Goal: Task Accomplishment & Management: Manage account settings

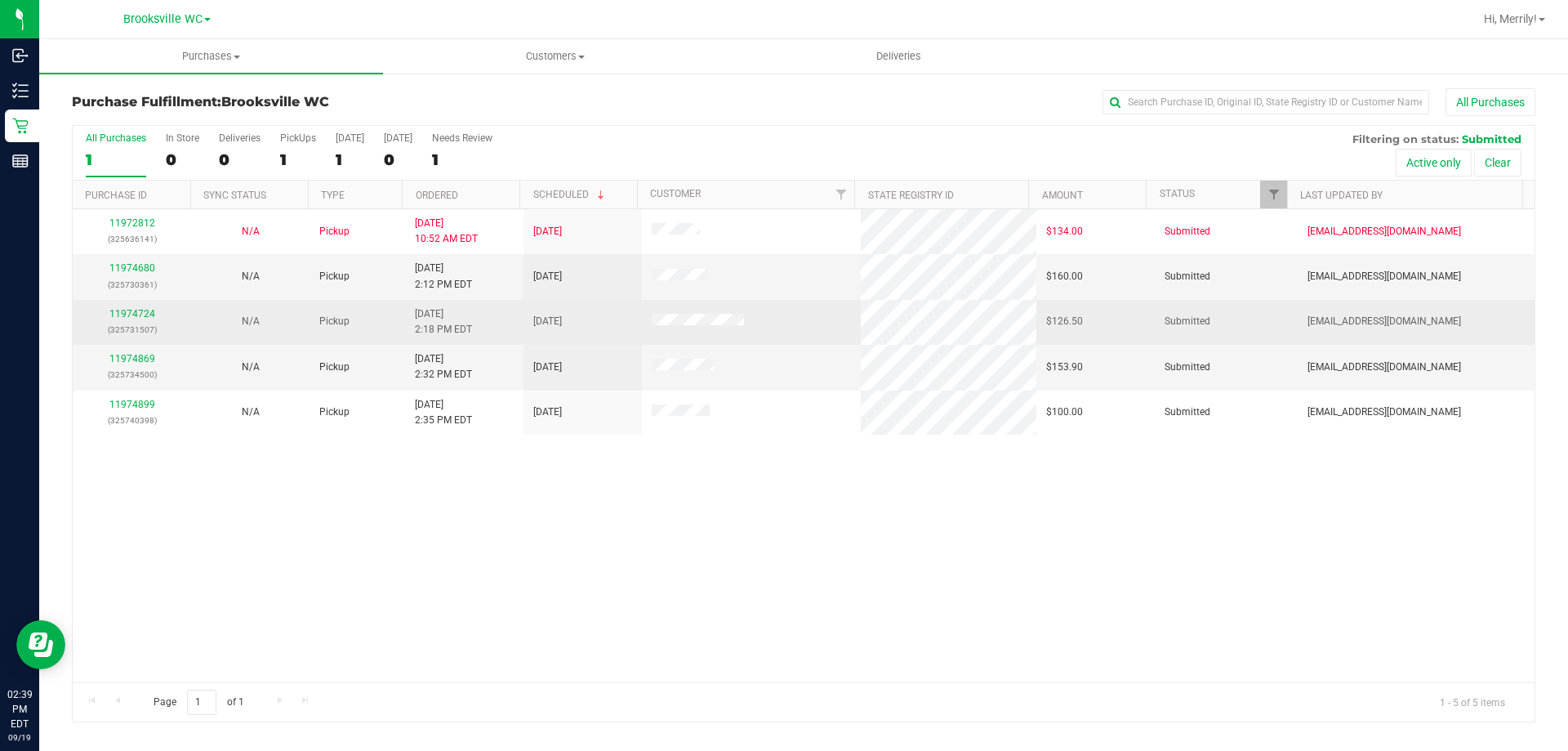
click at [137, 303] on td "11974724 (325731507)" at bounding box center [132, 322] width 118 height 45
click at [132, 312] on link "11974724" at bounding box center [132, 314] width 46 height 11
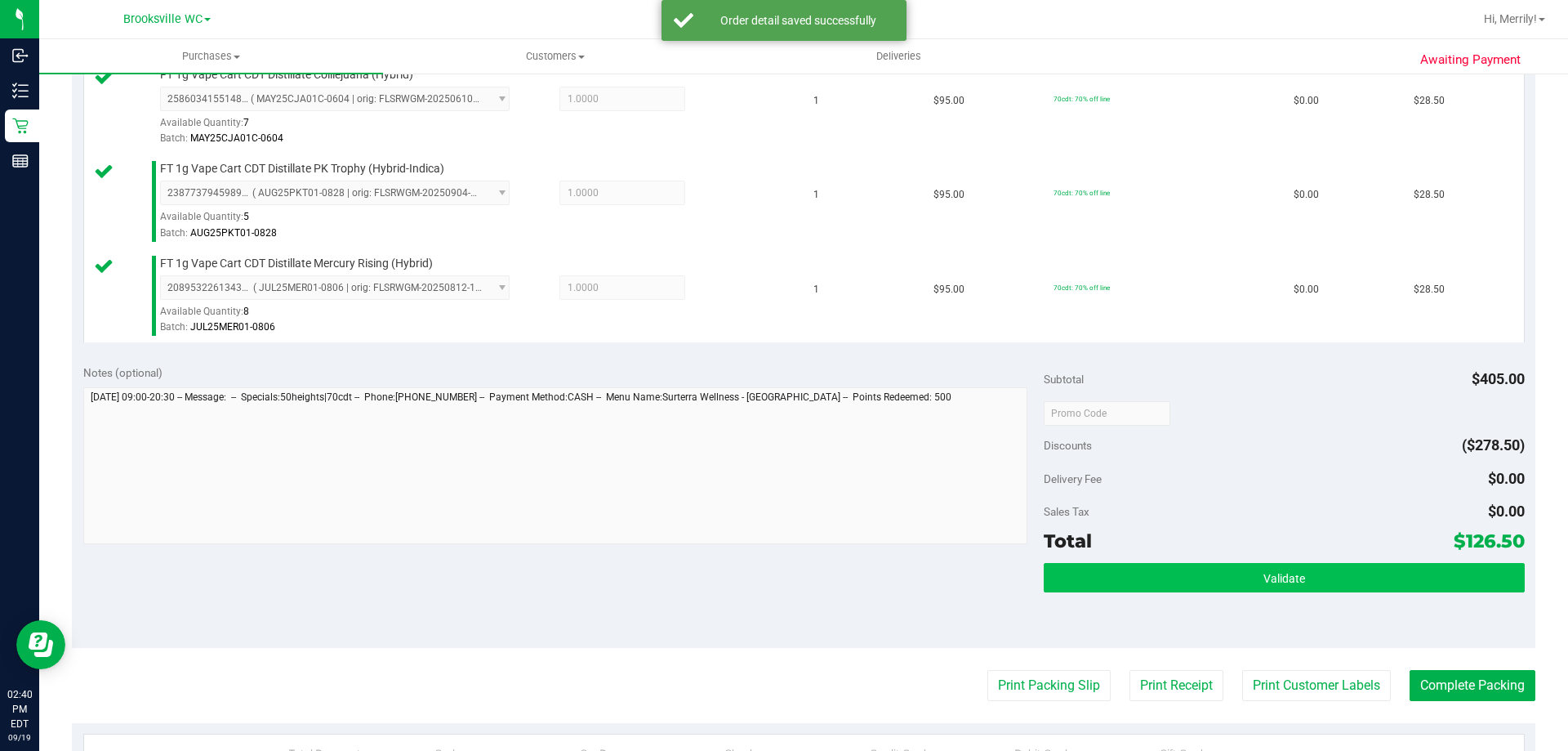
scroll to position [654, 0]
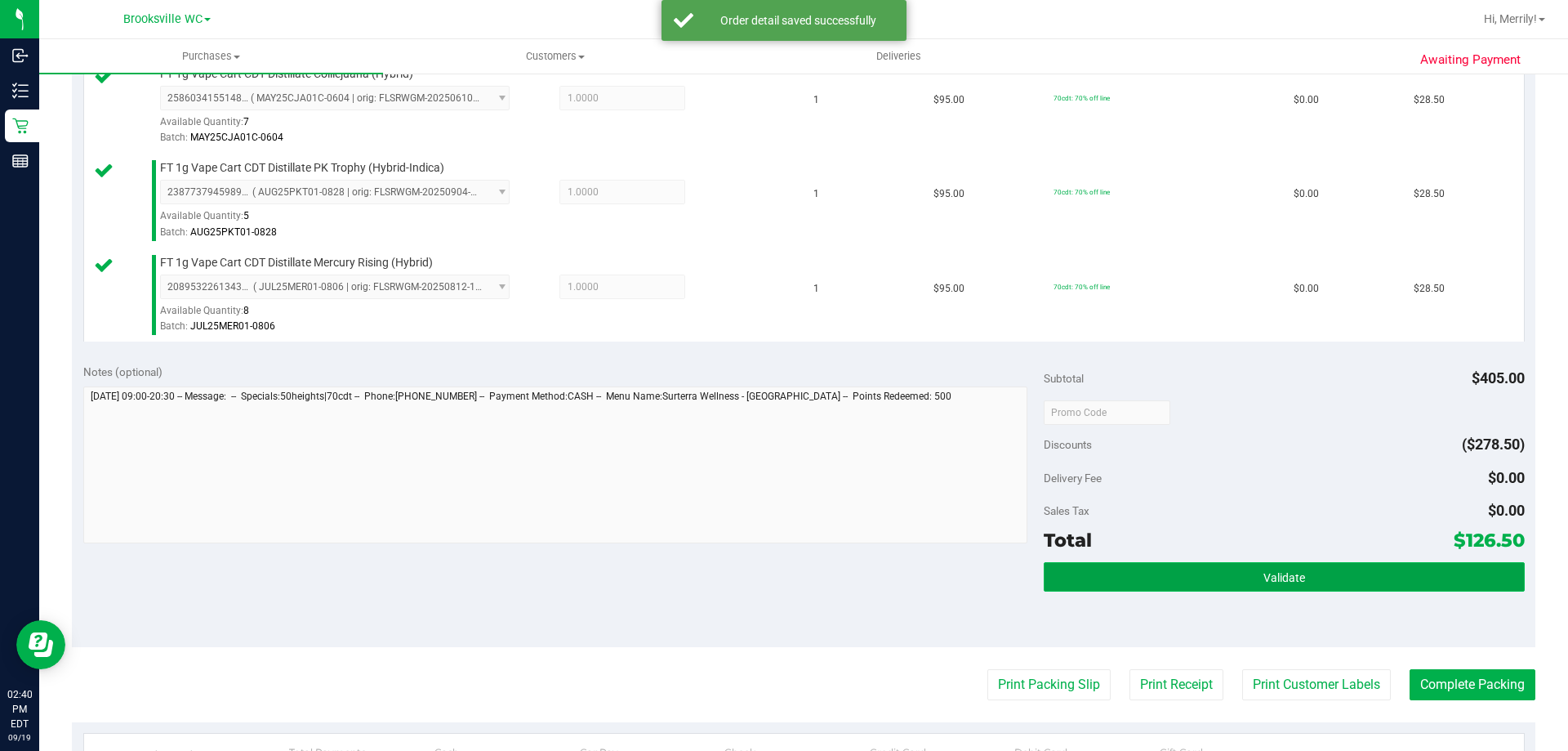
click at [1206, 570] on button "Validate" at bounding box center [1283, 576] width 480 height 29
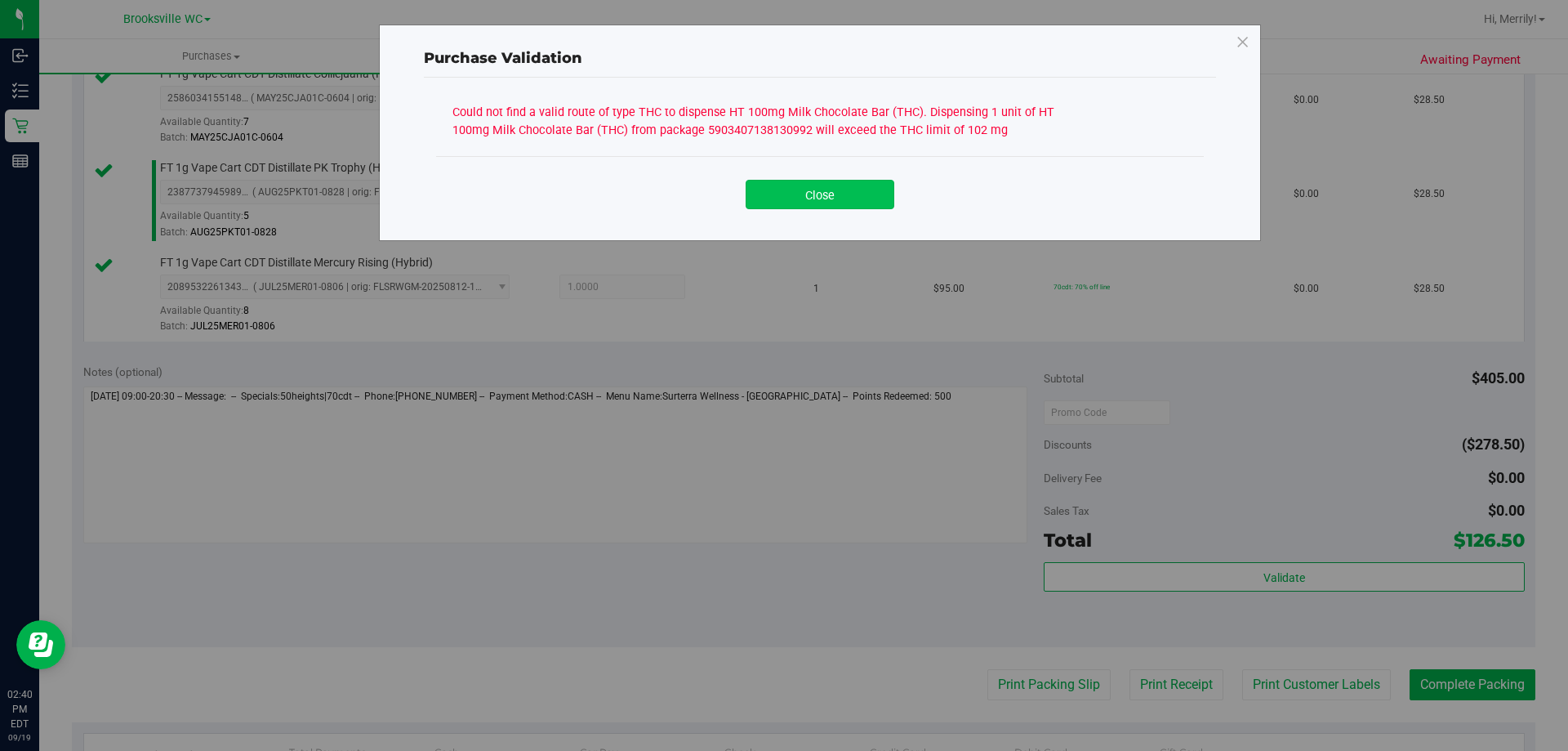
click at [818, 191] on button "Close" at bounding box center [820, 194] width 148 height 29
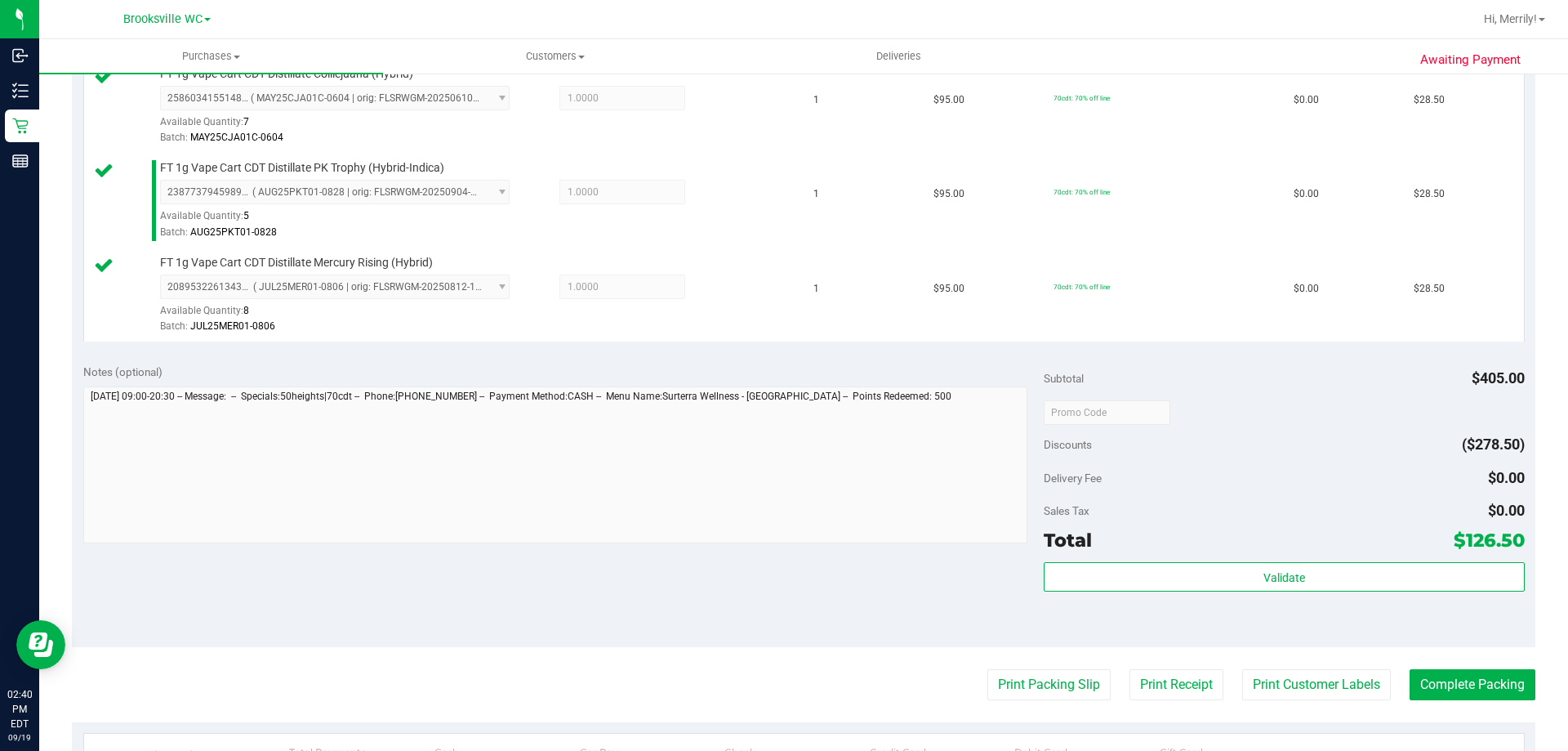
scroll to position [245, 0]
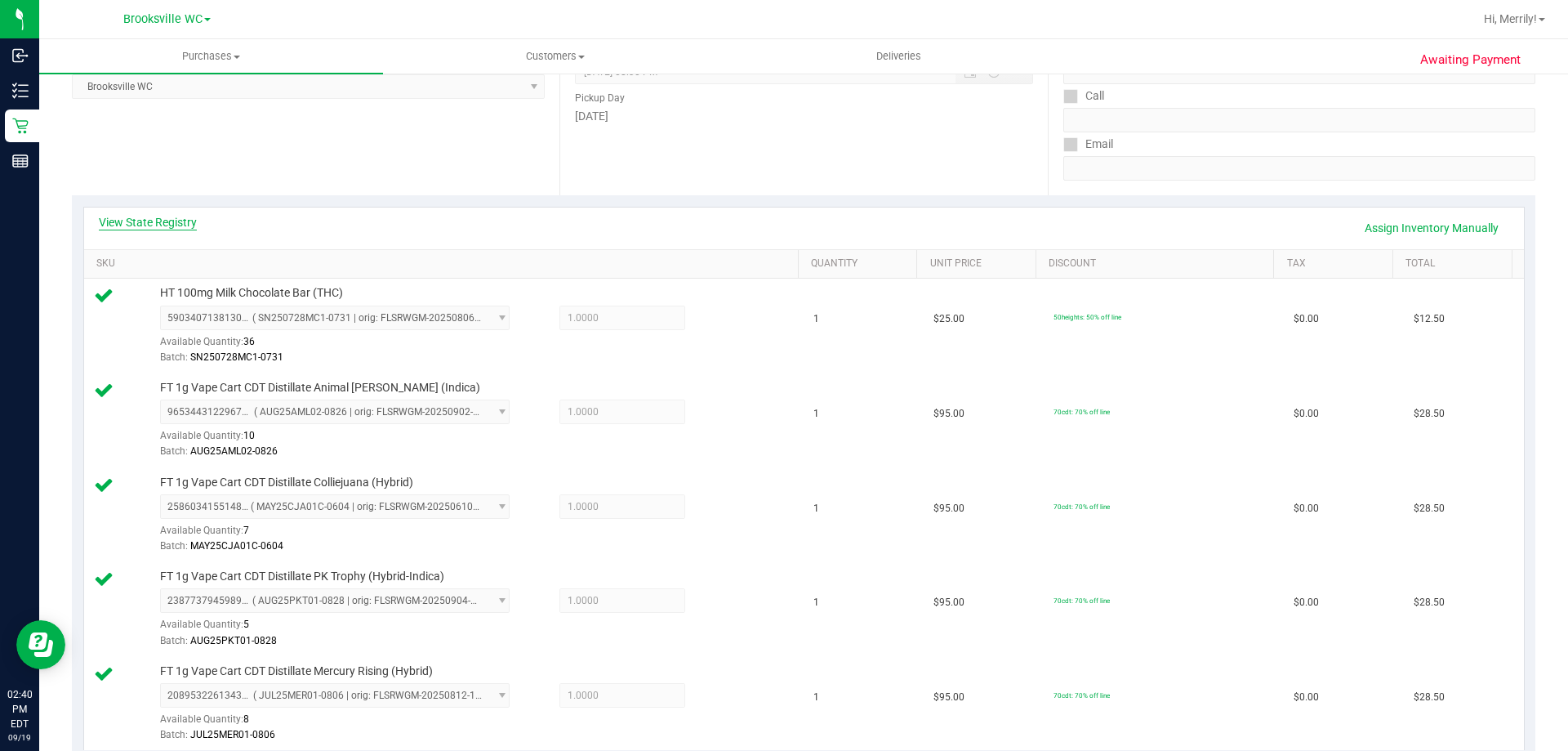
click at [166, 219] on link "View State Registry" at bounding box center [147, 222] width 98 height 16
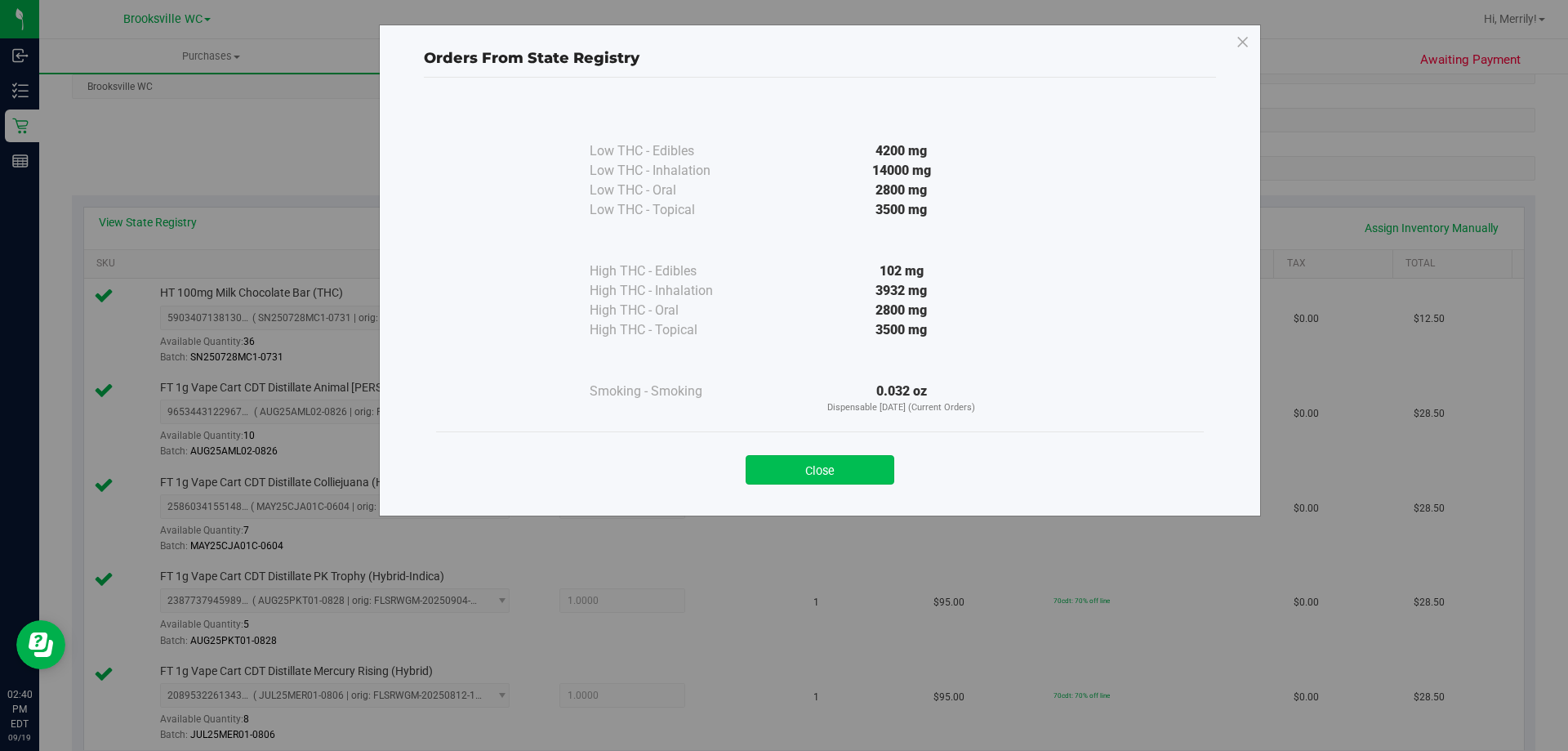
click at [804, 474] on button "Close" at bounding box center [820, 469] width 148 height 29
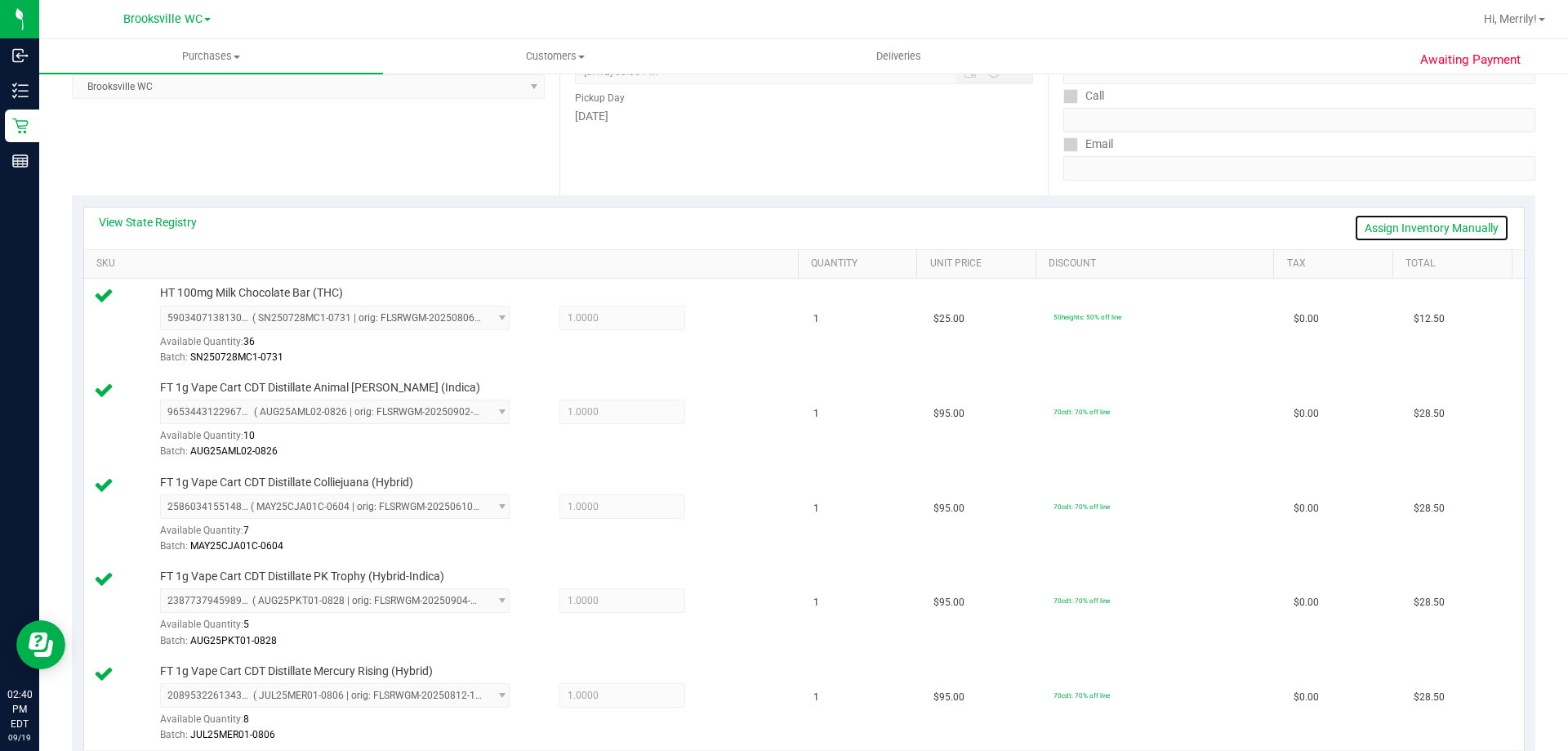
click at [1421, 227] on link "Assign Inventory Manually" at bounding box center [1432, 228] width 155 height 28
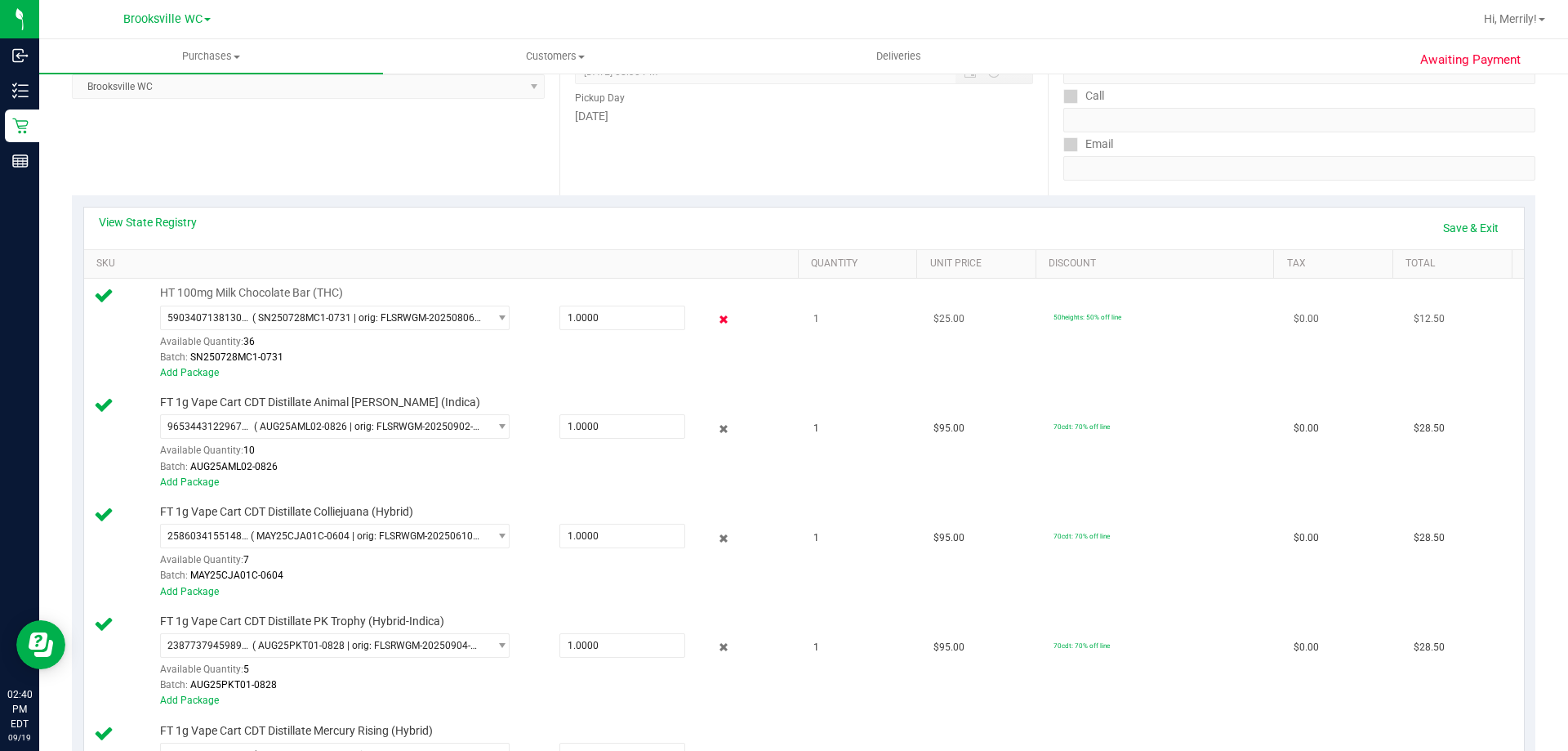
click at [716, 318] on icon at bounding box center [724, 320] width 17 height 19
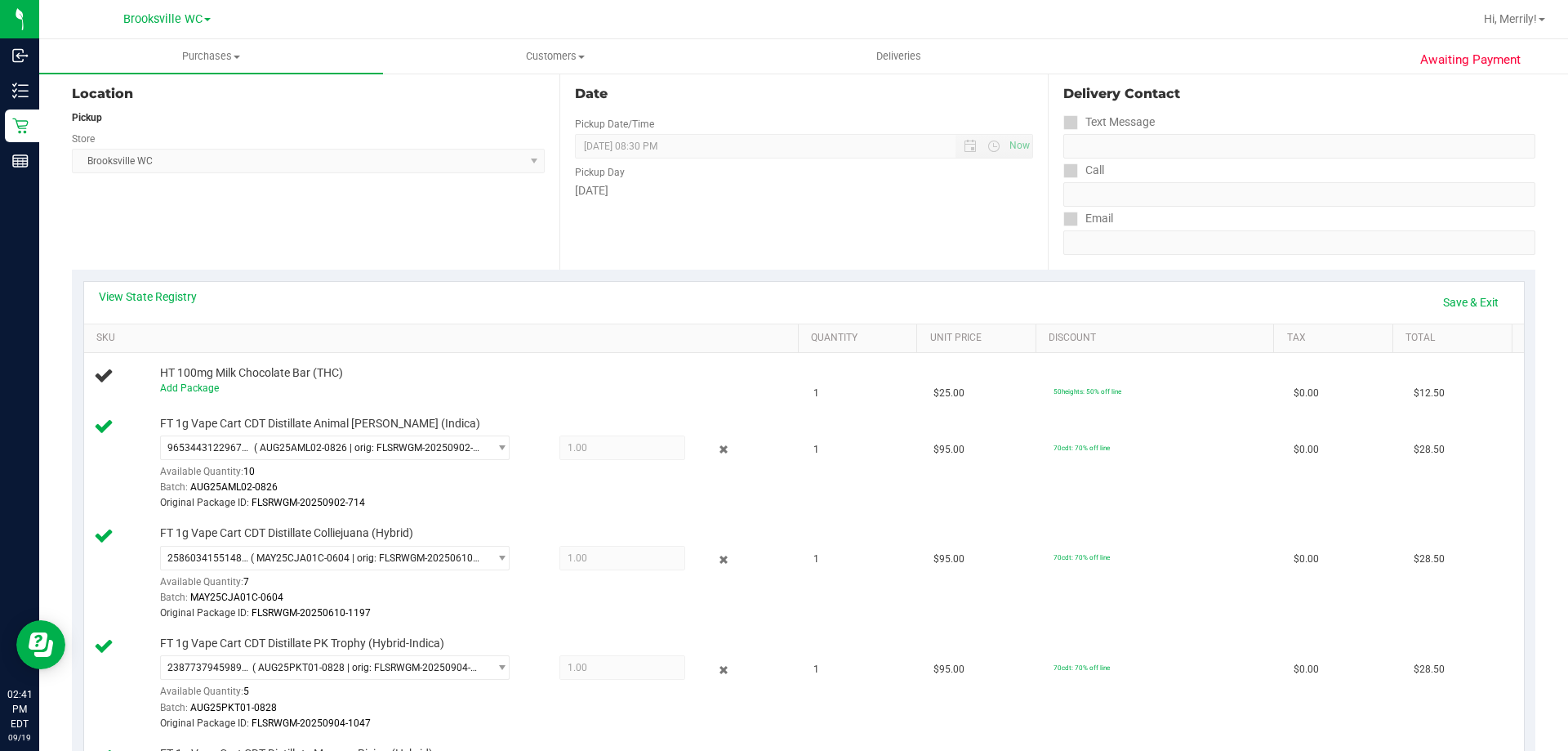
scroll to position [164, 0]
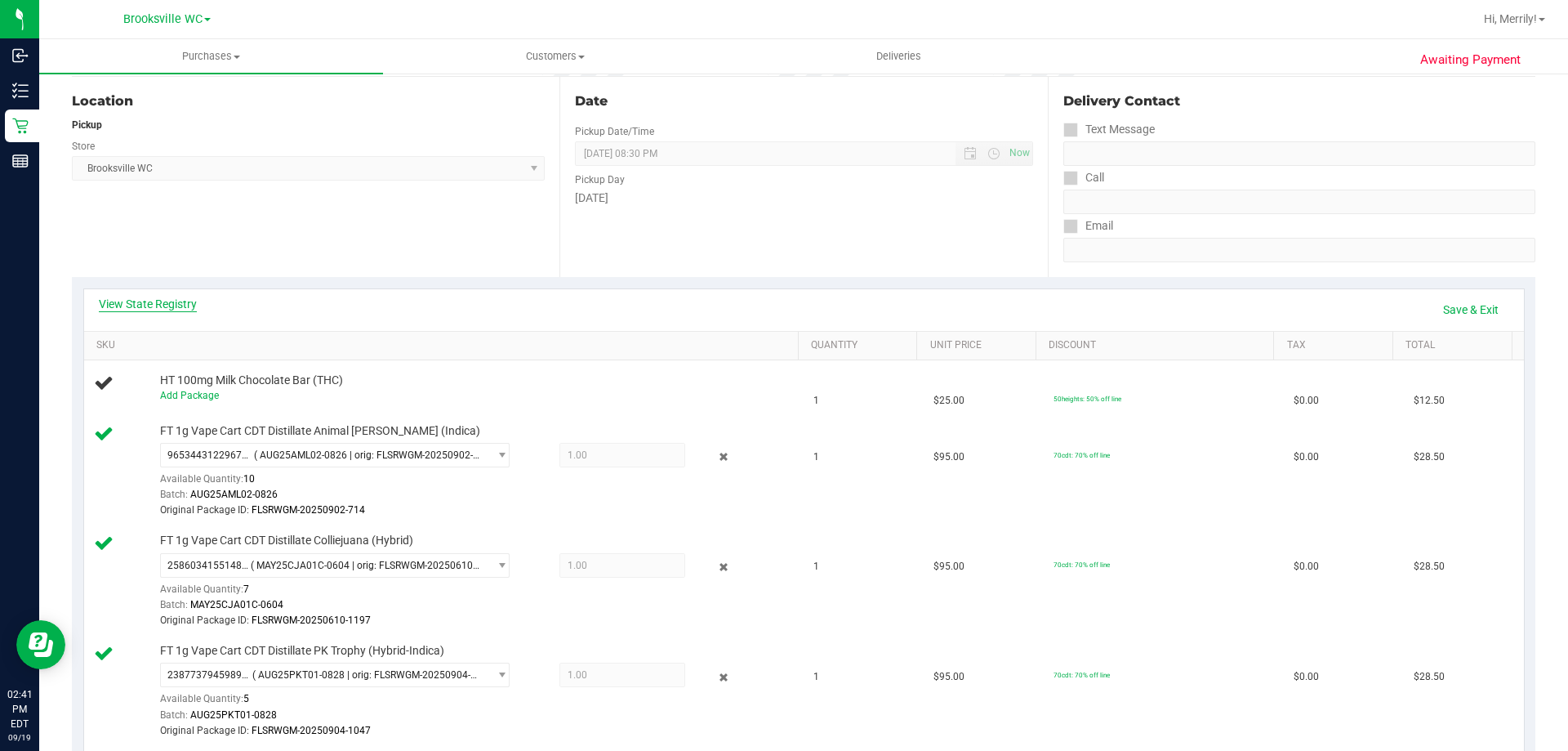
click at [159, 305] on link "View State Registry" at bounding box center [147, 304] width 98 height 16
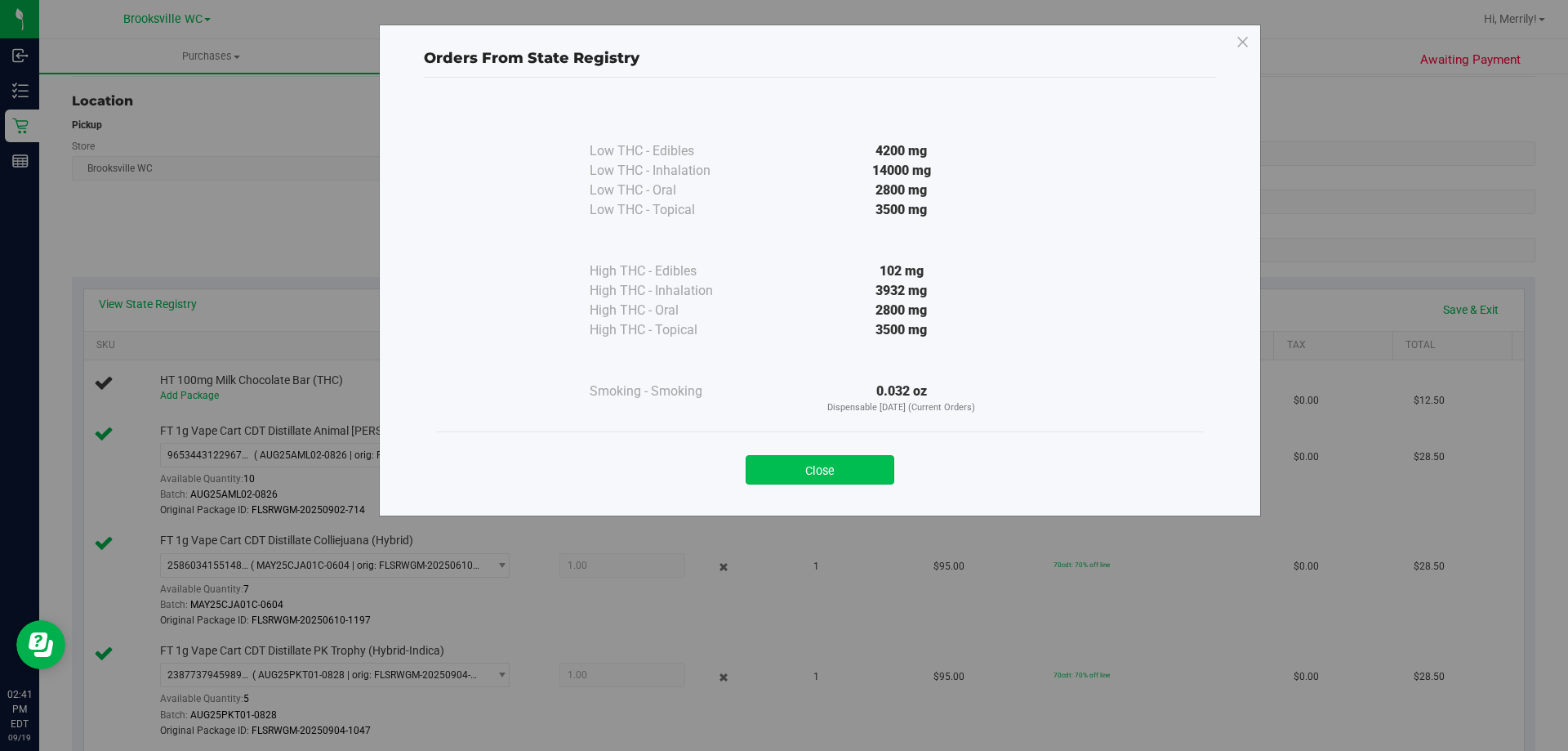
click at [811, 462] on button "Close" at bounding box center [820, 469] width 148 height 29
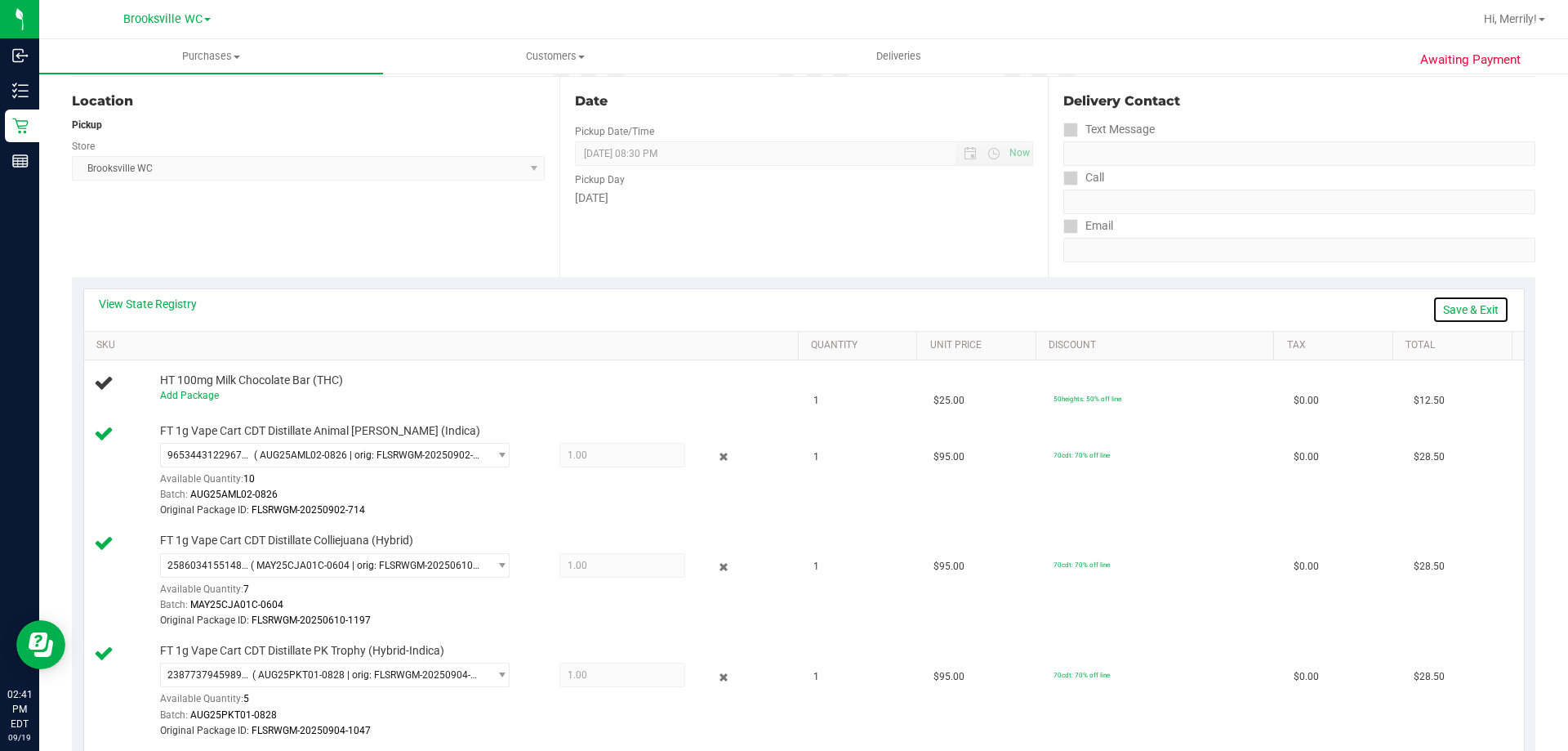
click at [1456, 307] on link "Save & Exit" at bounding box center [1471, 310] width 77 height 28
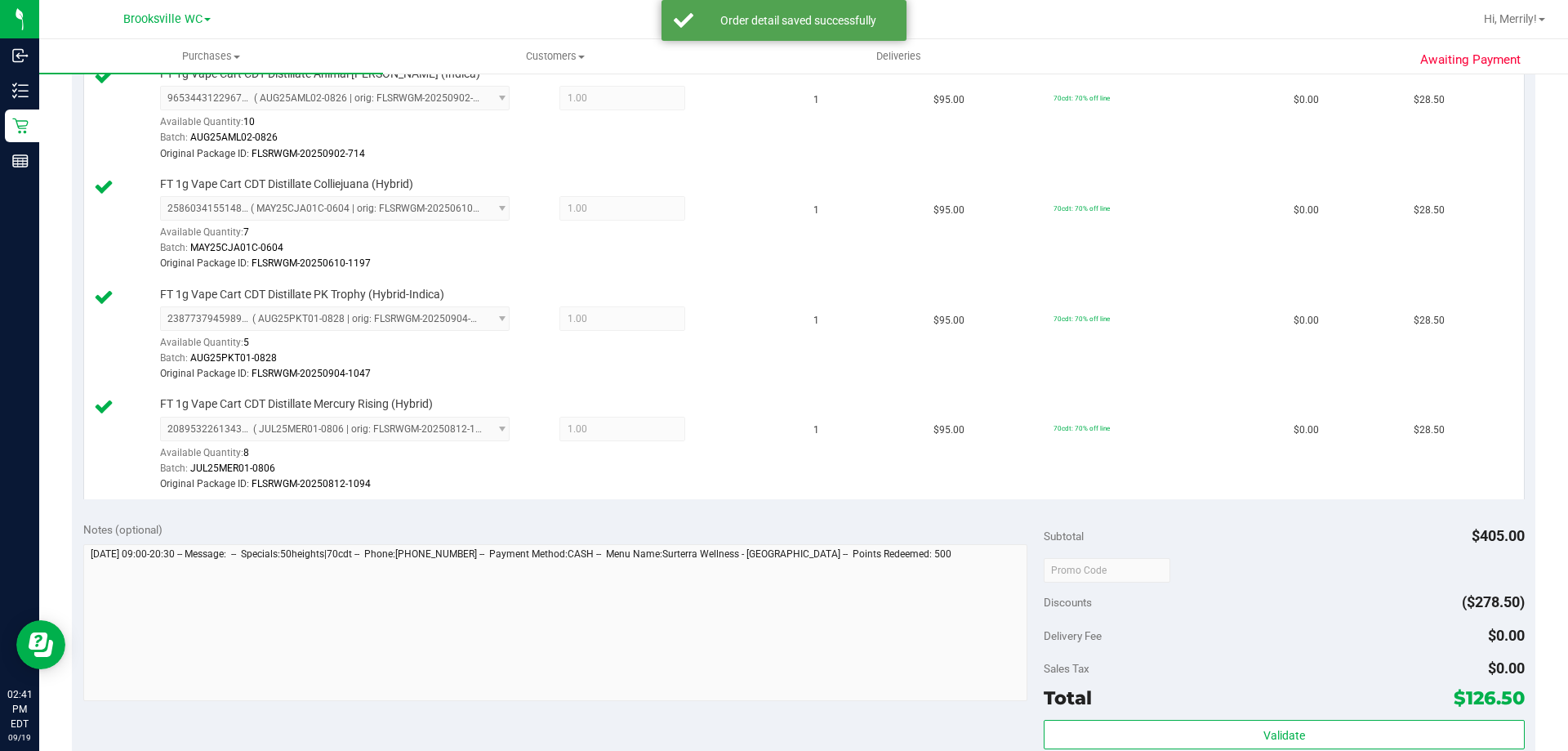
scroll to position [572, 0]
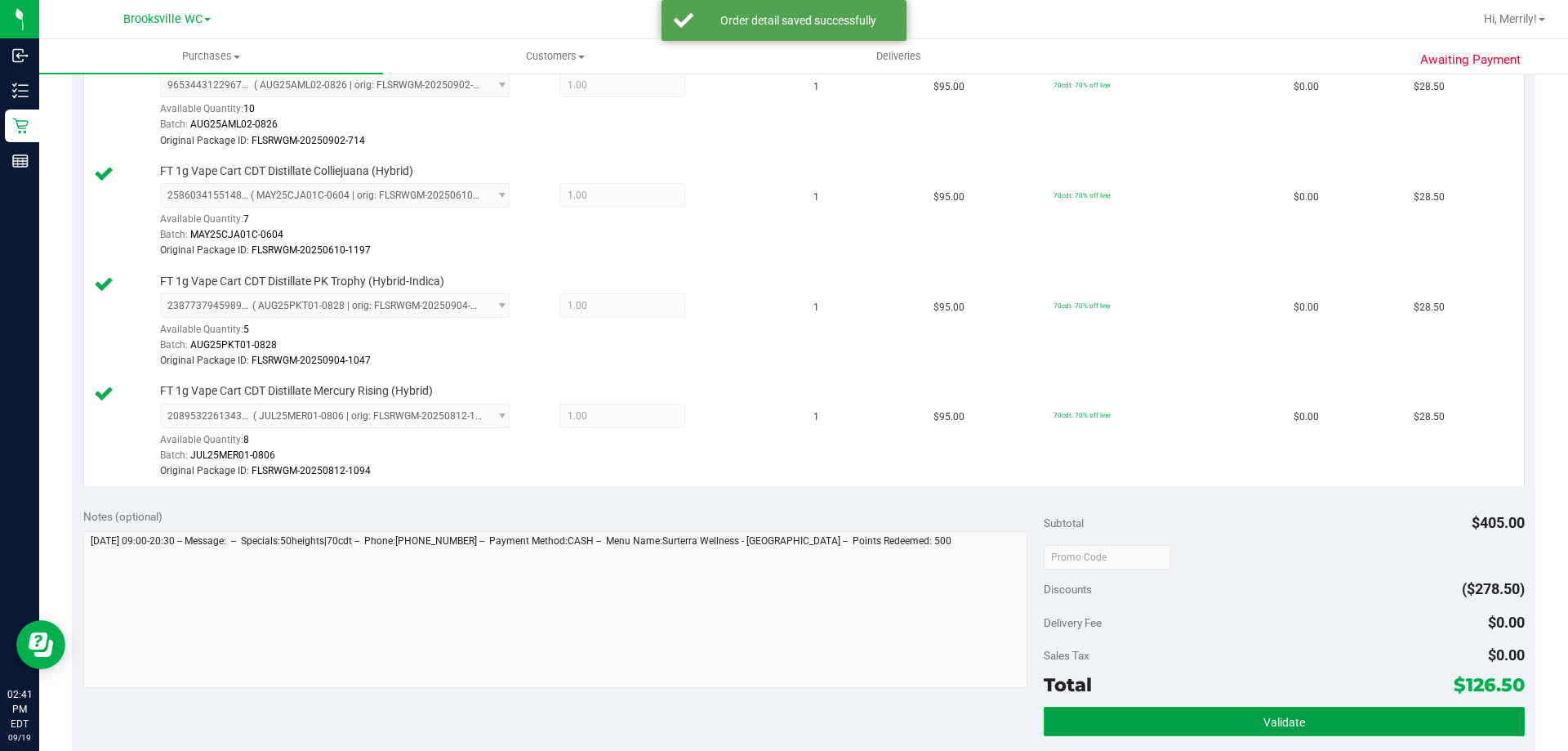
click at [1307, 717] on button "Validate" at bounding box center [1283, 721] width 480 height 29
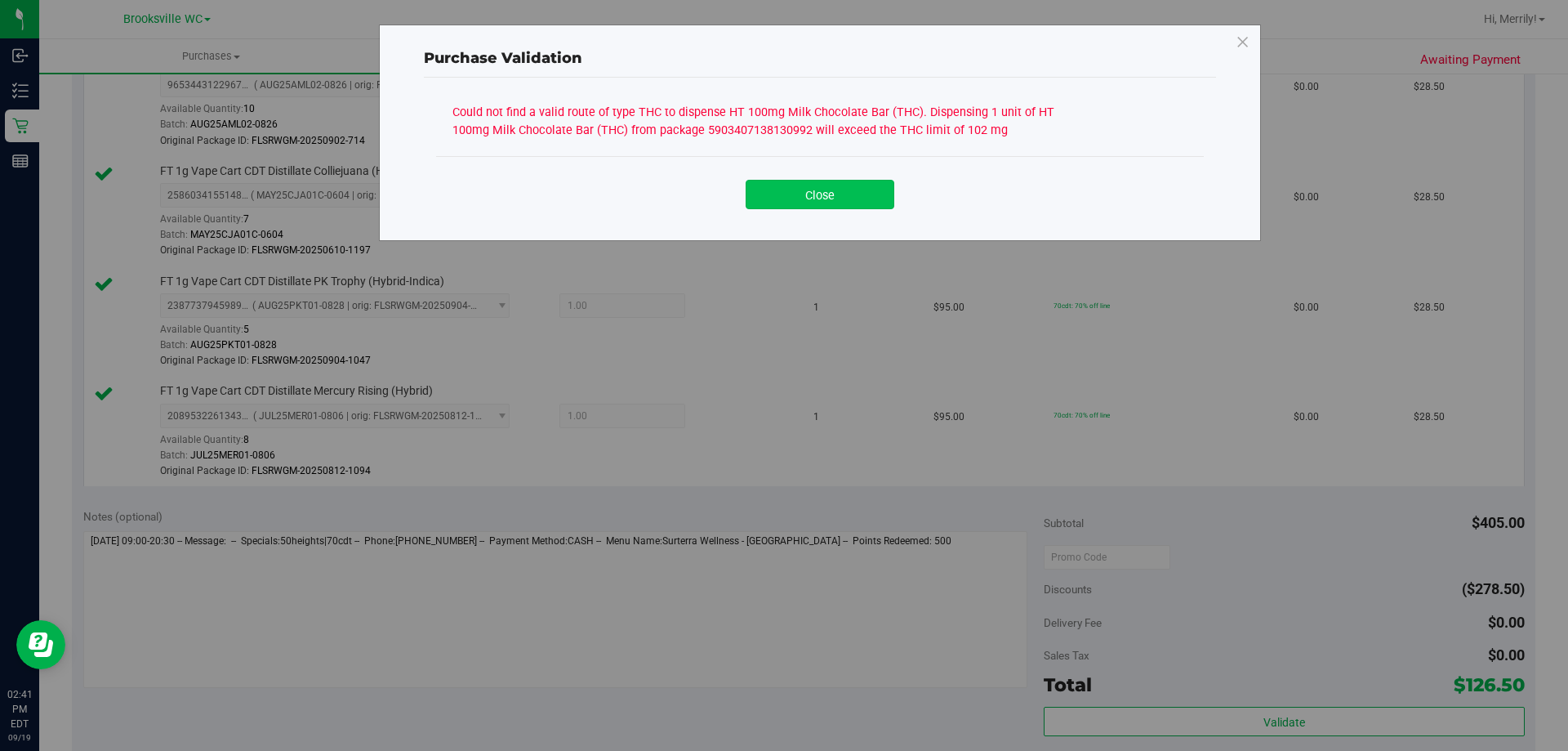
click at [812, 194] on button "Close" at bounding box center [820, 194] width 148 height 29
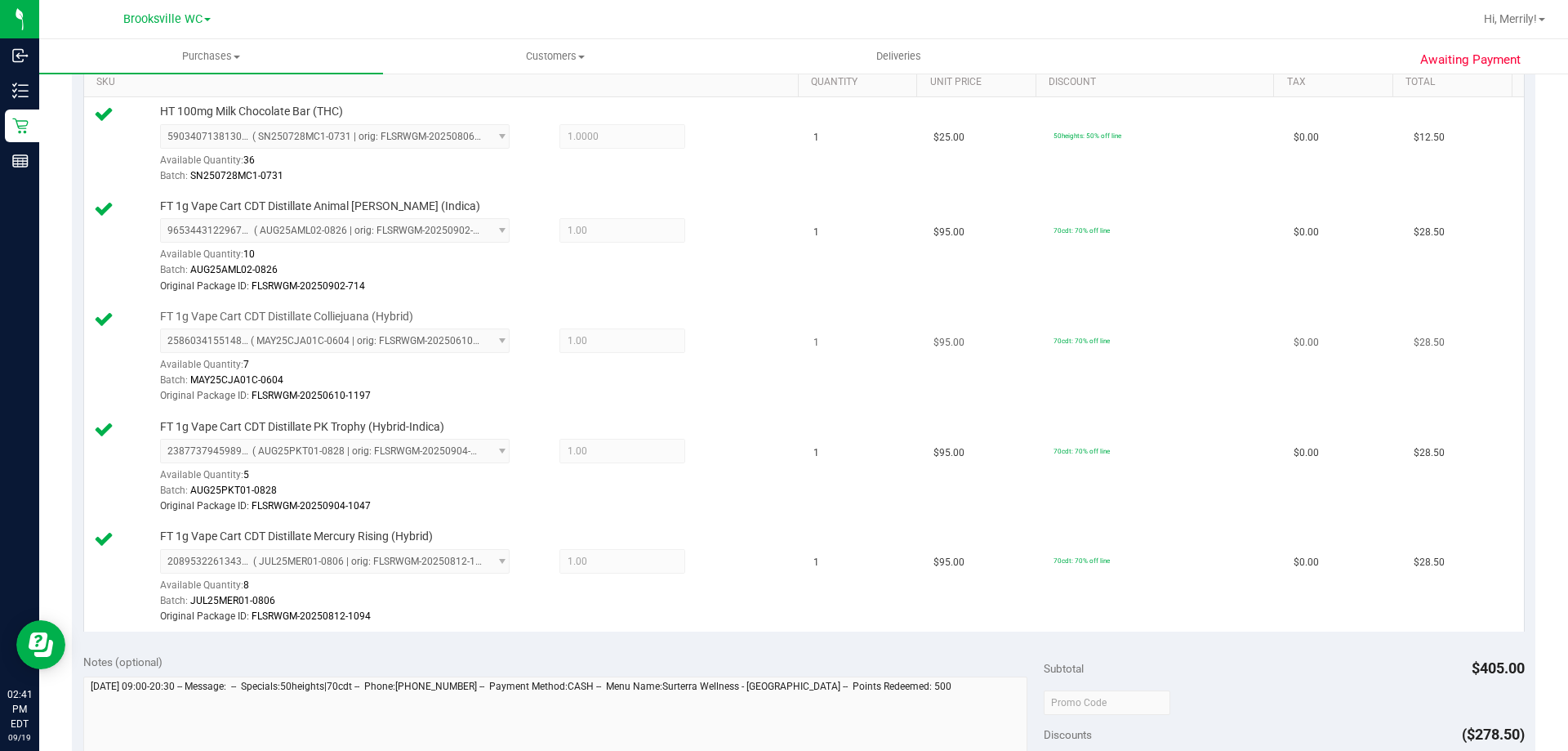
scroll to position [164, 0]
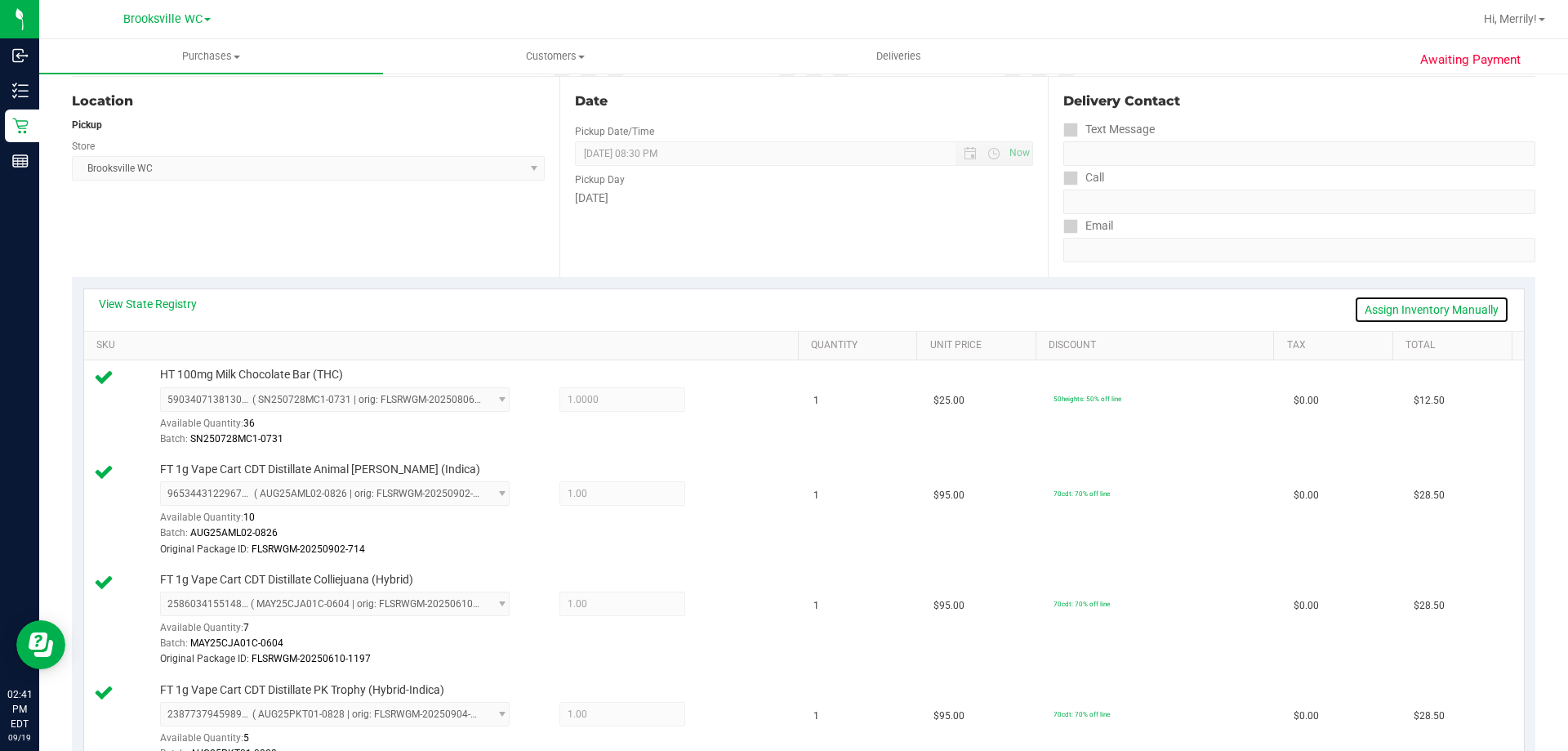
click at [1437, 310] on link "Assign Inventory Manually" at bounding box center [1432, 310] width 155 height 28
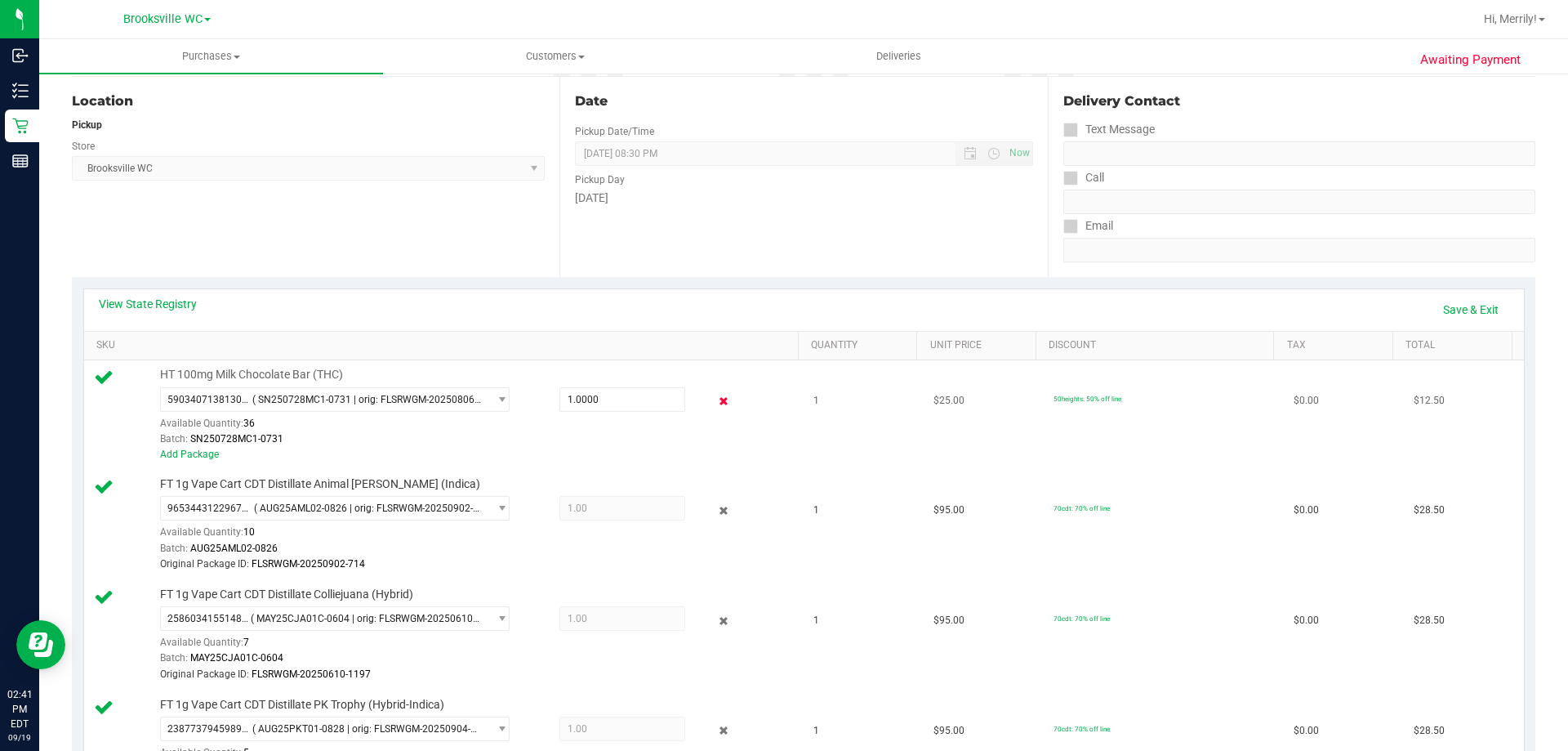
click at [716, 401] on icon at bounding box center [724, 401] width 17 height 19
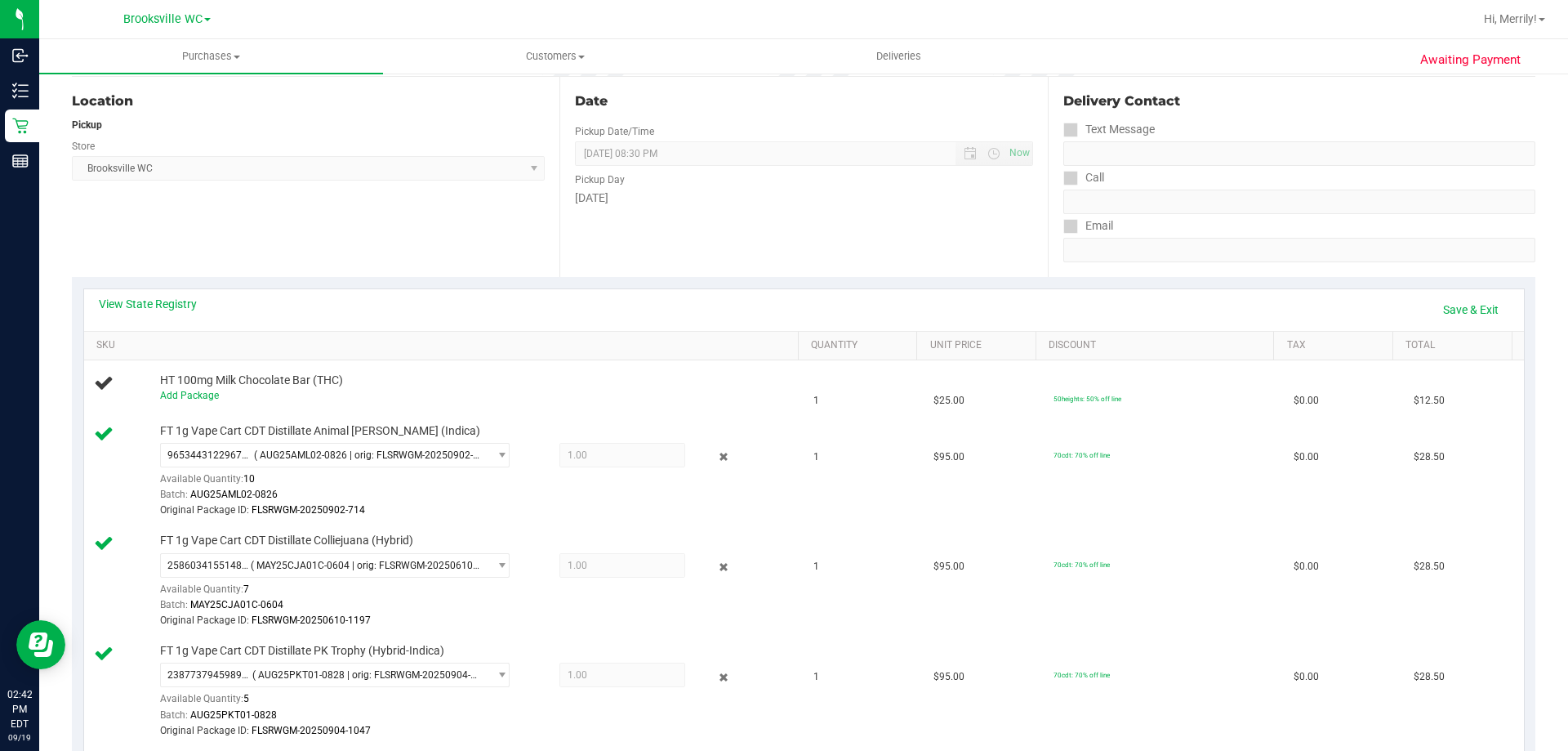
scroll to position [0, 0]
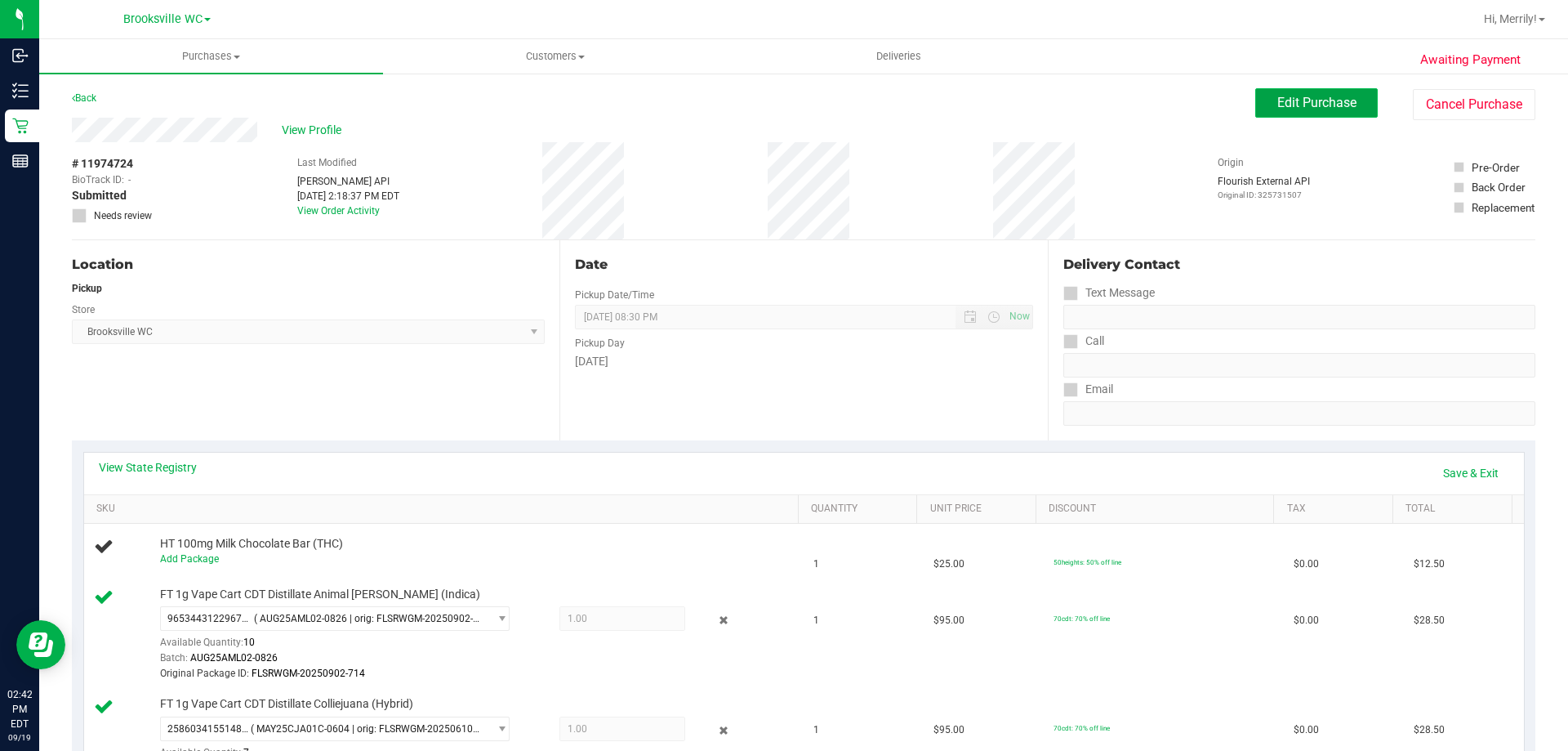
click at [1296, 97] on span "Edit Purchase" at bounding box center [1317, 102] width 79 height 16
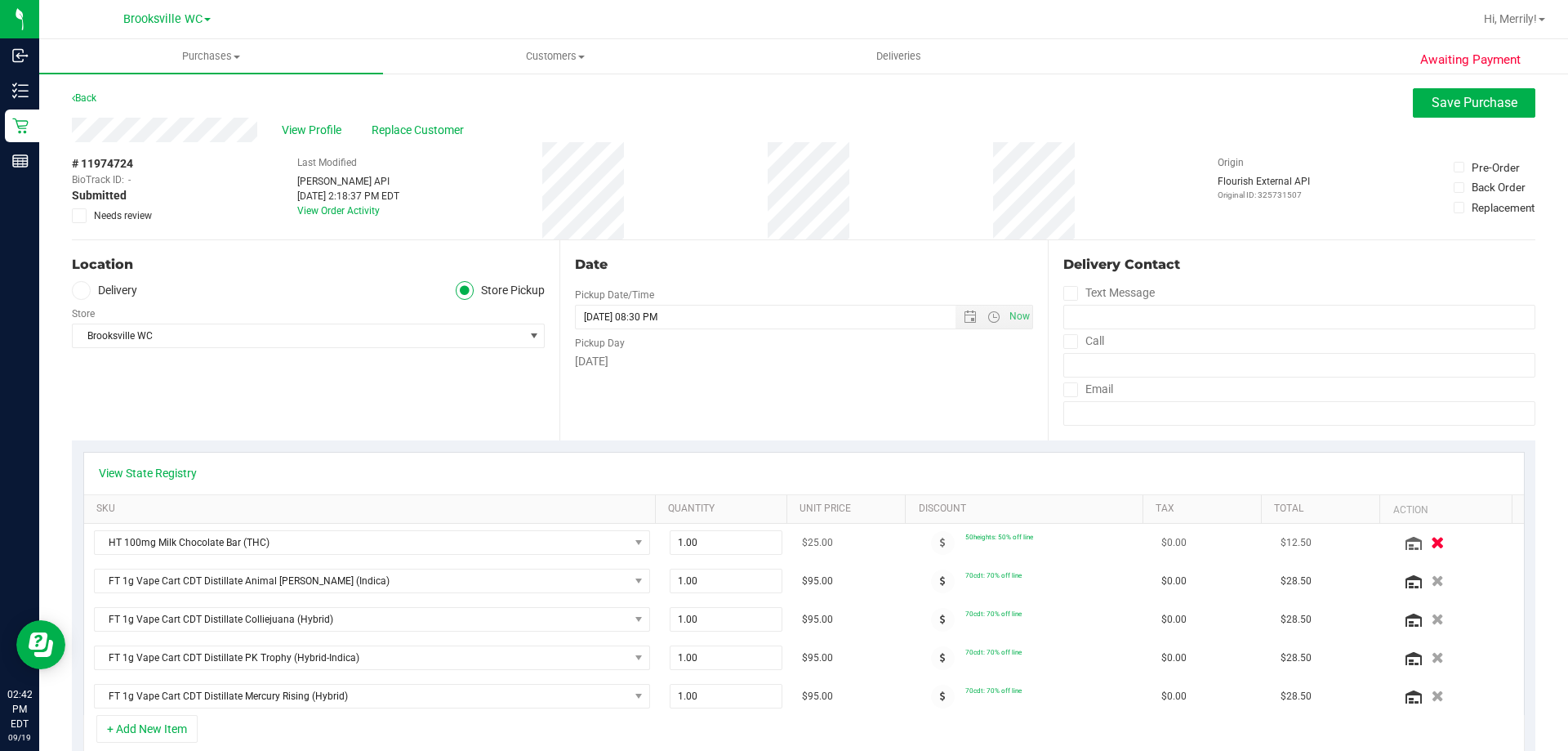
click at [1431, 547] on icon "button" at bounding box center [1437, 542] width 14 height 12
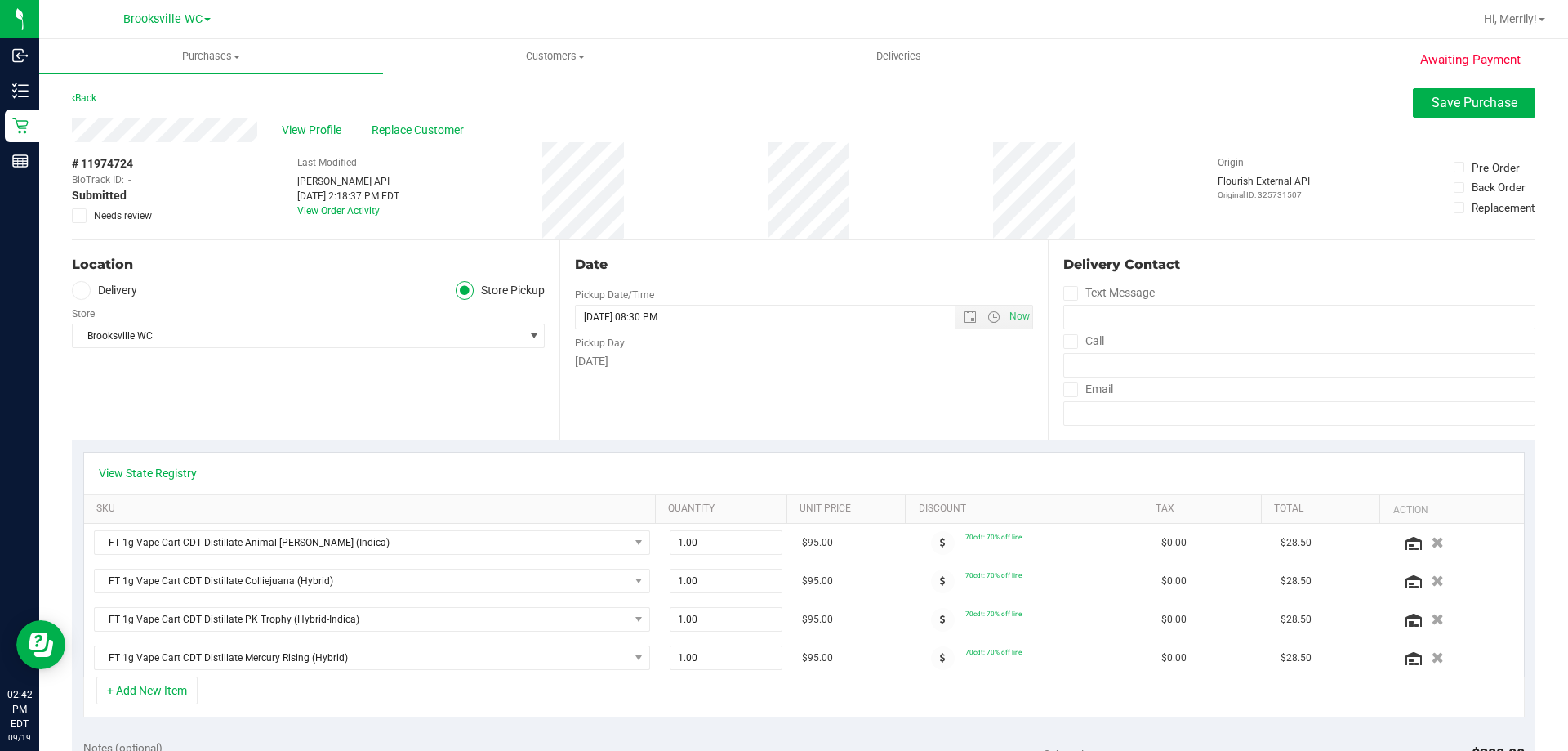
scroll to position [245, 0]
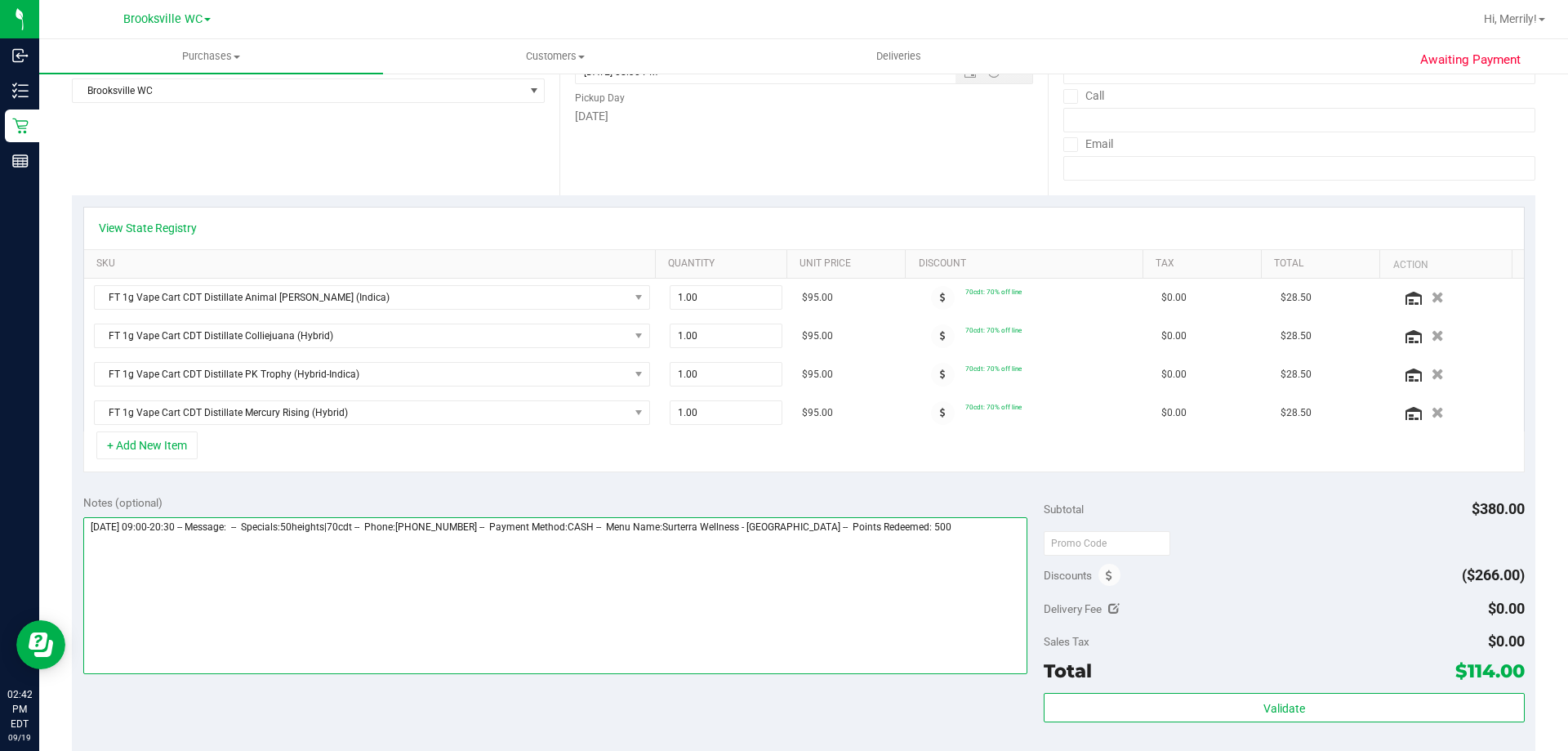
click at [958, 531] on textarea at bounding box center [556, 595] width 945 height 157
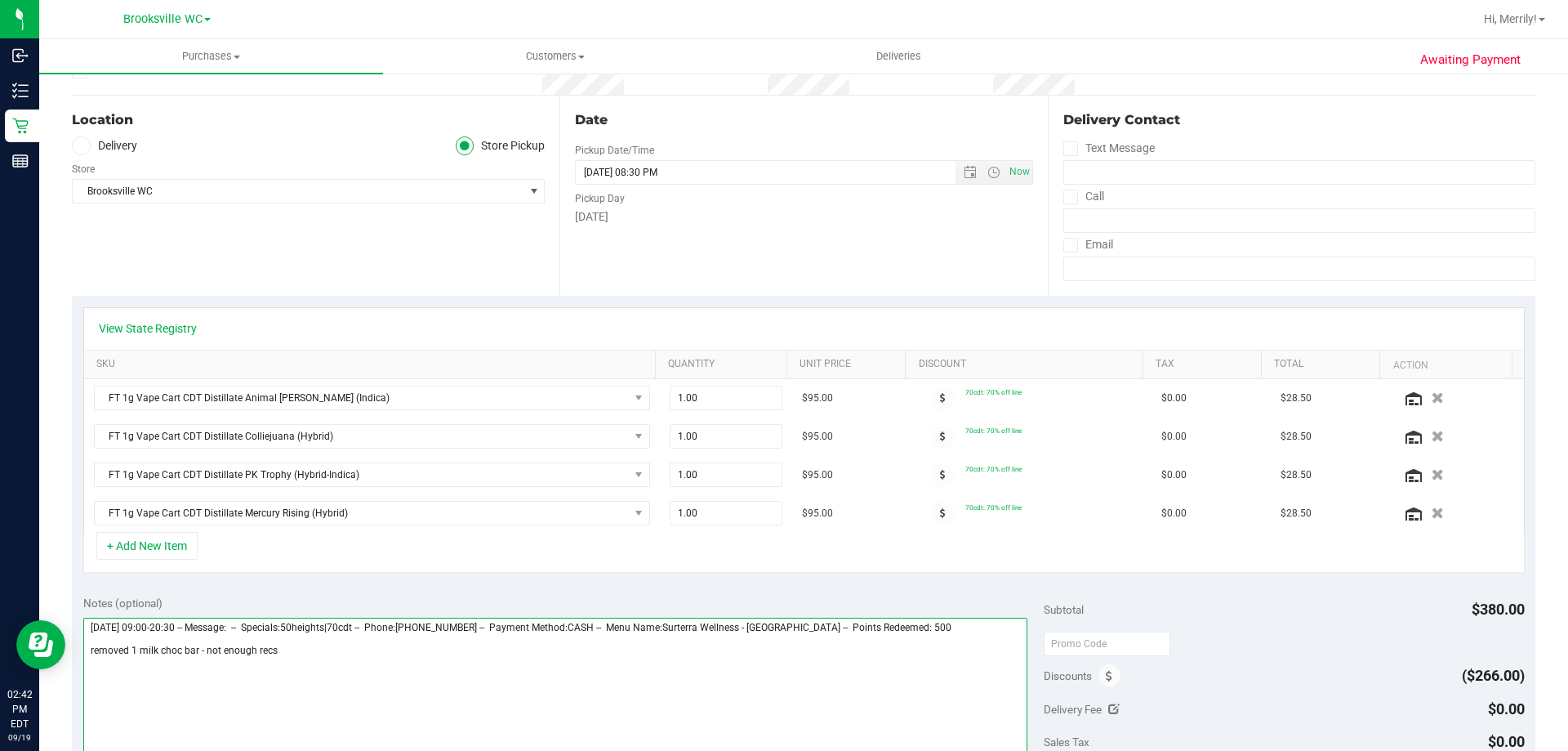
scroll to position [0, 0]
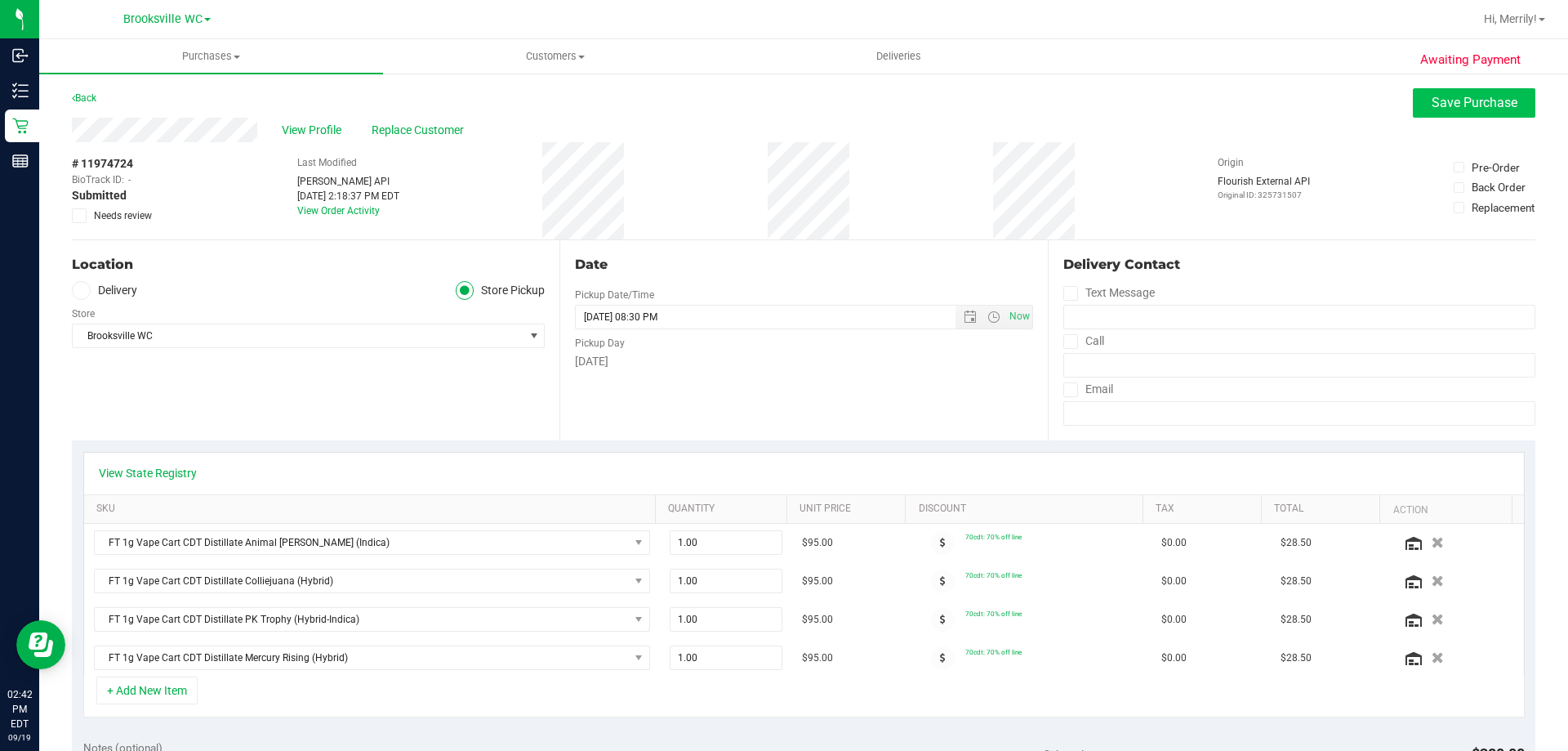
type textarea "Friday 09/19/2025 09:00-20:30 -- Message: -- Specials:50heights|70cdt -- Phone:…"
click at [1496, 98] on span "Save Purchase" at bounding box center [1474, 102] width 85 height 16
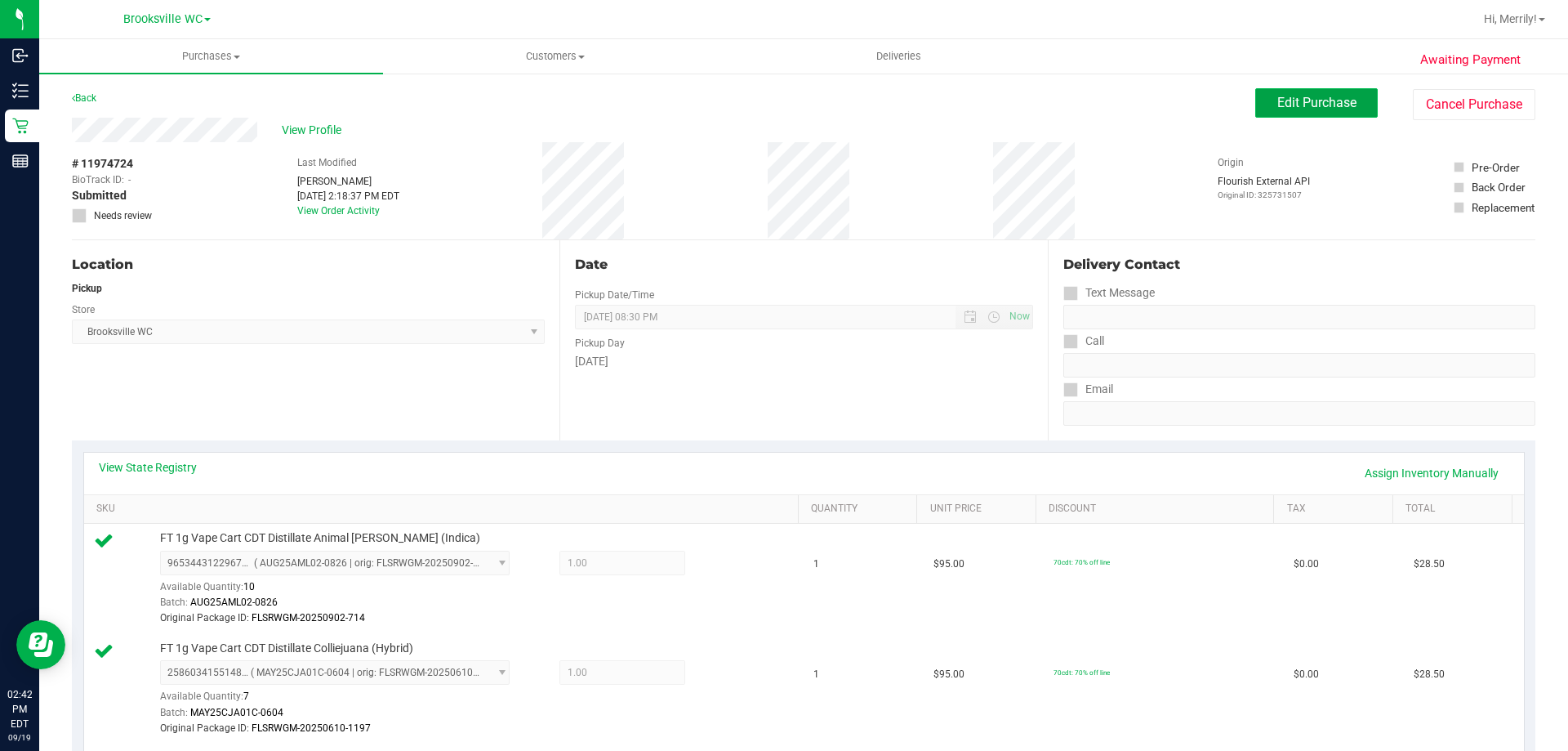
click at [1291, 105] on span "Edit Purchase" at bounding box center [1317, 102] width 79 height 16
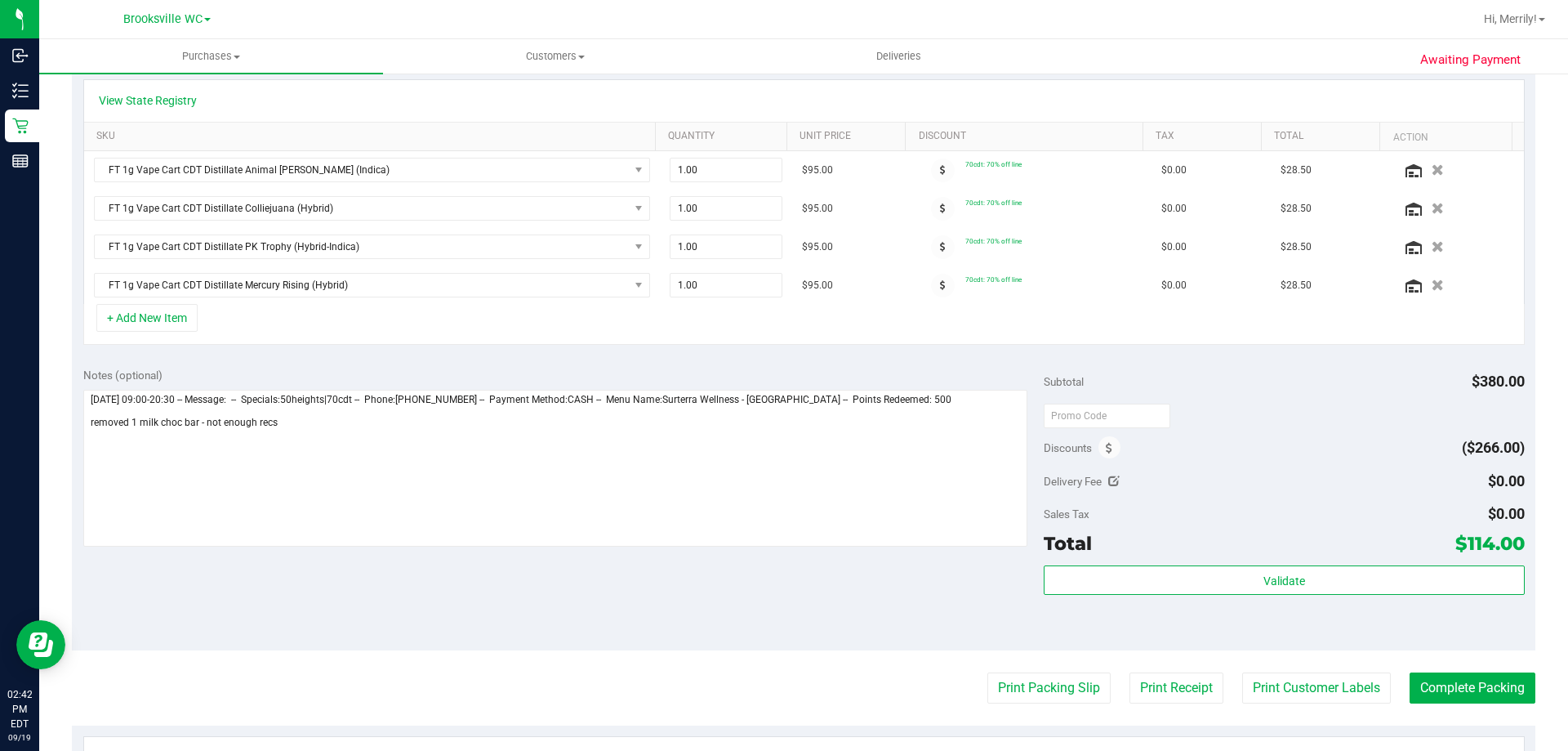
scroll to position [409, 0]
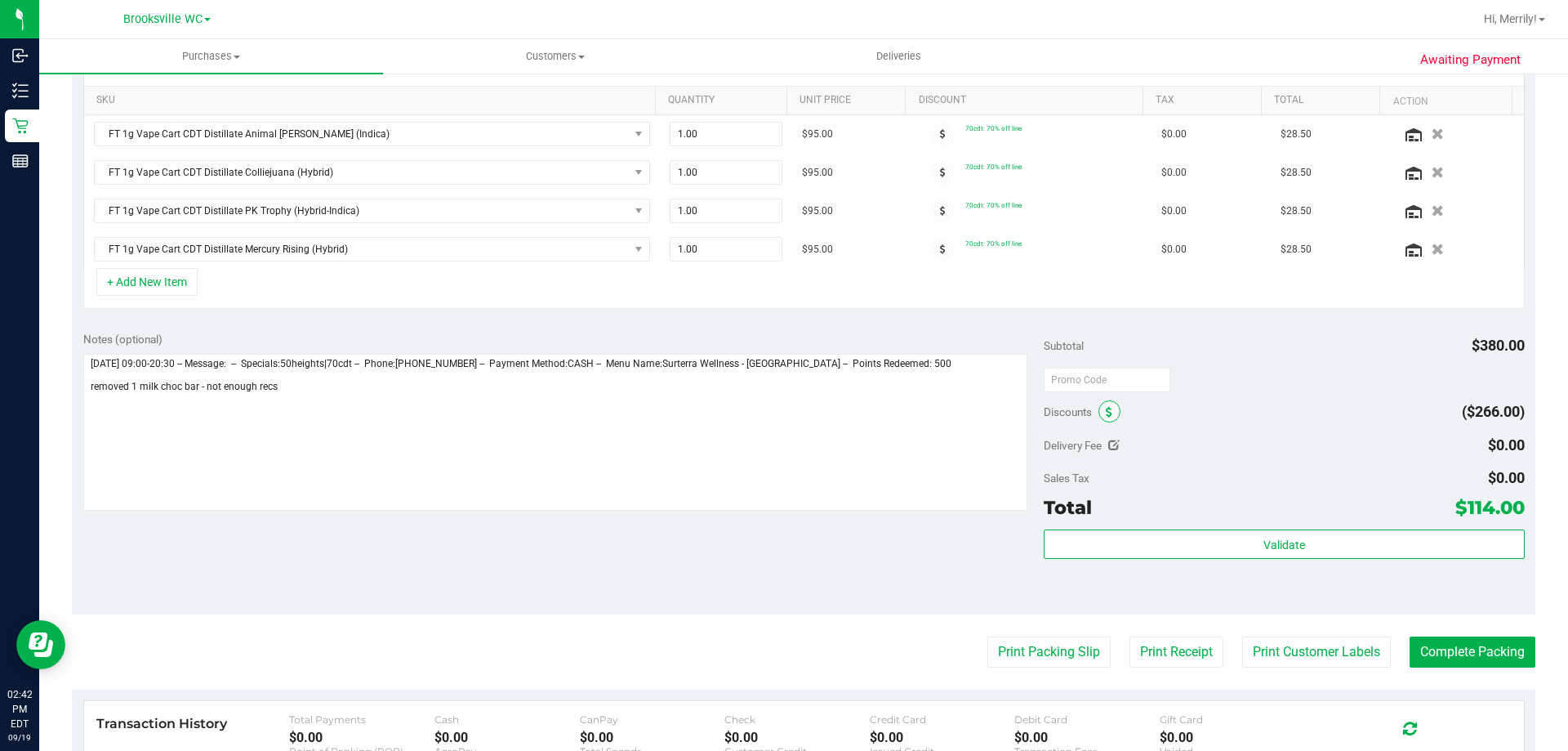
click at [1106, 410] on icon at bounding box center [1109, 413] width 7 height 11
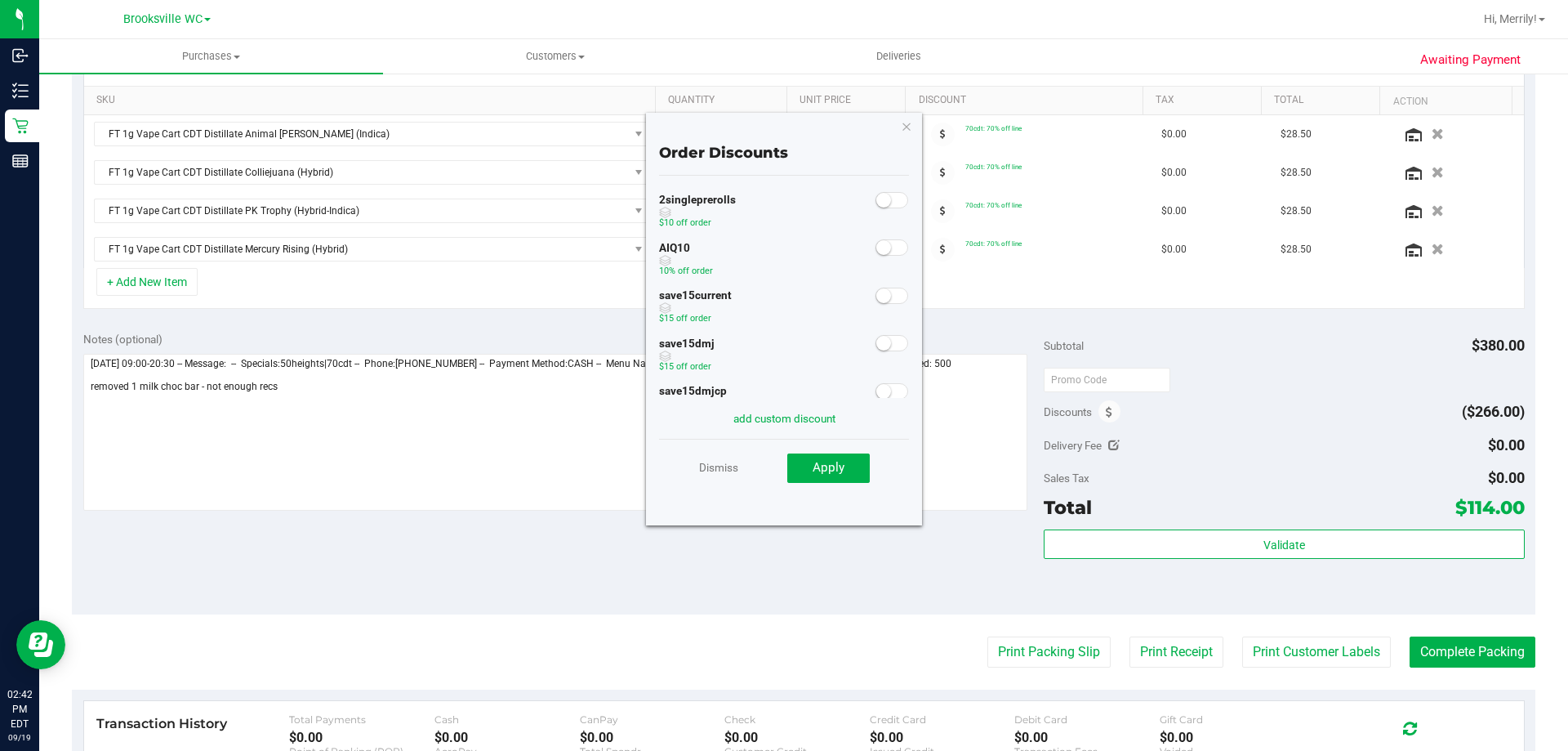
click at [887, 247] on span at bounding box center [892, 247] width 33 height 16
click at [855, 463] on button "Apply" at bounding box center [829, 468] width 83 height 29
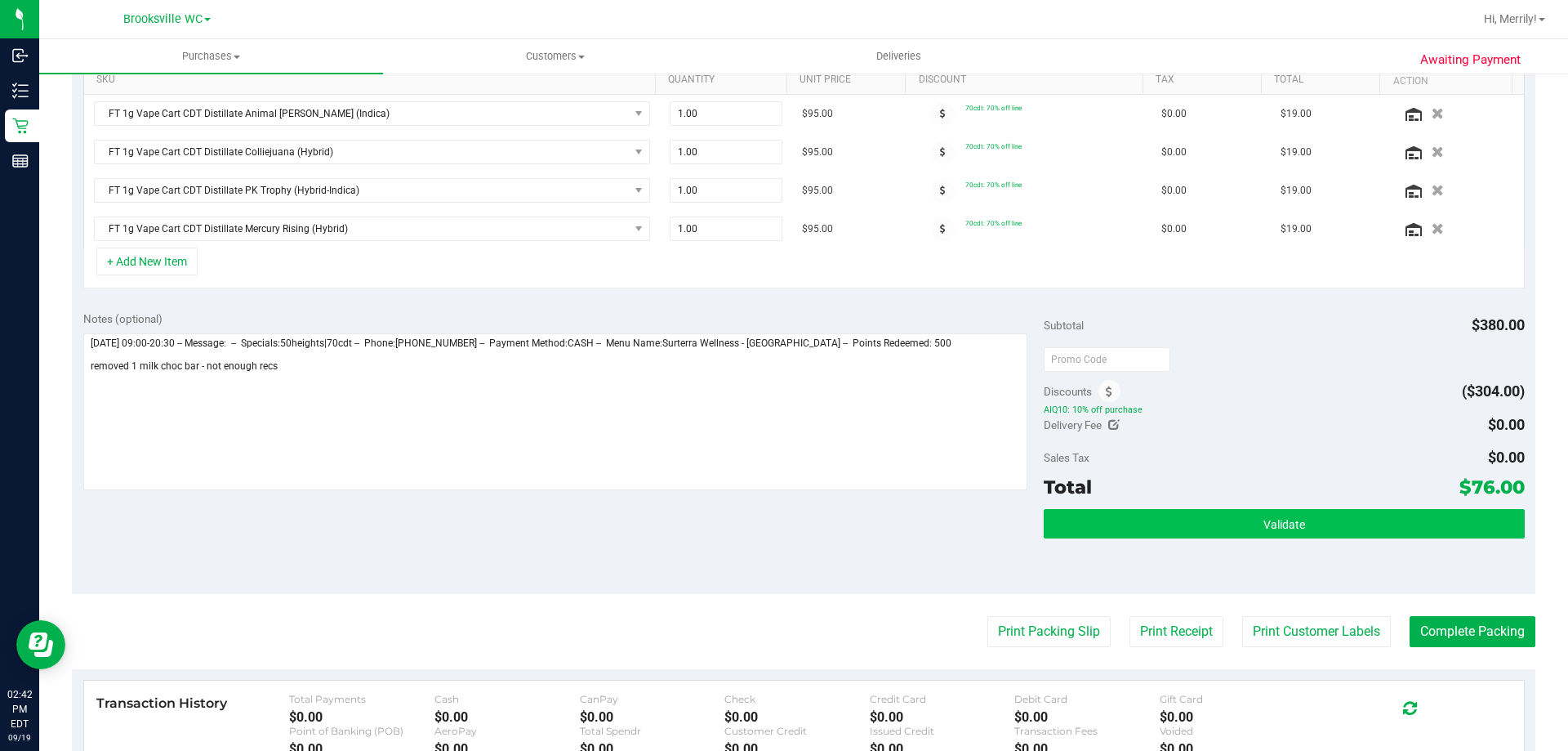
scroll to position [491, 0]
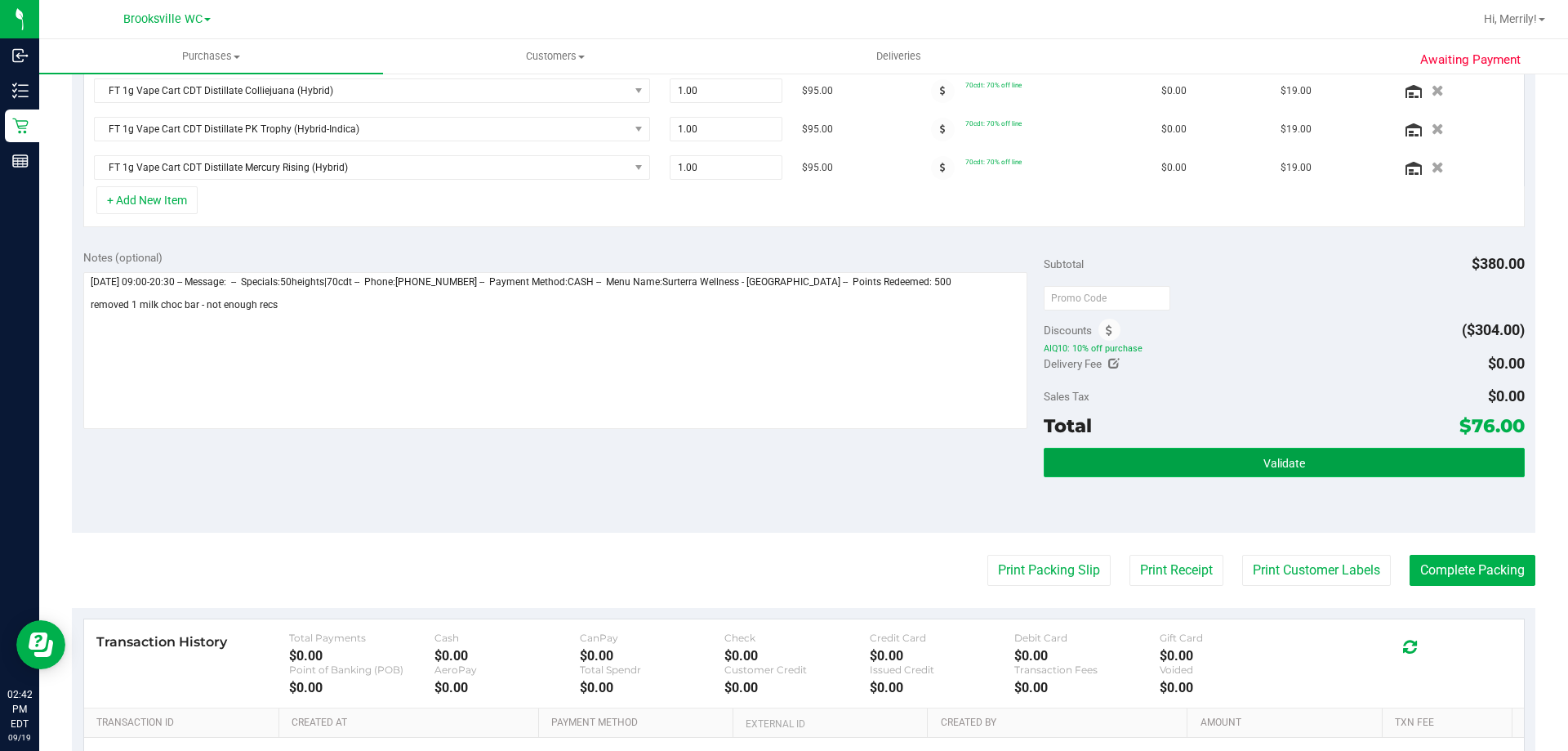
click at [1235, 451] on button "Validate" at bounding box center [1283, 462] width 480 height 29
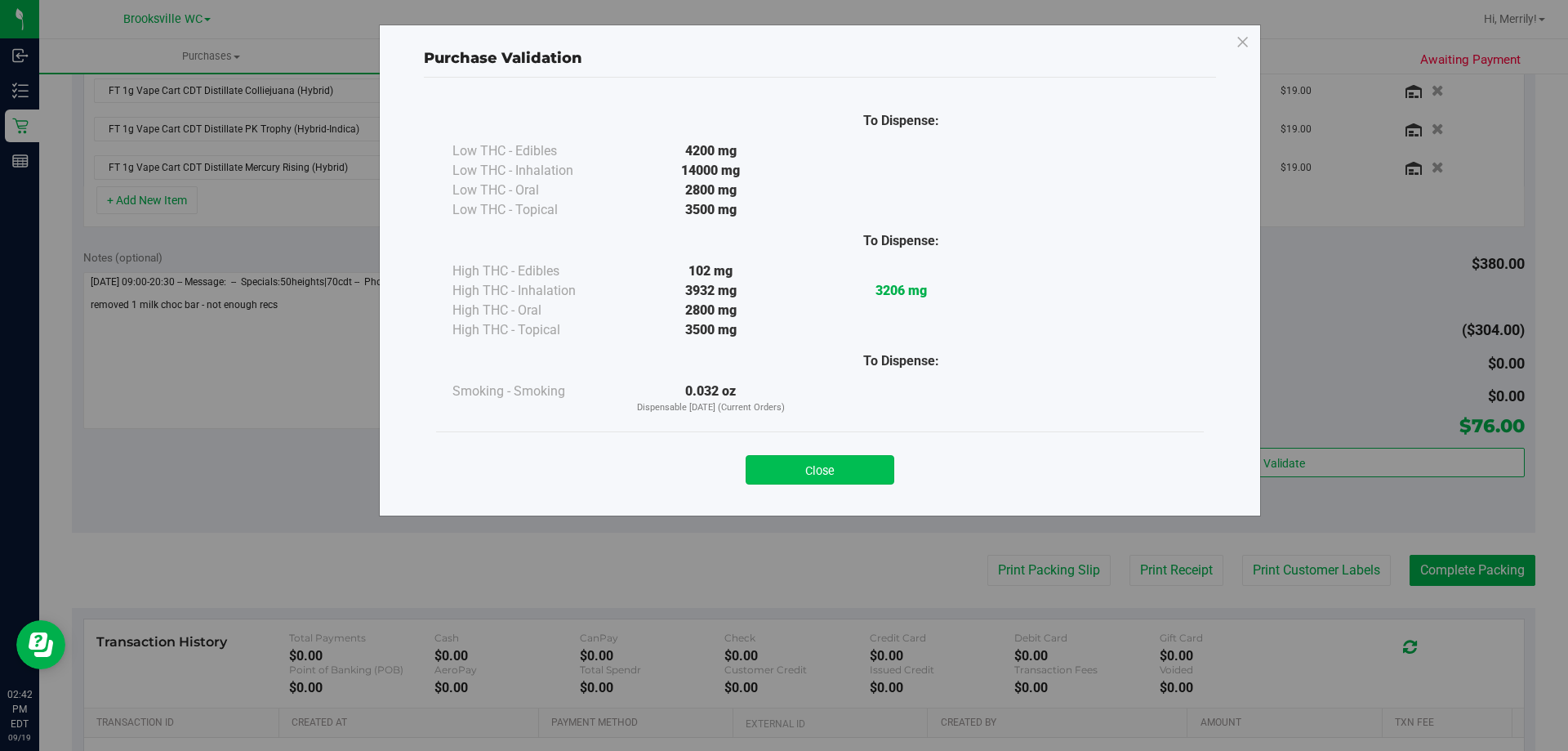
click at [814, 472] on button "Close" at bounding box center [820, 469] width 148 height 29
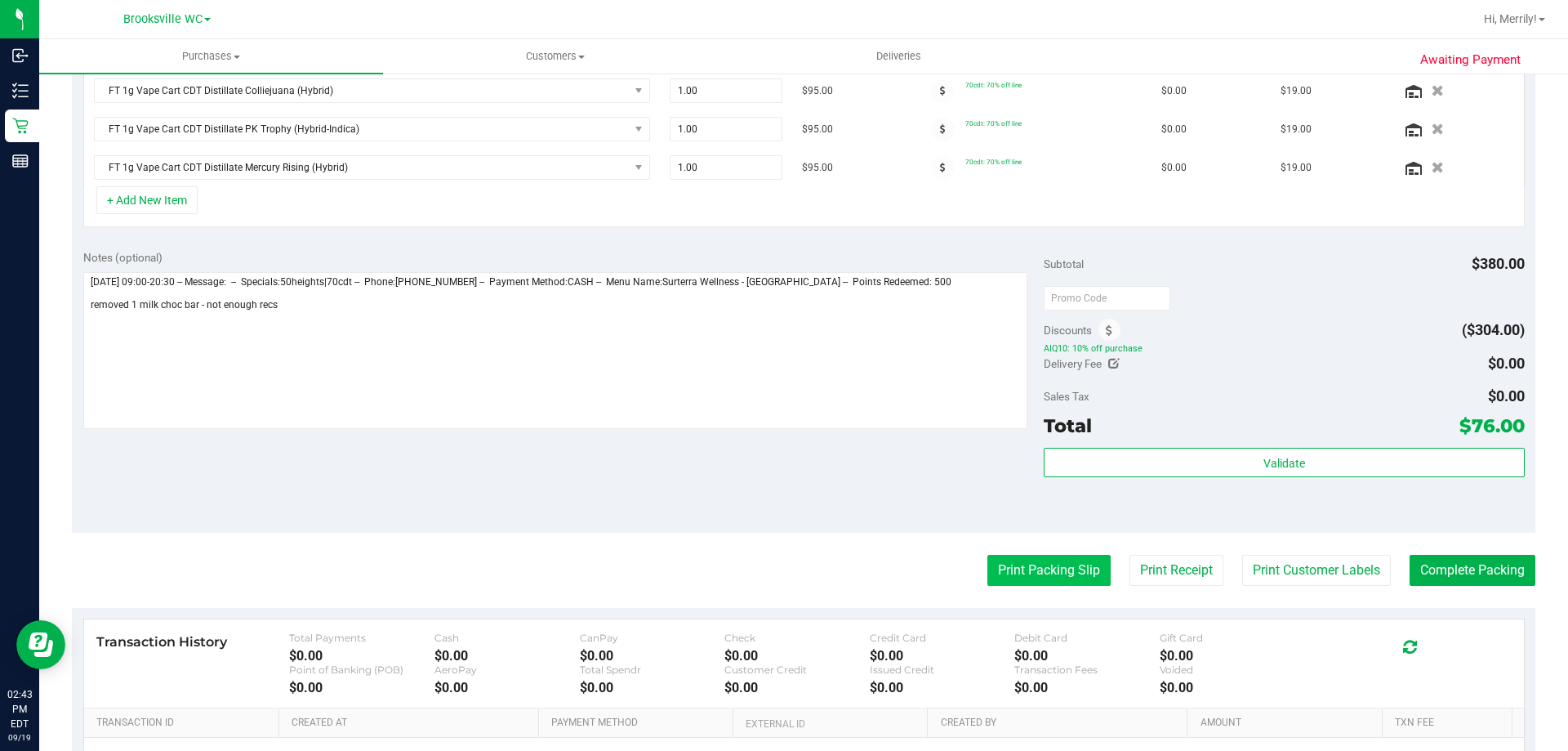
click at [1055, 574] on button "Print Packing Slip" at bounding box center [1048, 570] width 123 height 31
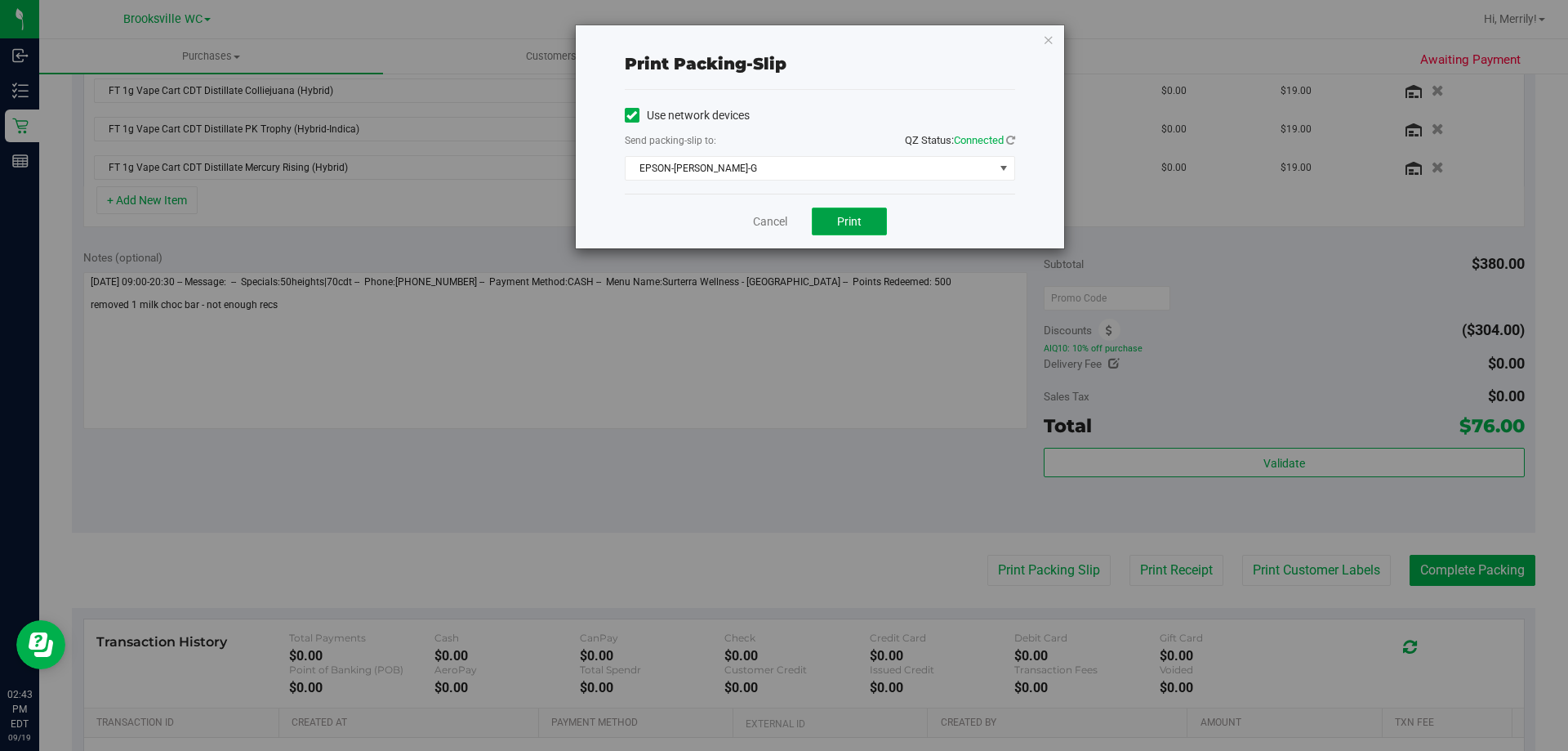
click at [843, 224] on span "Print" at bounding box center [849, 222] width 24 height 13
click at [767, 220] on link "Cancel" at bounding box center [770, 222] width 35 height 17
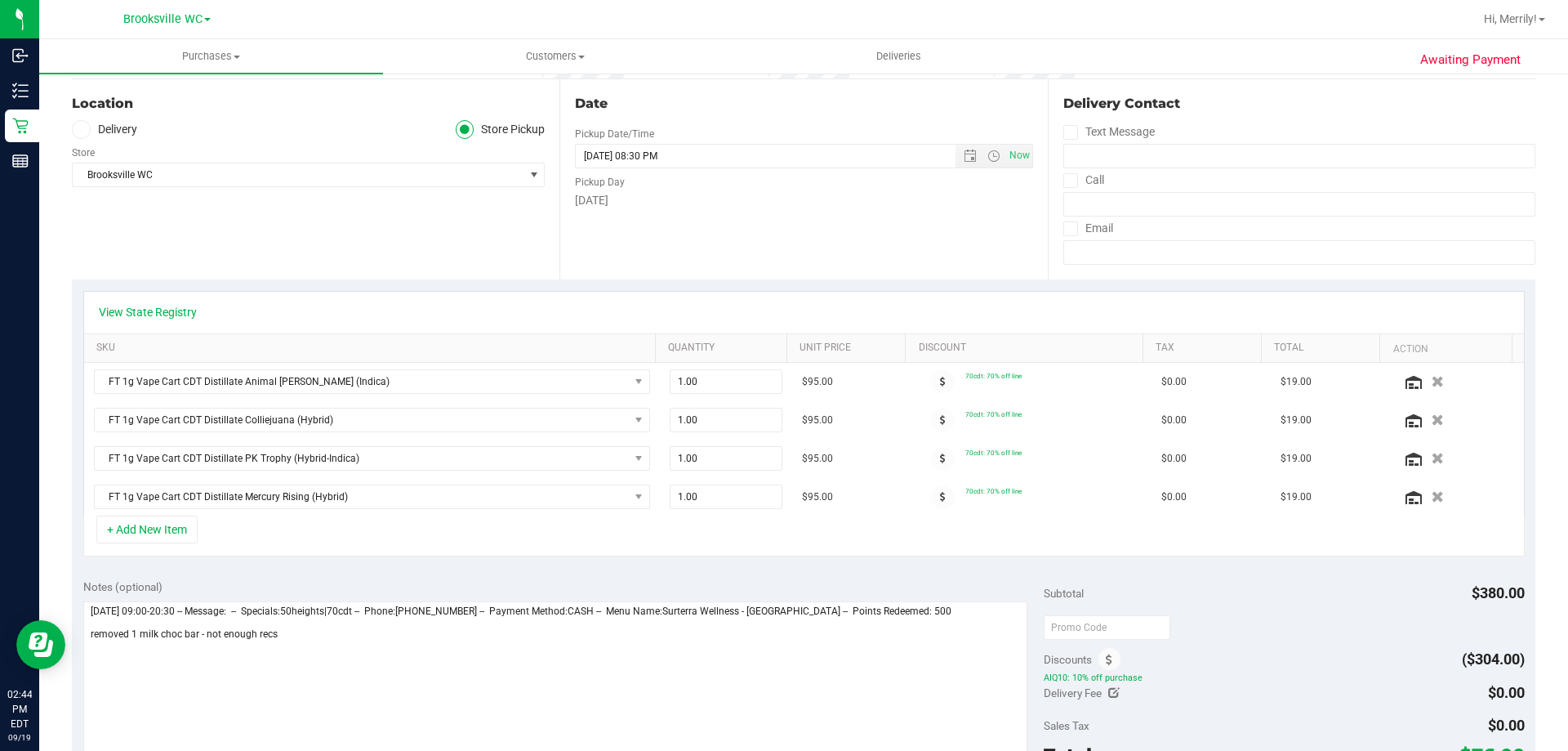
scroll to position [0, 0]
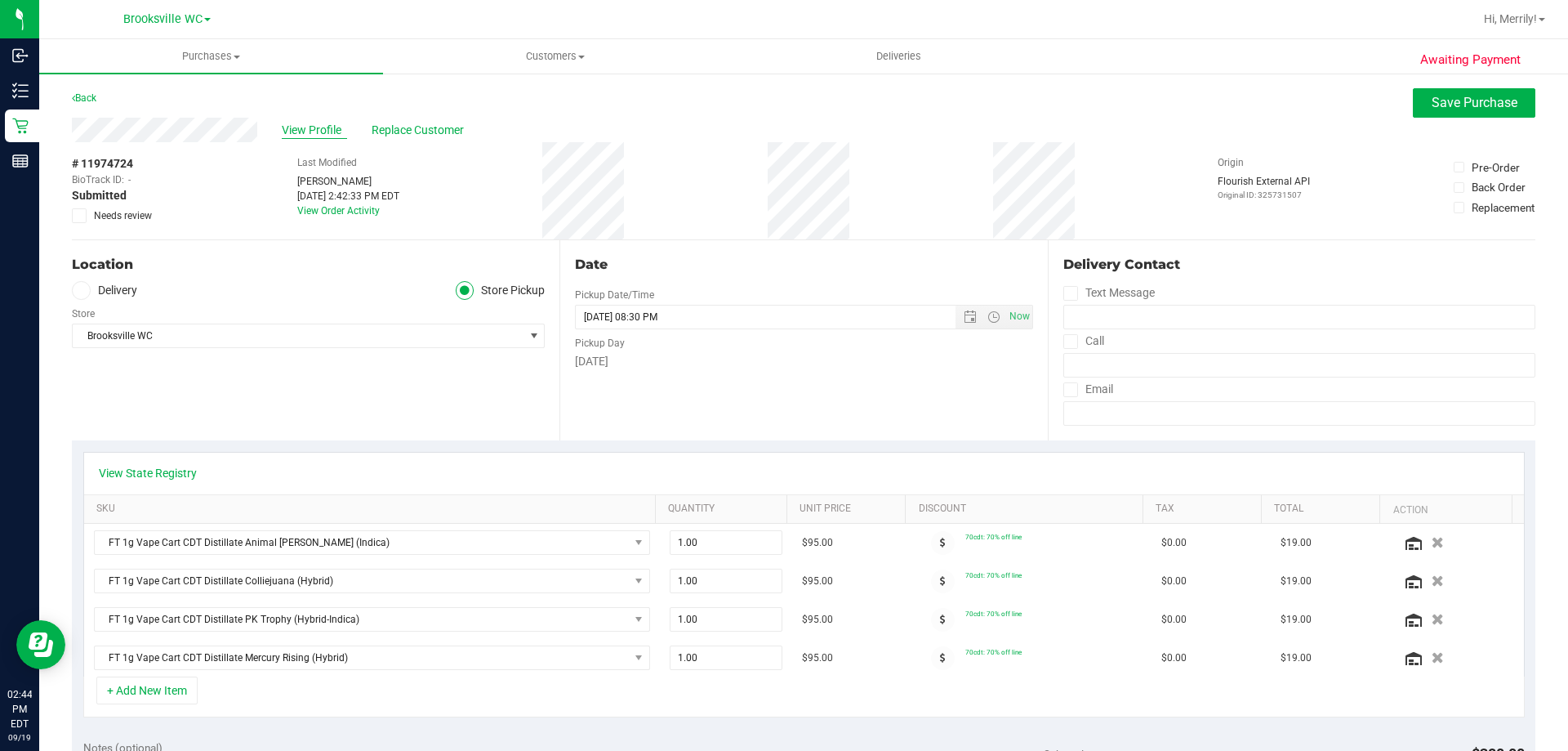
click at [304, 129] on span "View Profile" at bounding box center [315, 131] width 66 height 17
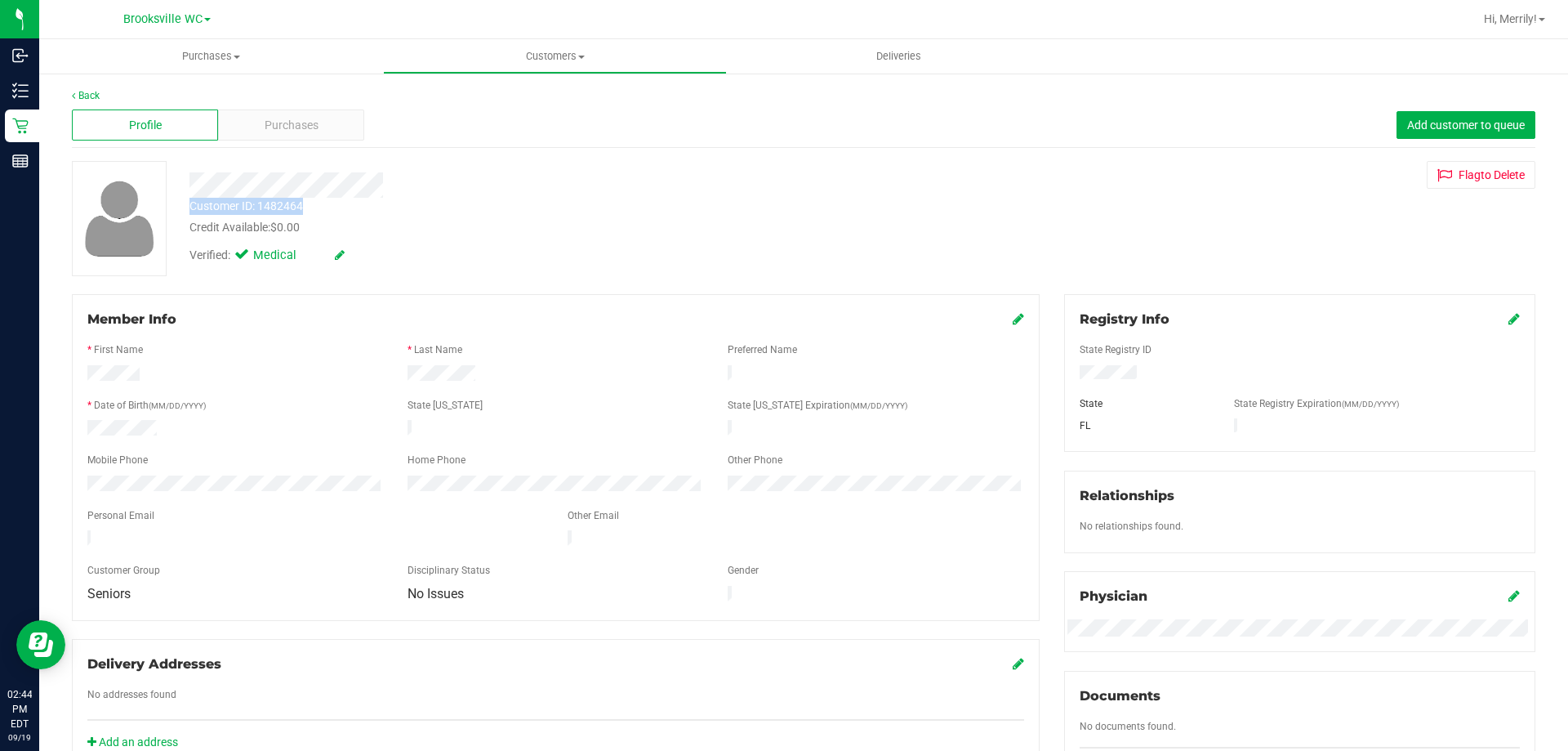
drag, startPoint x: 188, startPoint y: 206, endPoint x: 318, endPoint y: 205, distance: 130.0
click at [318, 205] on div "Customer ID: 1482464 Credit Available: $0.00" at bounding box center [550, 216] width 744 height 39
copy div "Customer ID: 1482464"
drag, startPoint x: 279, startPoint y: 328, endPoint x: 279, endPoint y: 317, distance: 11.0
click at [279, 327] on div "Member Info" at bounding box center [555, 320] width 937 height 20
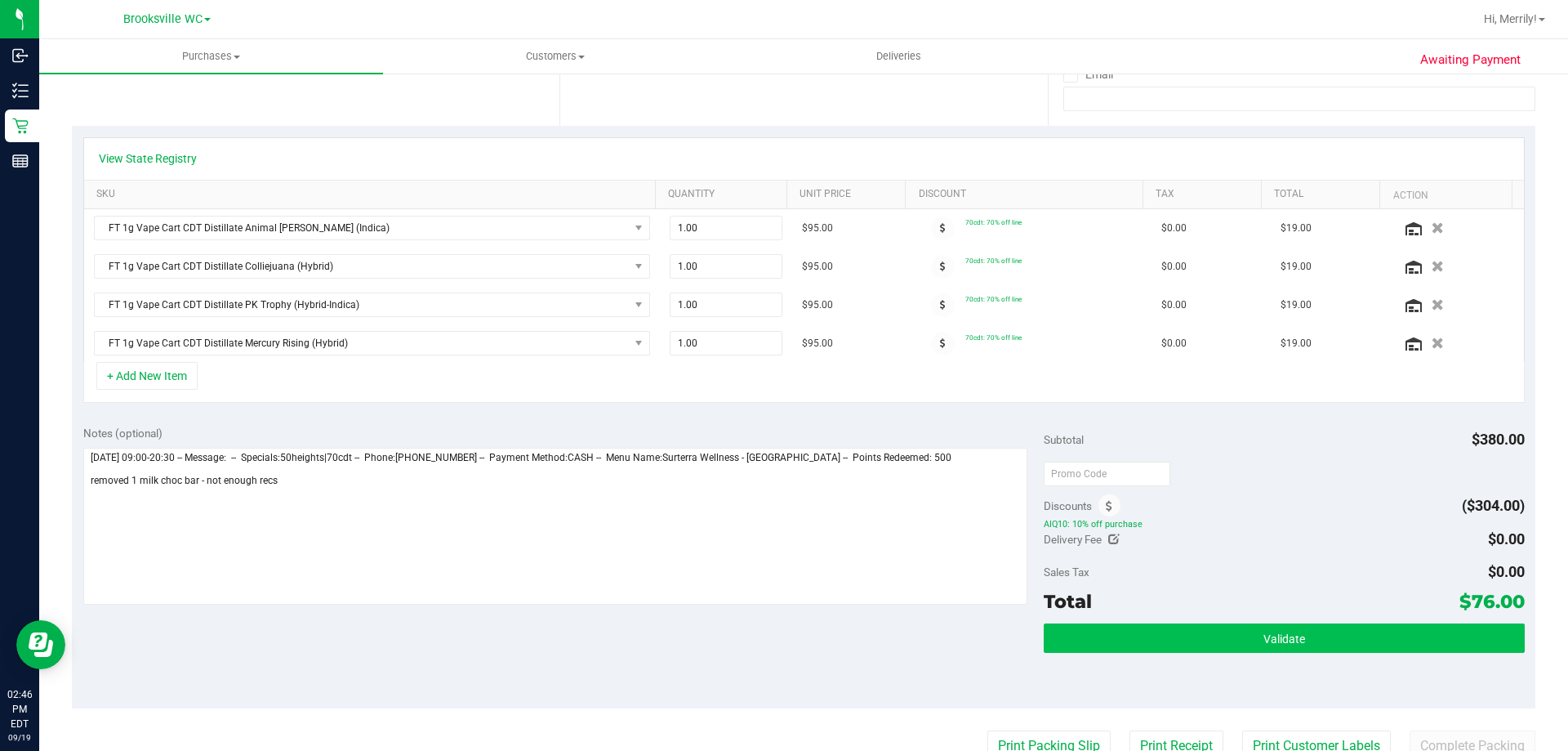
scroll to position [409, 0]
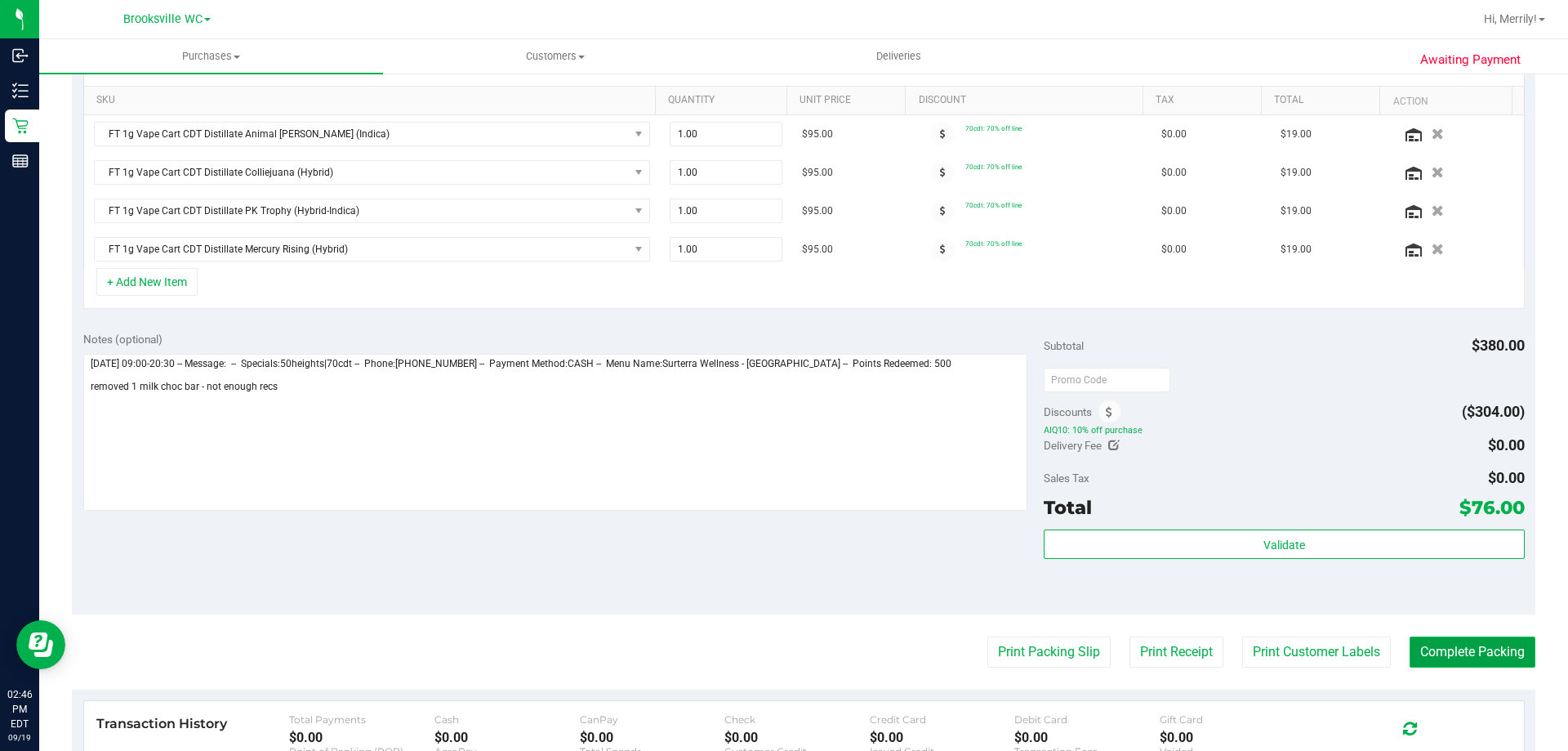
click at [1437, 647] on button "Complete Packing" at bounding box center [1473, 651] width 126 height 31
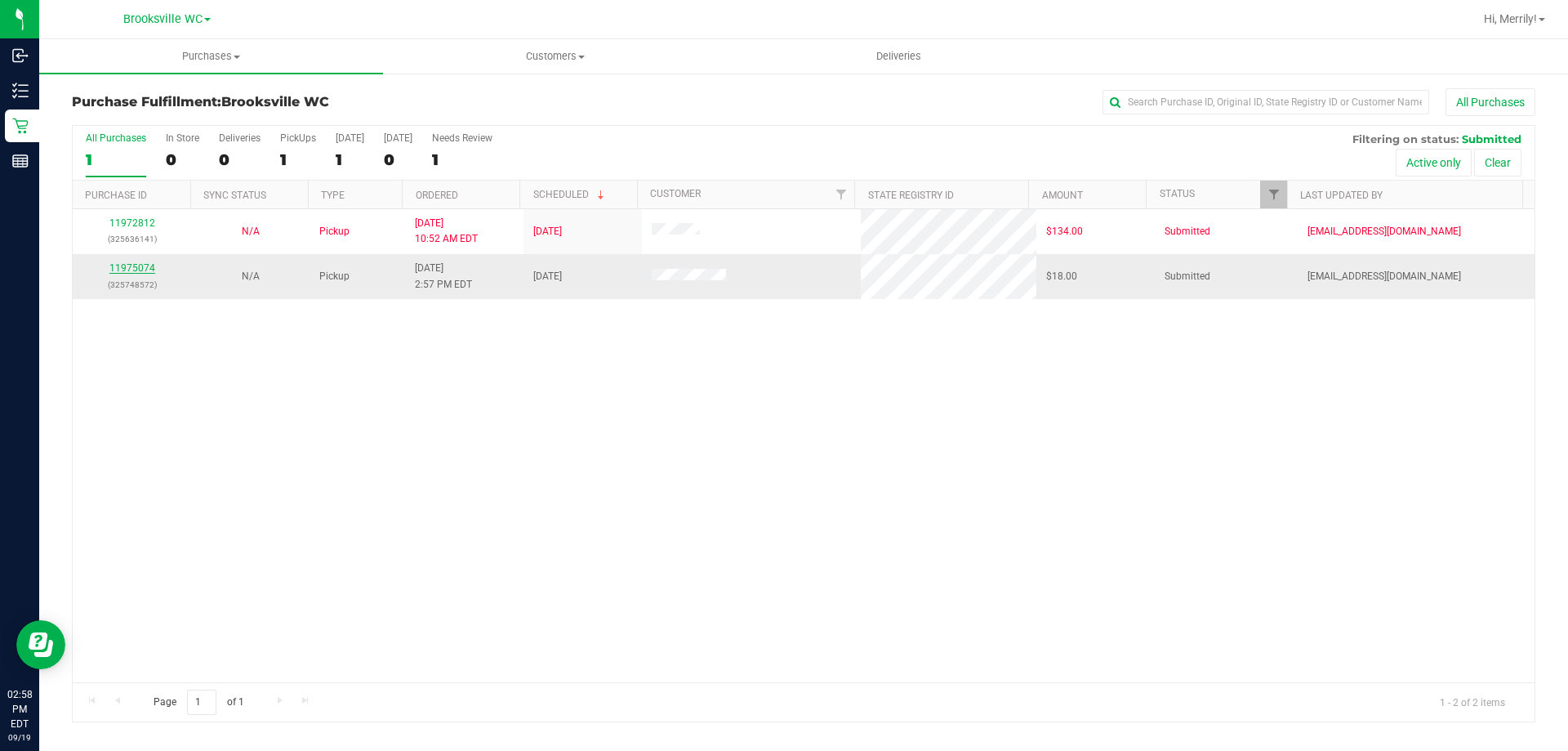
click at [138, 265] on link "11975074" at bounding box center [132, 268] width 46 height 11
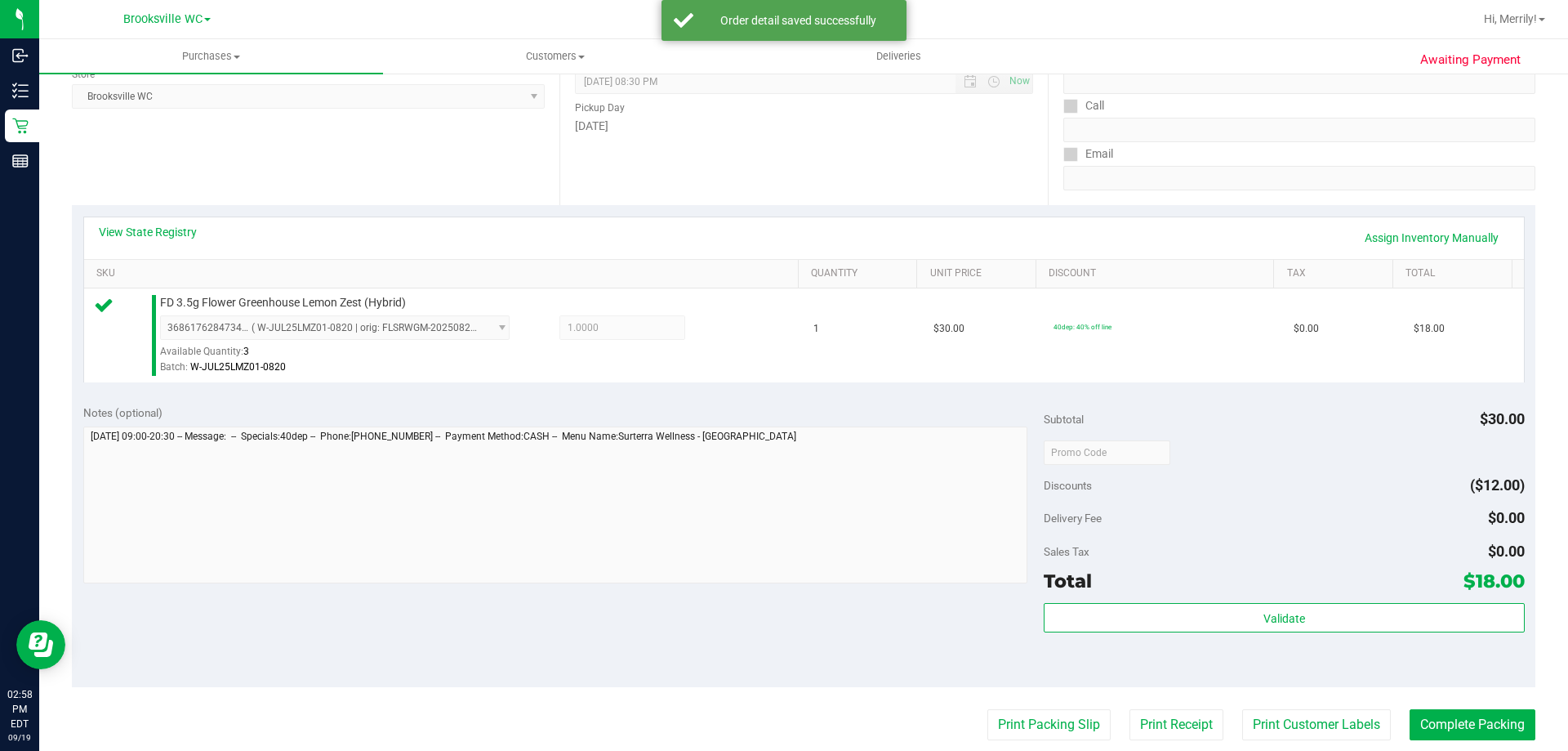
scroll to position [245, 0]
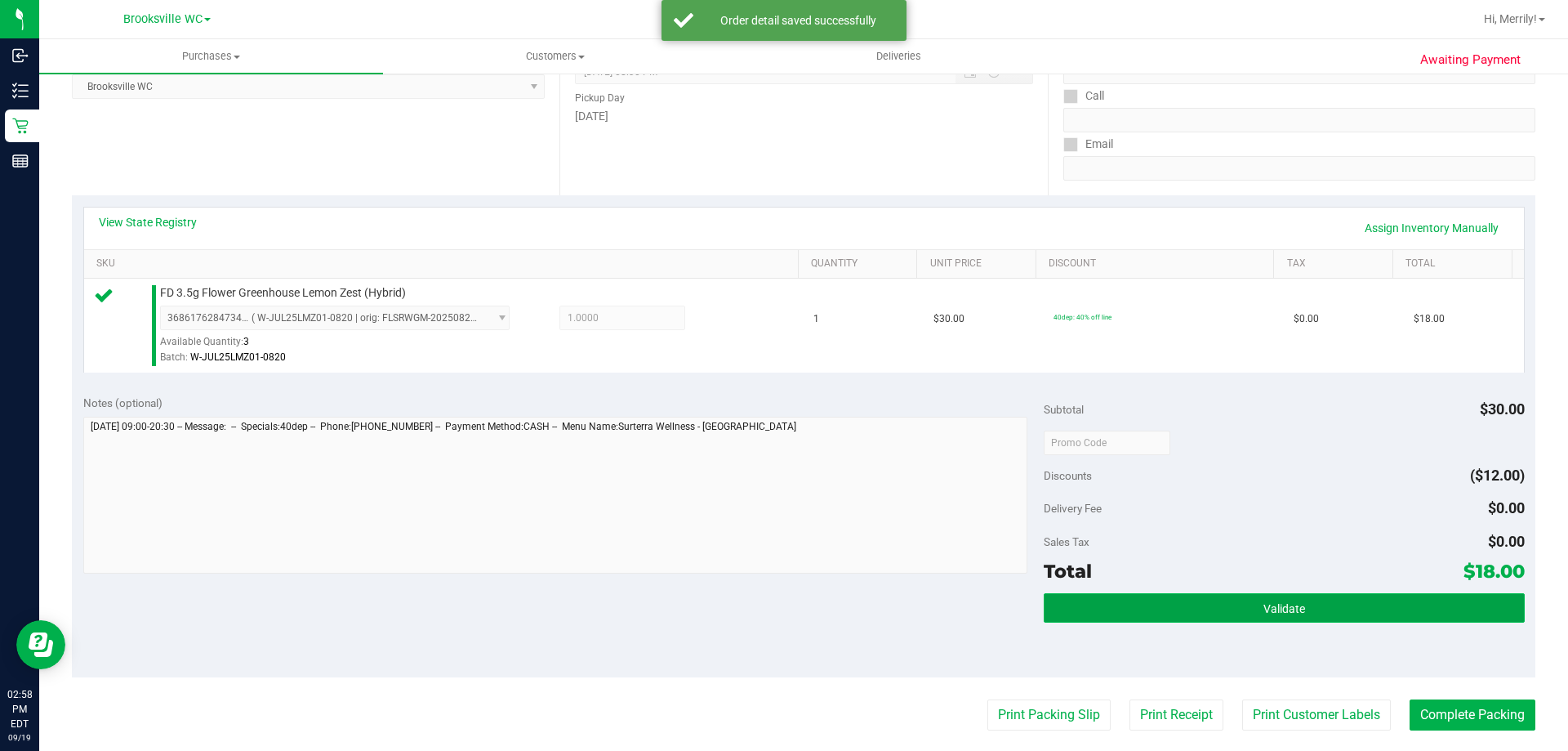
click at [1210, 605] on button "Validate" at bounding box center [1283, 607] width 480 height 29
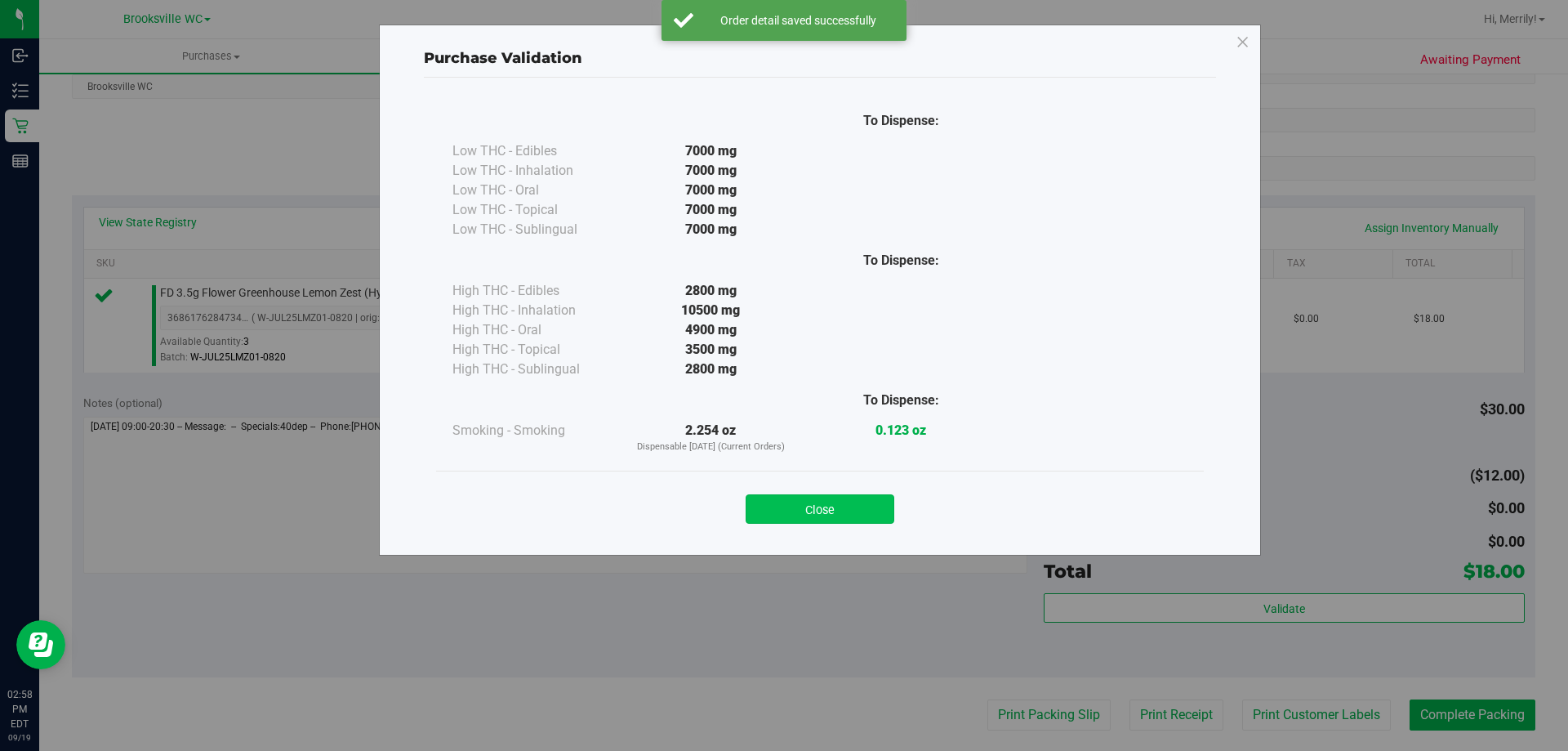
click at [811, 517] on button "Close" at bounding box center [820, 508] width 148 height 29
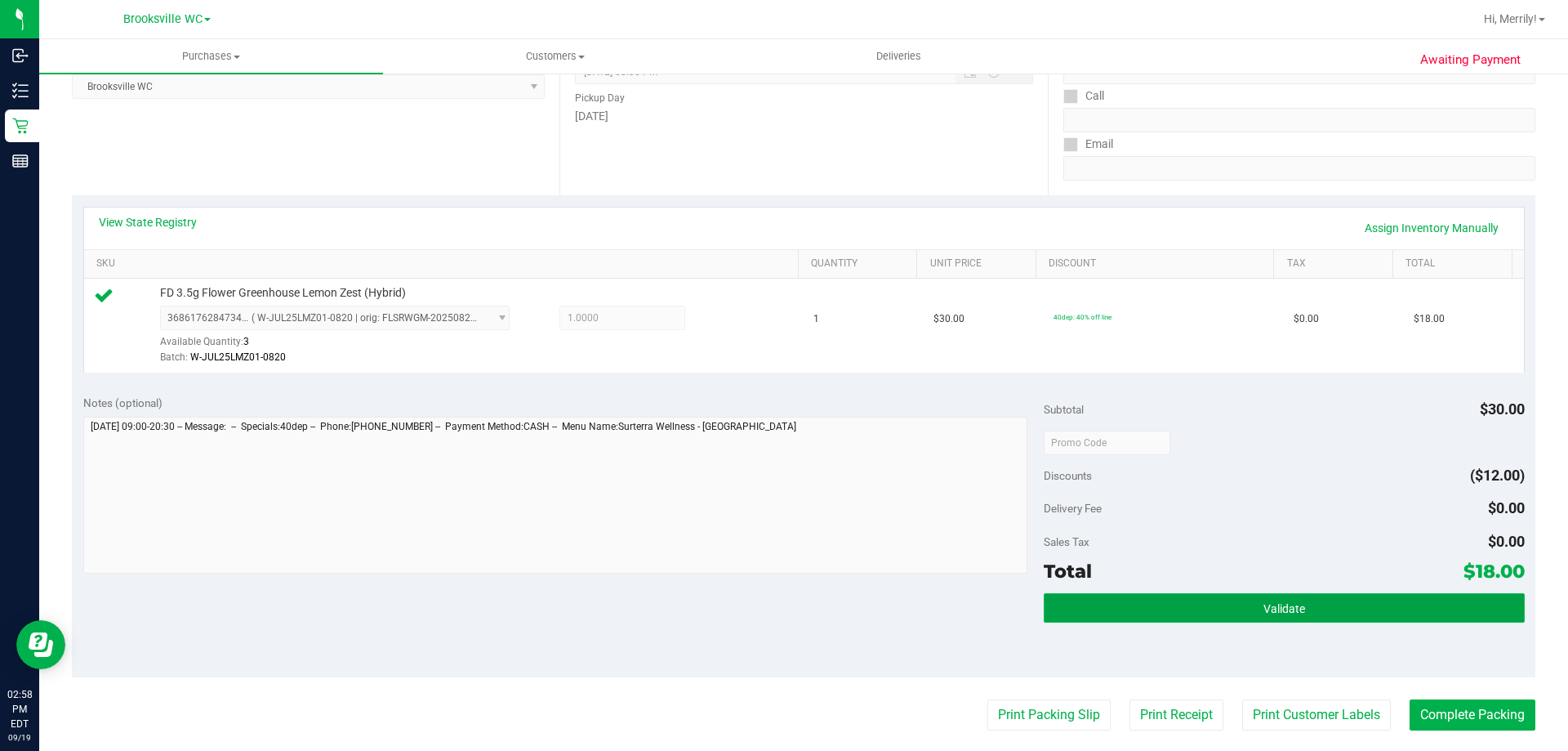
click at [1255, 596] on button "Validate" at bounding box center [1283, 607] width 480 height 29
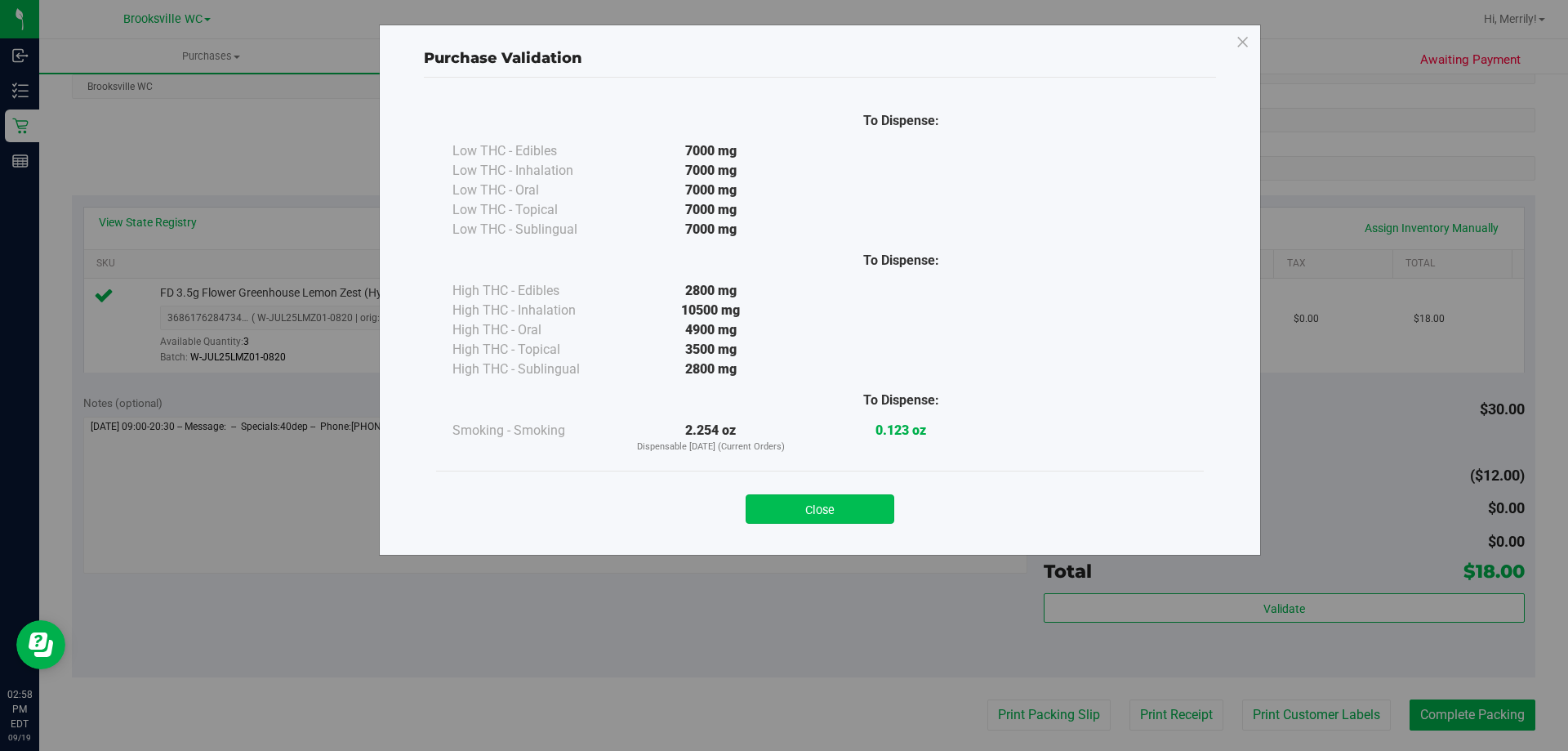
click at [853, 499] on button "Close" at bounding box center [820, 508] width 148 height 29
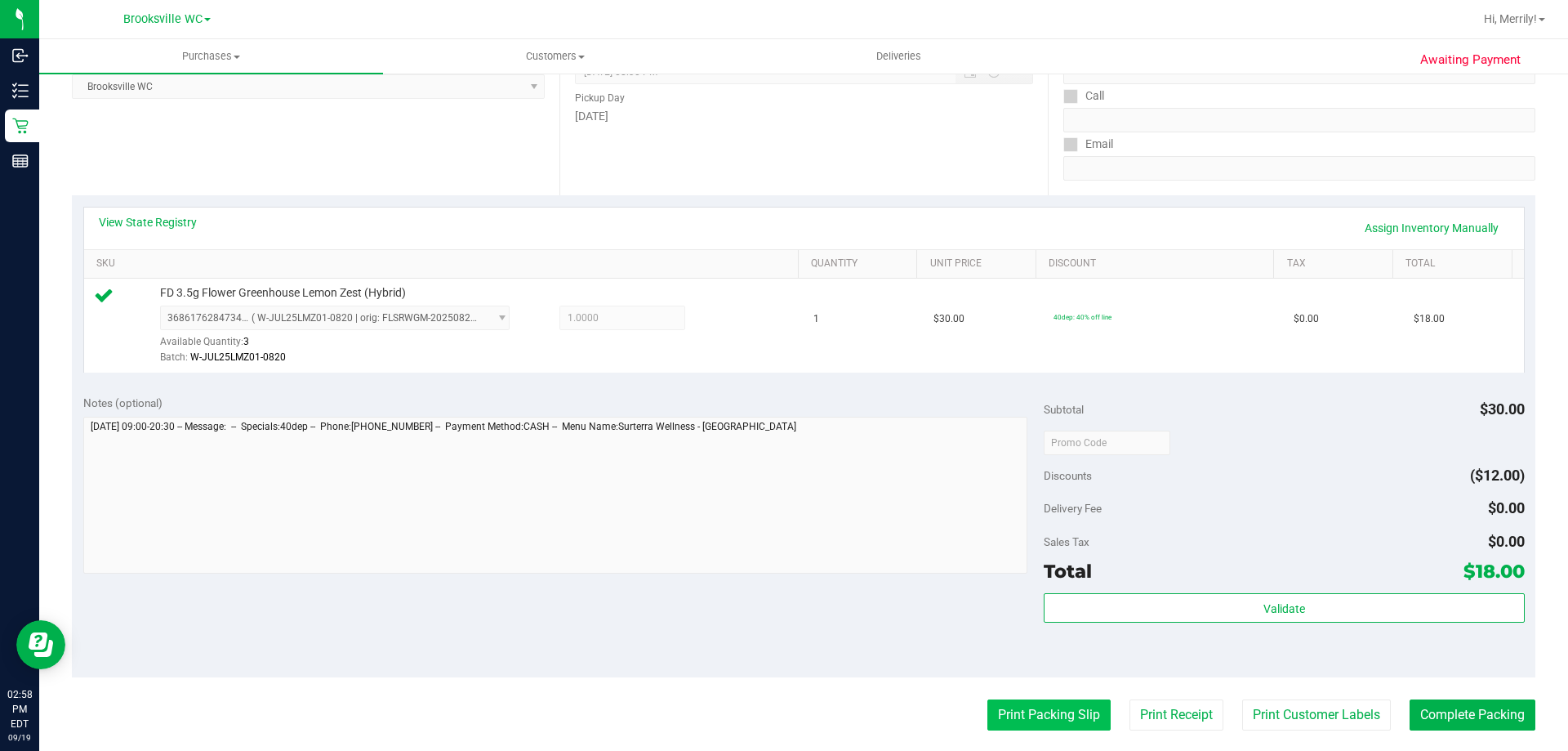
click at [1011, 714] on button "Print Packing Slip" at bounding box center [1048, 714] width 123 height 31
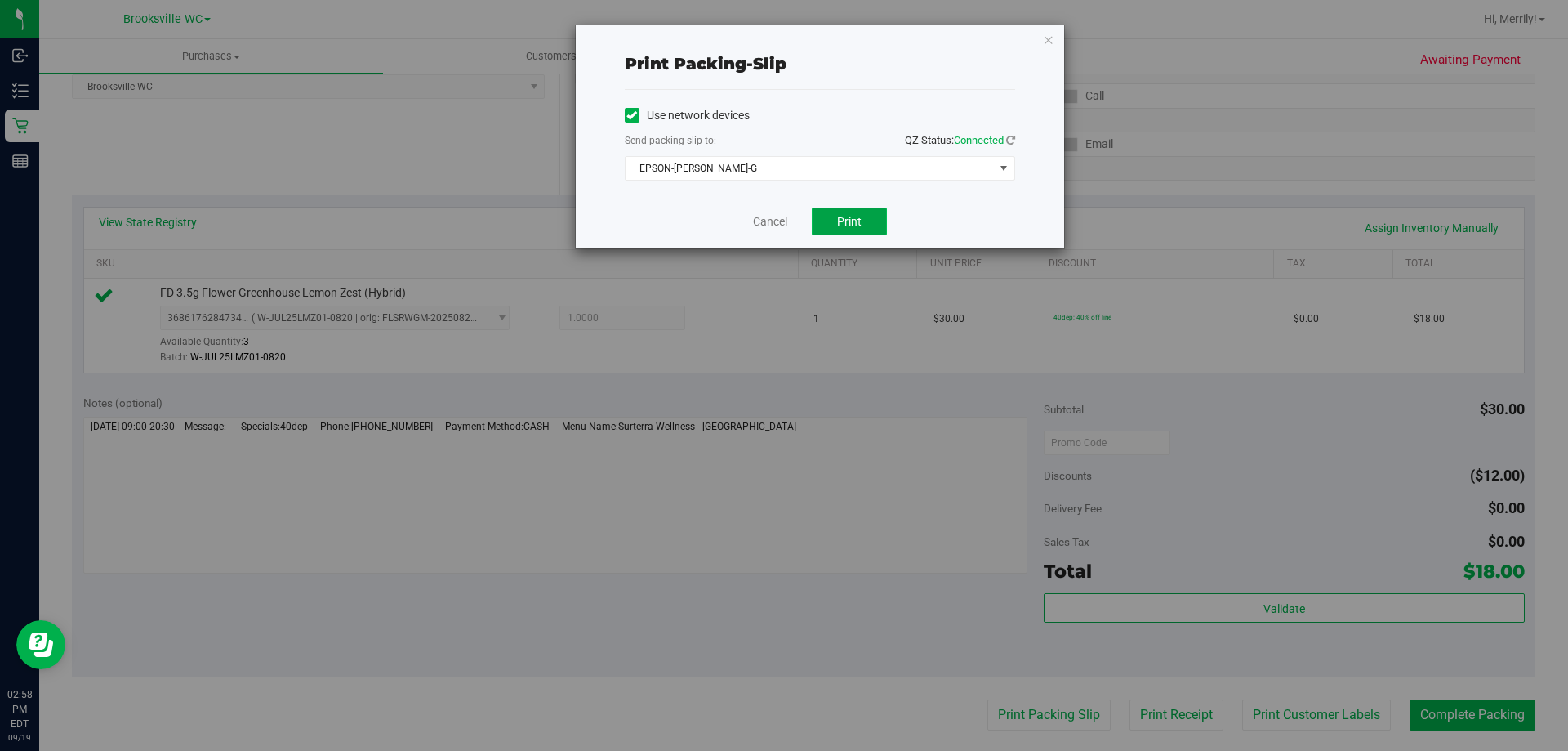
click at [846, 216] on span "Print" at bounding box center [849, 222] width 24 height 13
click at [761, 228] on link "Cancel" at bounding box center [770, 222] width 35 height 17
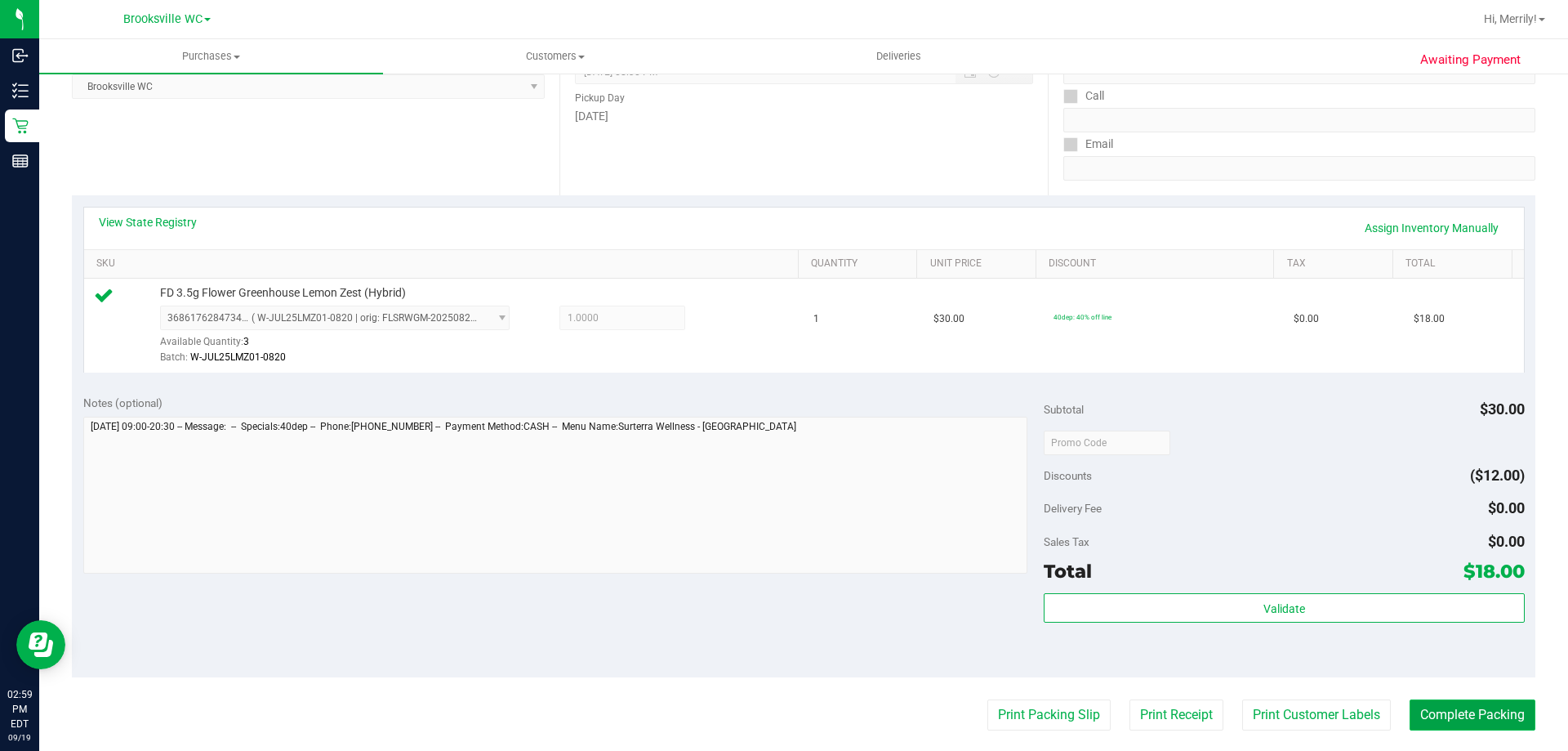
click at [1450, 718] on button "Complete Packing" at bounding box center [1473, 714] width 126 height 31
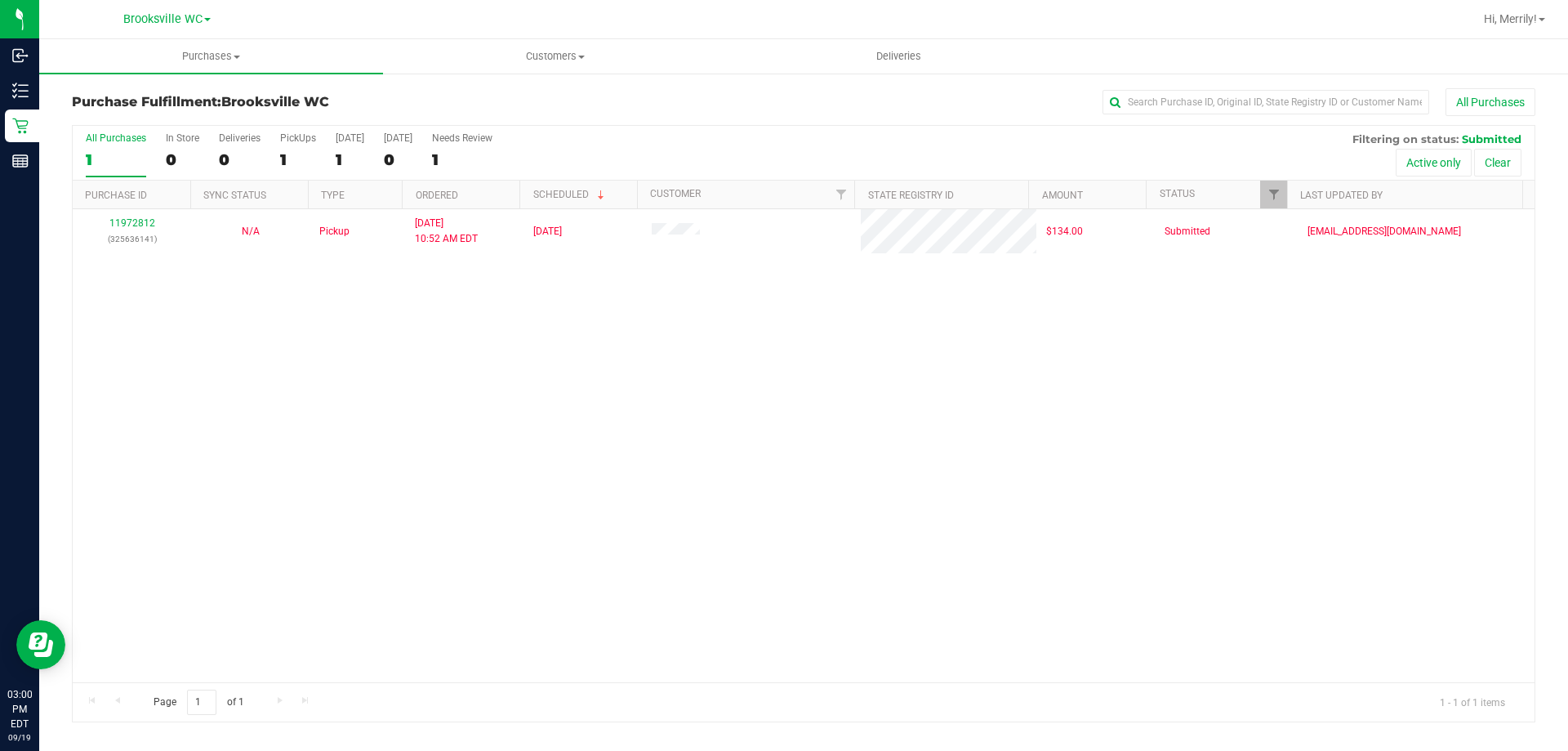
click at [427, 473] on div "11972812 (325636141) N/A Pickup 9/19/2025 10:52 AM EDT 9/19/2025 $134.00 Submit…" at bounding box center [803, 446] width 1462 height 473
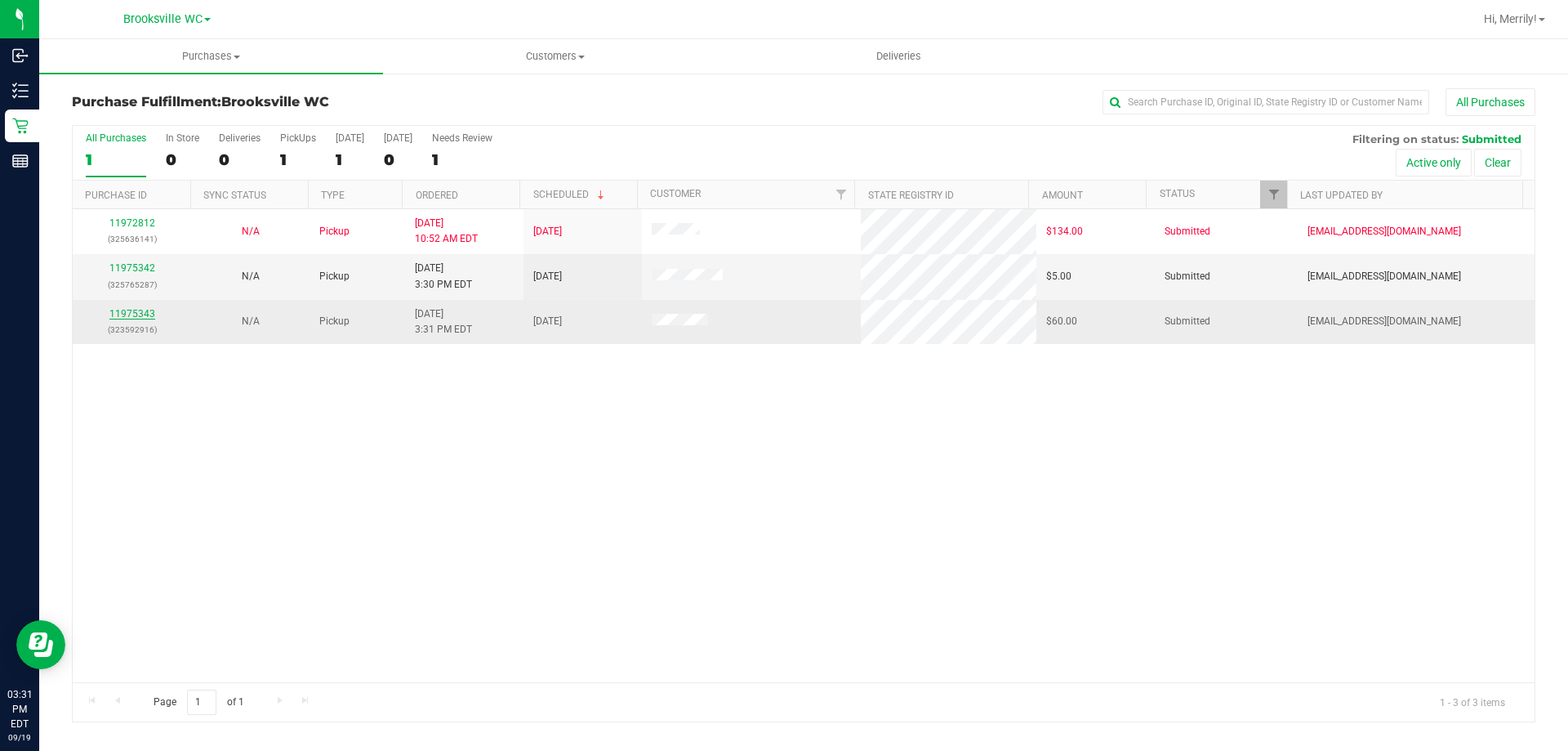
click at [134, 314] on link "11975343" at bounding box center [132, 314] width 46 height 11
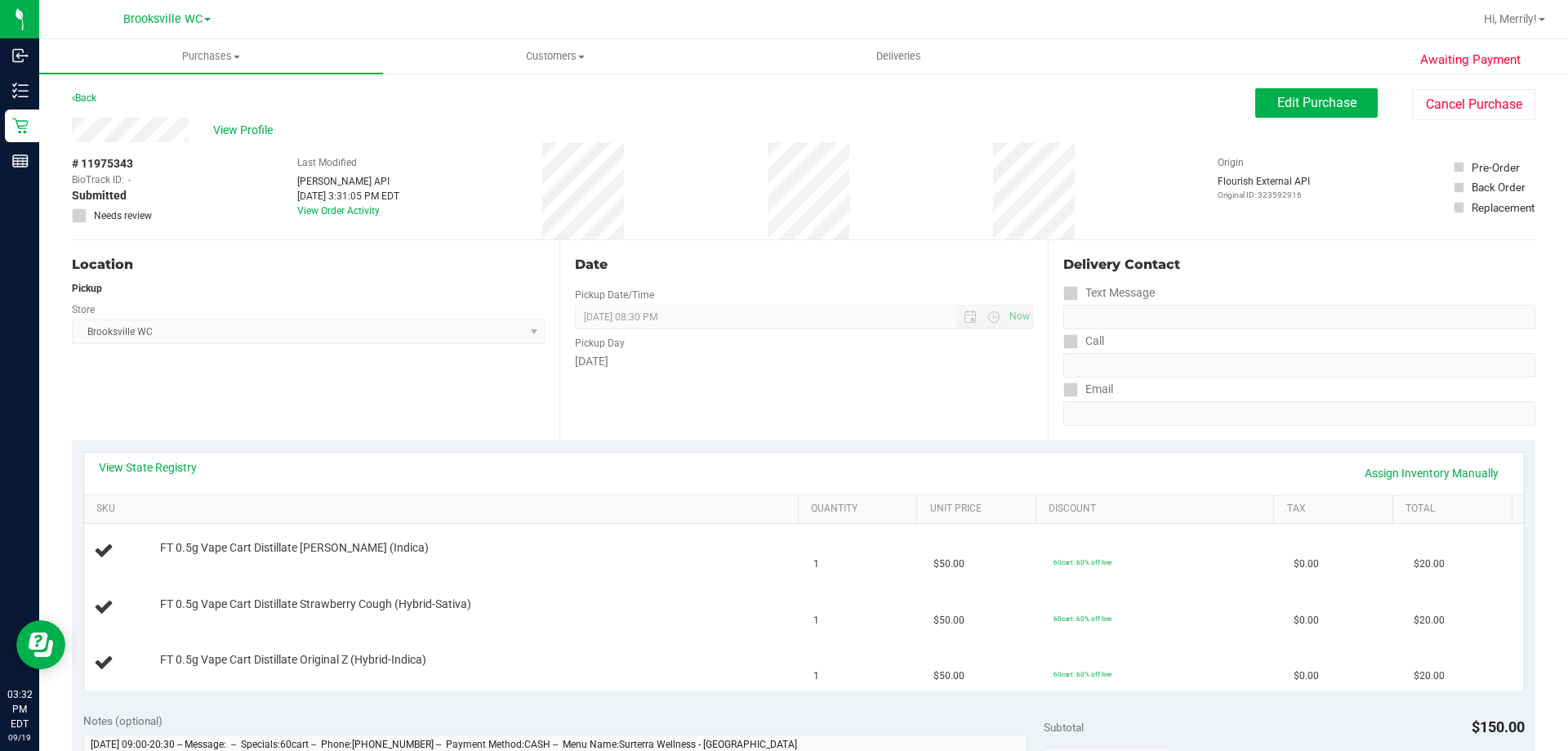
scroll to position [82, 0]
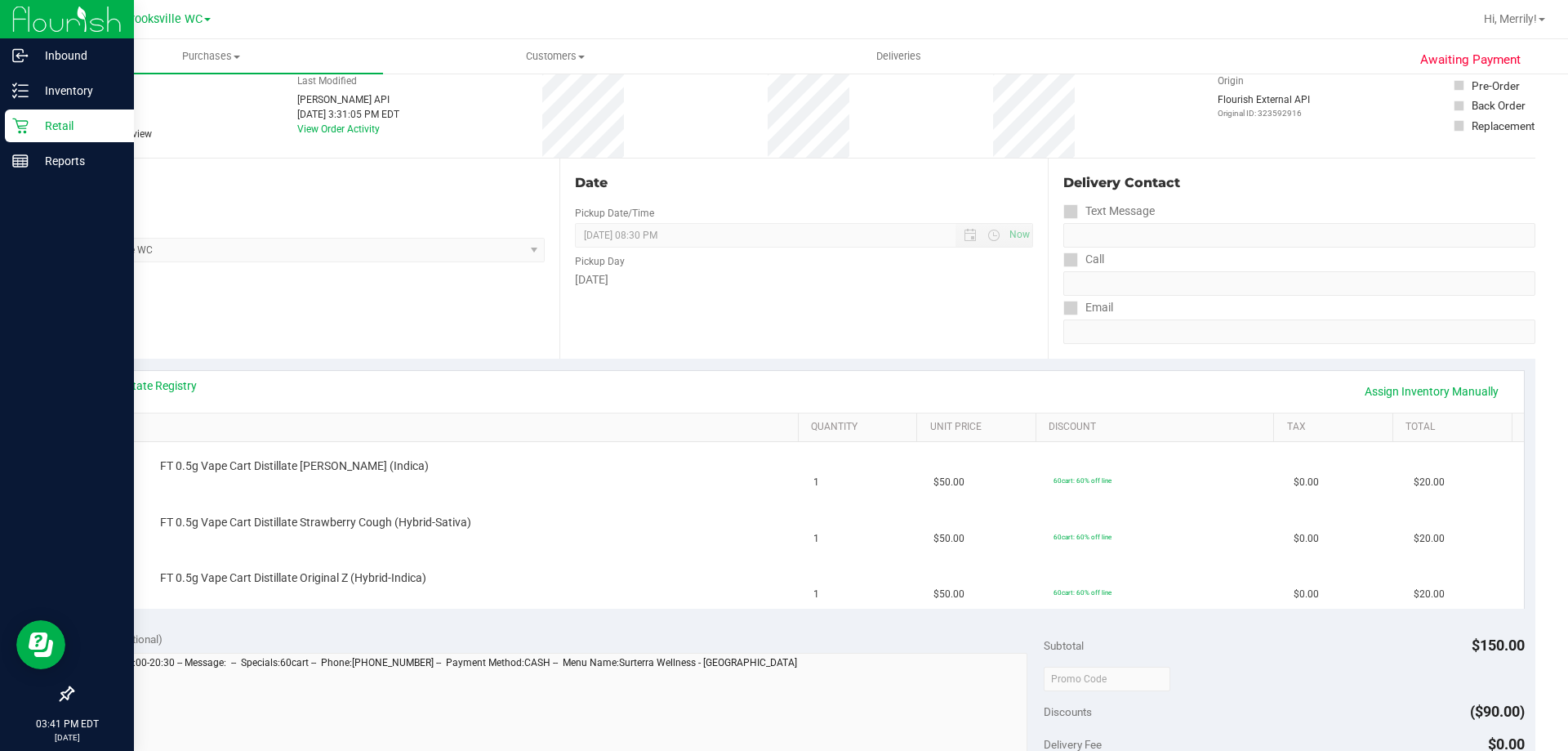
click at [21, 132] on icon at bounding box center [20, 126] width 16 height 16
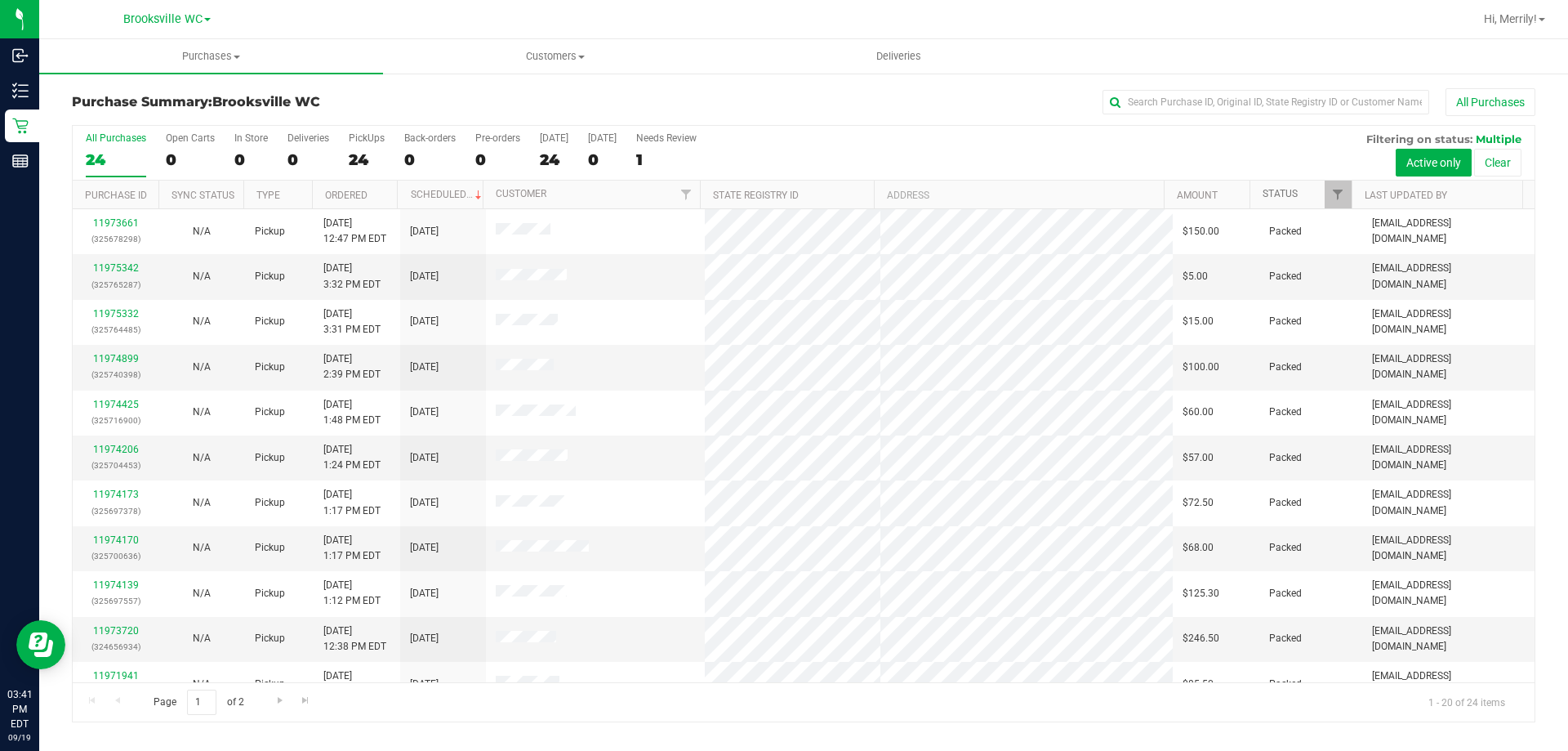
click at [1279, 193] on link "Status" at bounding box center [1280, 194] width 35 height 11
click at [1279, 193] on link "Status" at bounding box center [1289, 194] width 54 height 11
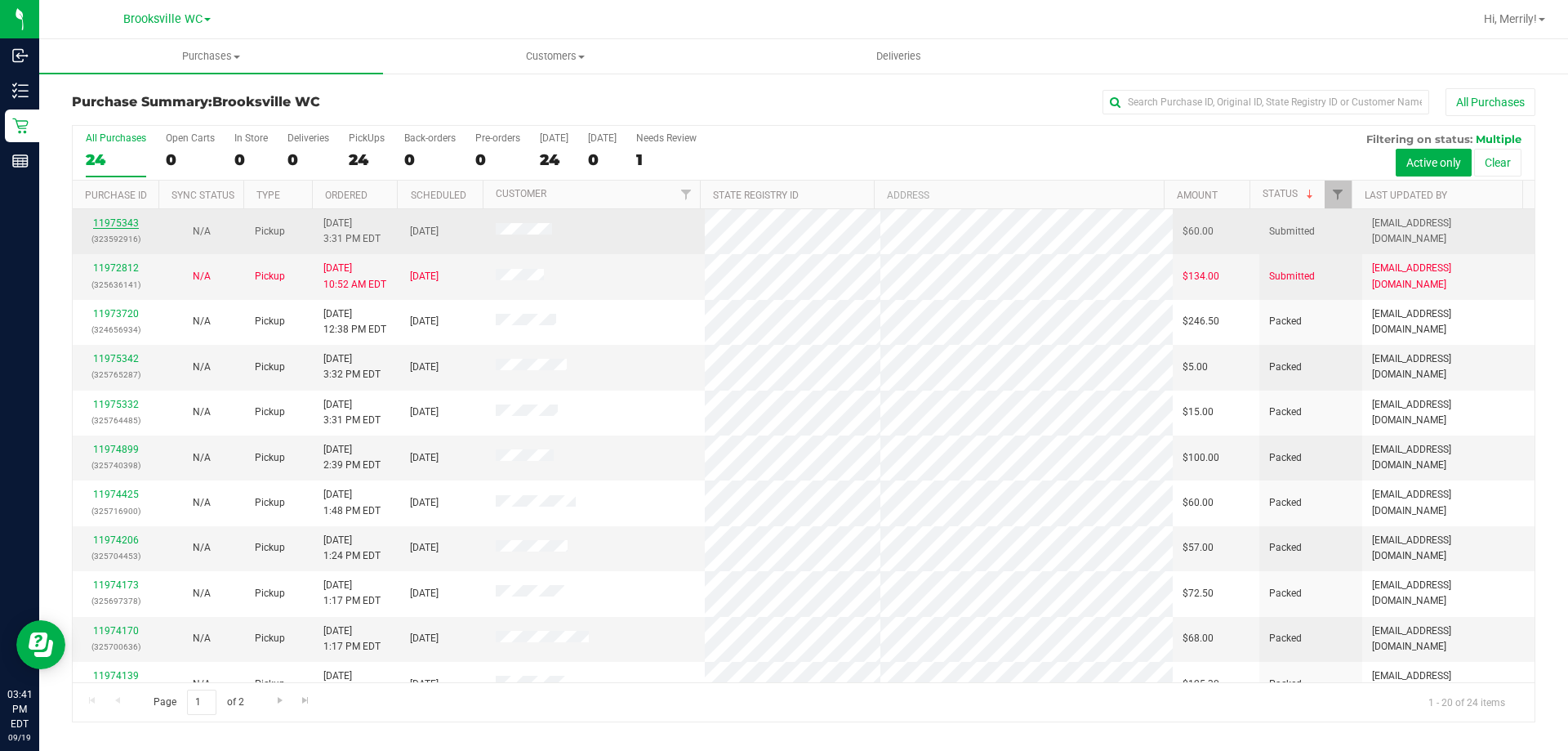
click at [120, 223] on link "11975343" at bounding box center [116, 223] width 46 height 11
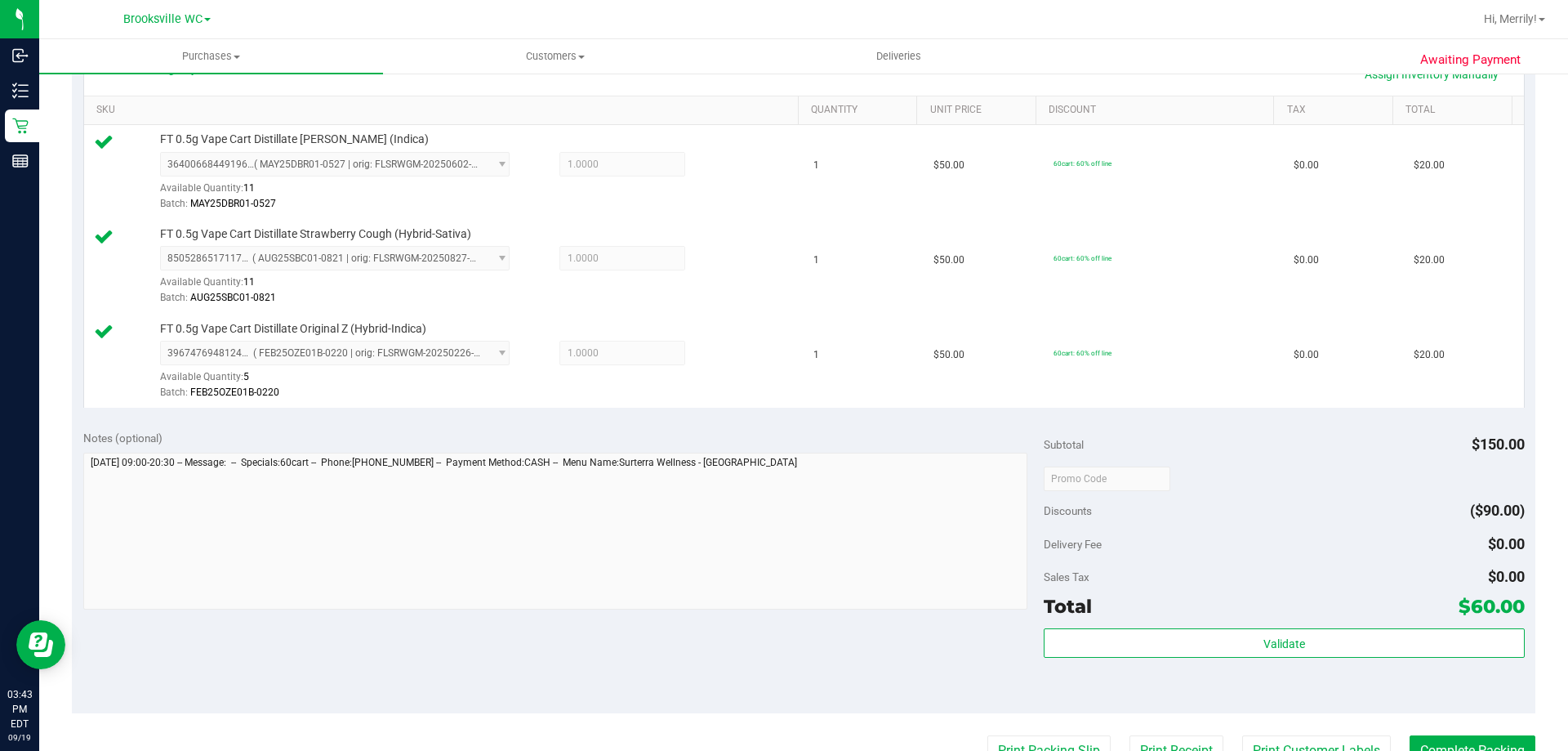
scroll to position [409, 0]
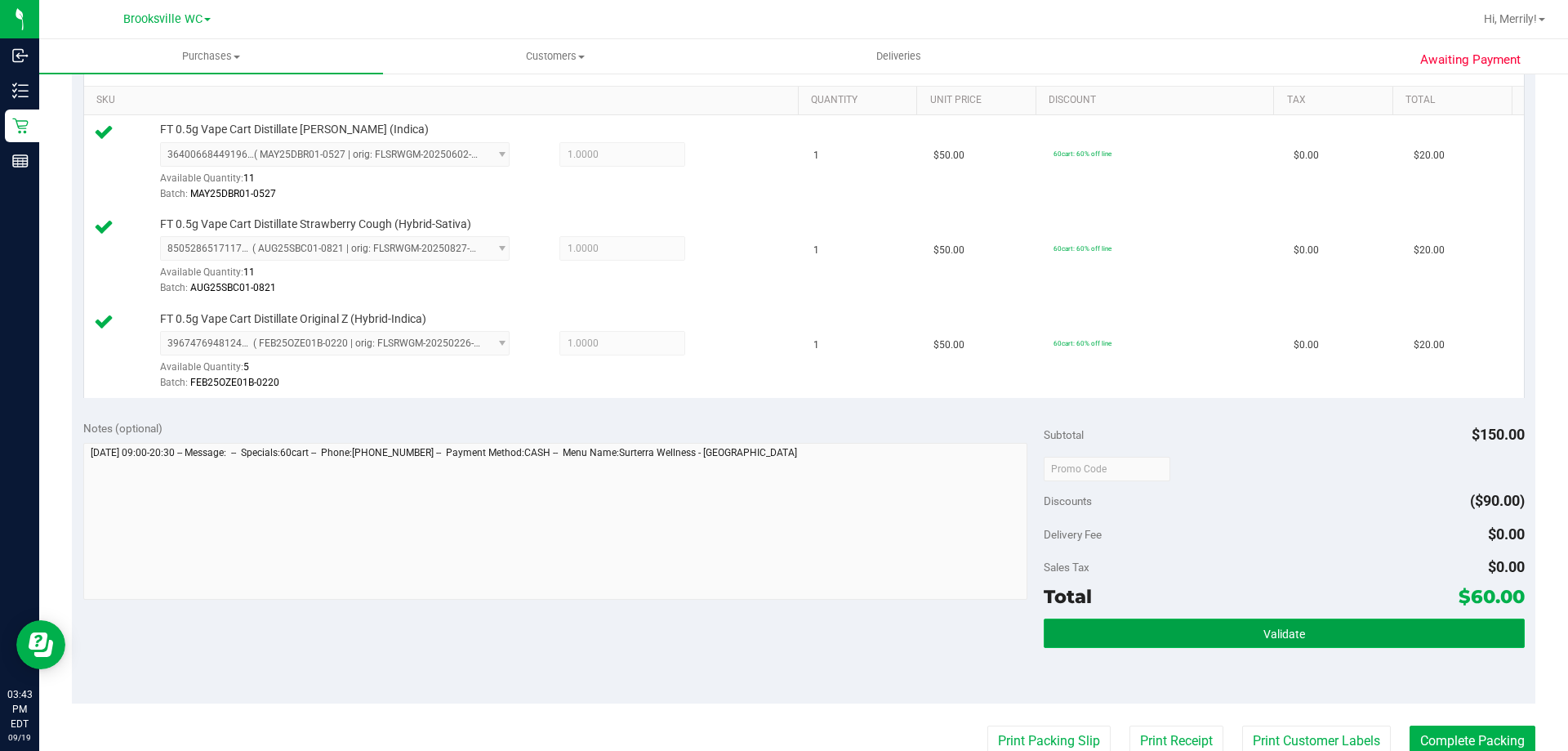
click at [1312, 632] on button "Validate" at bounding box center [1283, 633] width 480 height 29
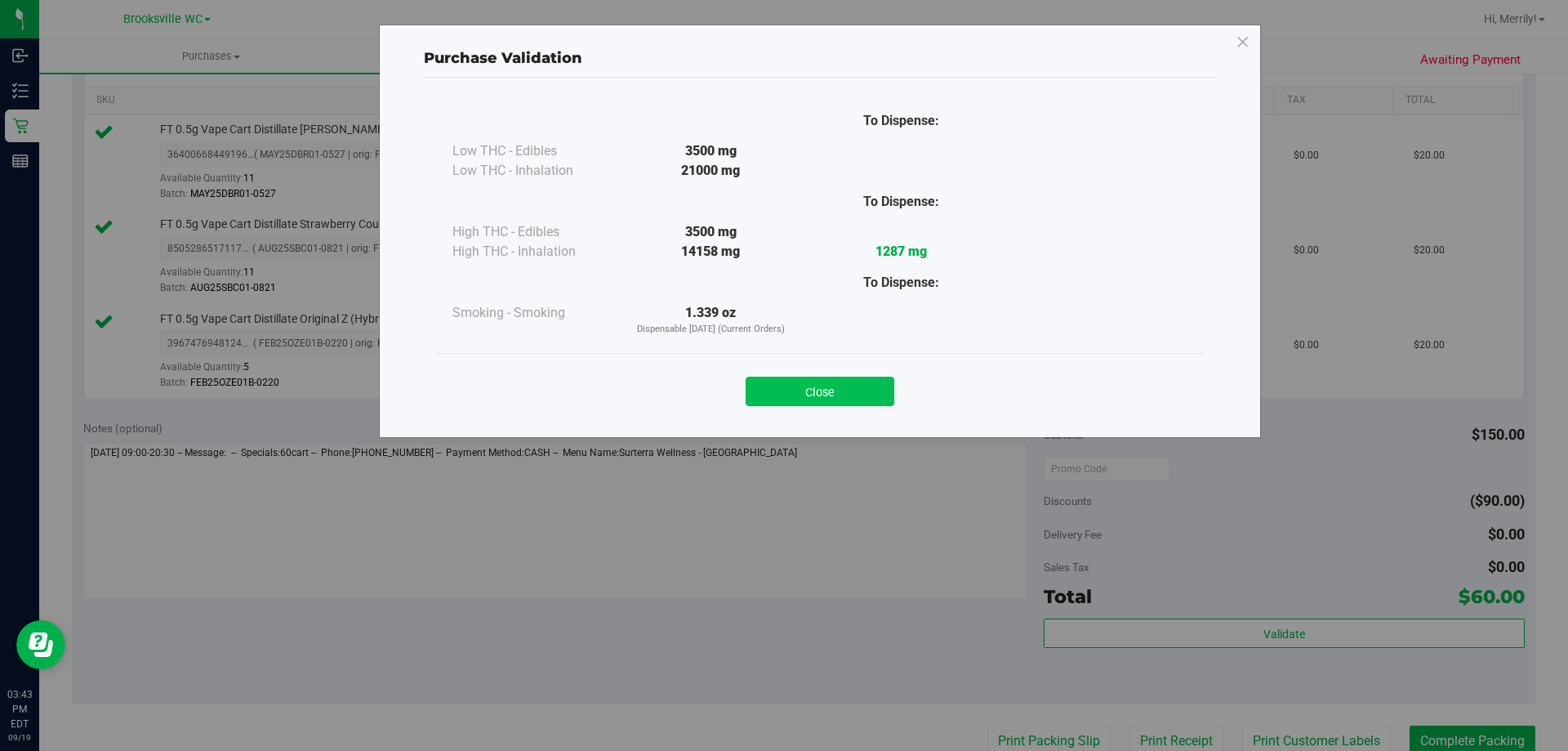
click at [849, 388] on button "Close" at bounding box center [820, 391] width 148 height 29
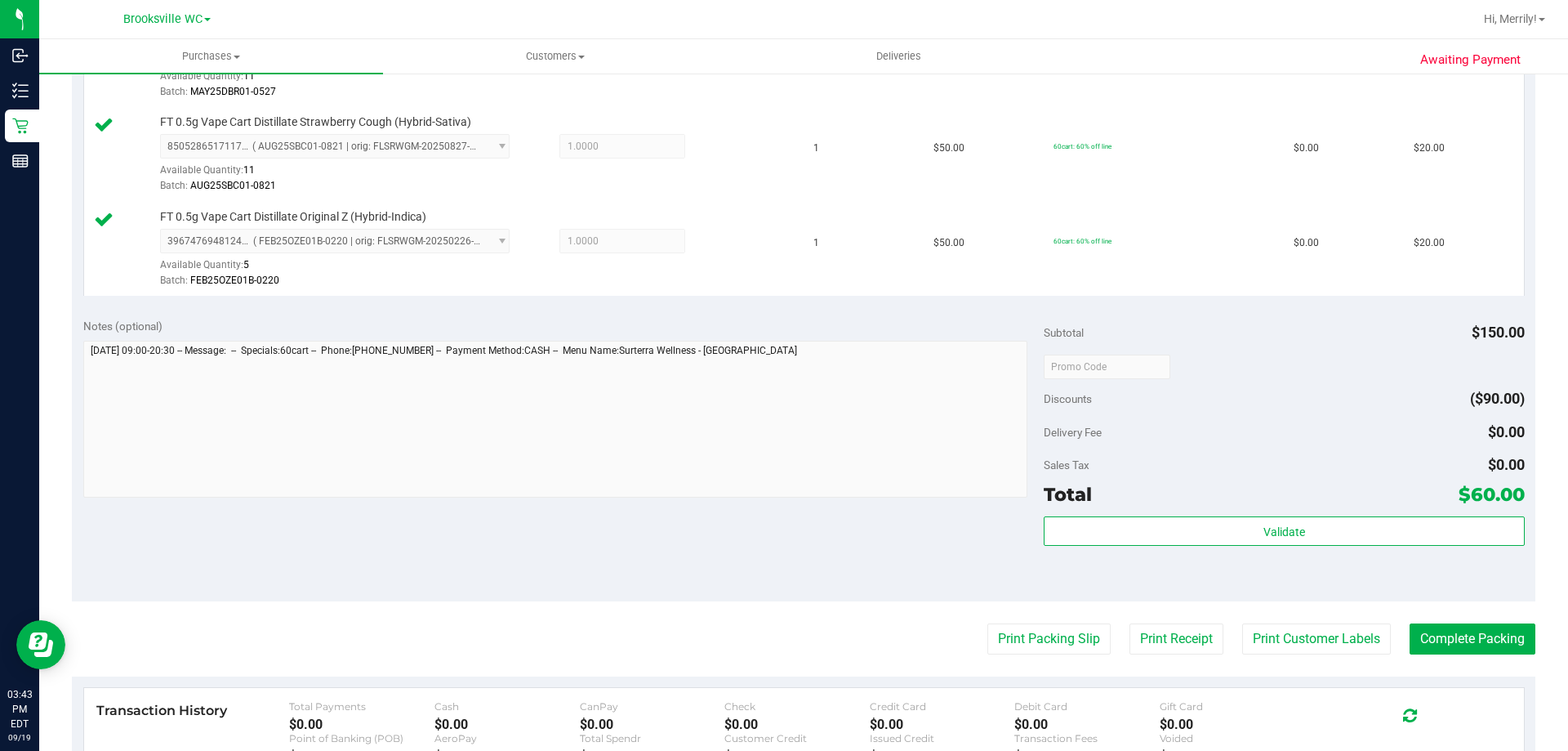
scroll to position [654, 0]
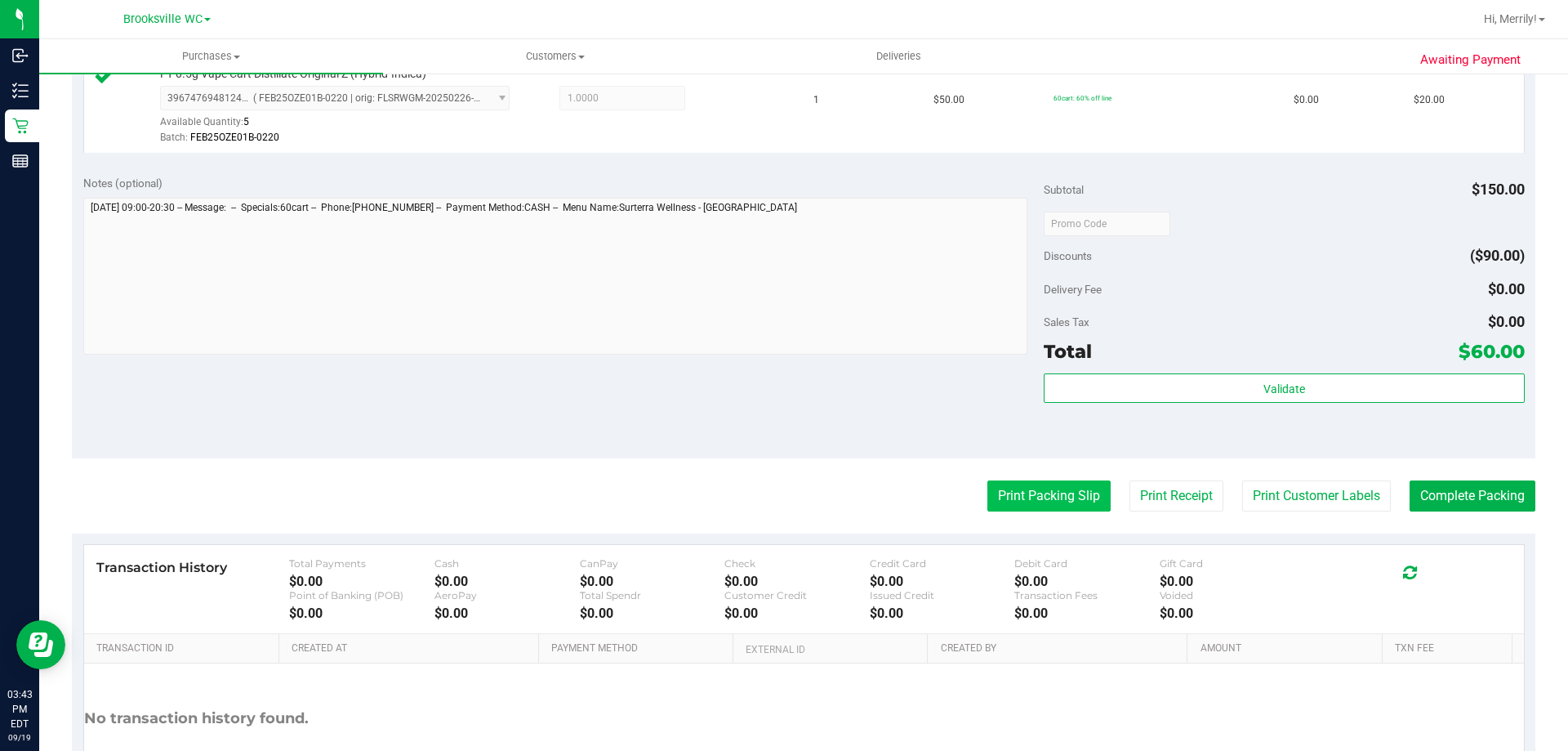
click at [1048, 492] on button "Print Packing Slip" at bounding box center [1048, 495] width 123 height 31
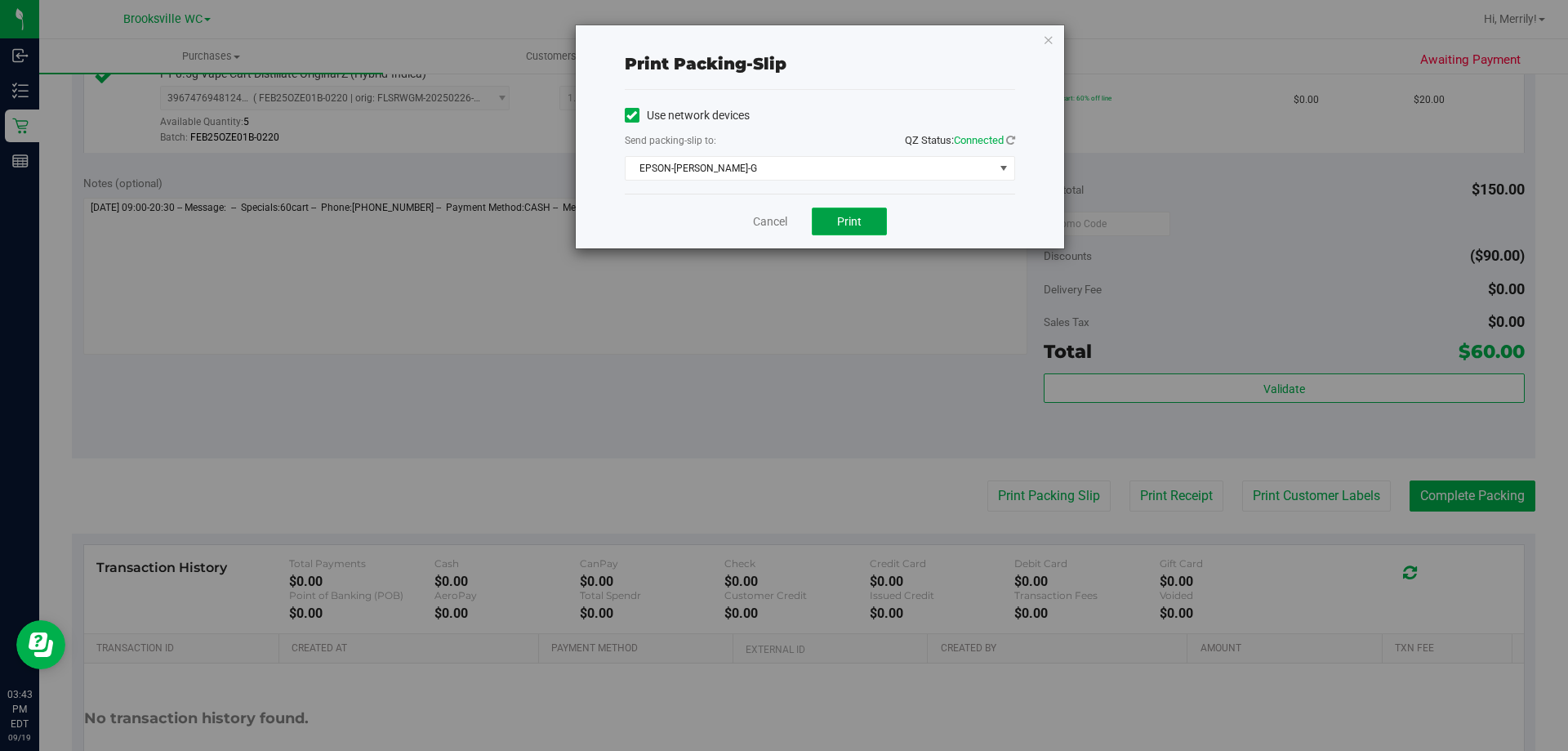
click at [850, 222] on span "Print" at bounding box center [849, 222] width 24 height 13
click at [770, 216] on link "Cancel" at bounding box center [770, 222] width 35 height 17
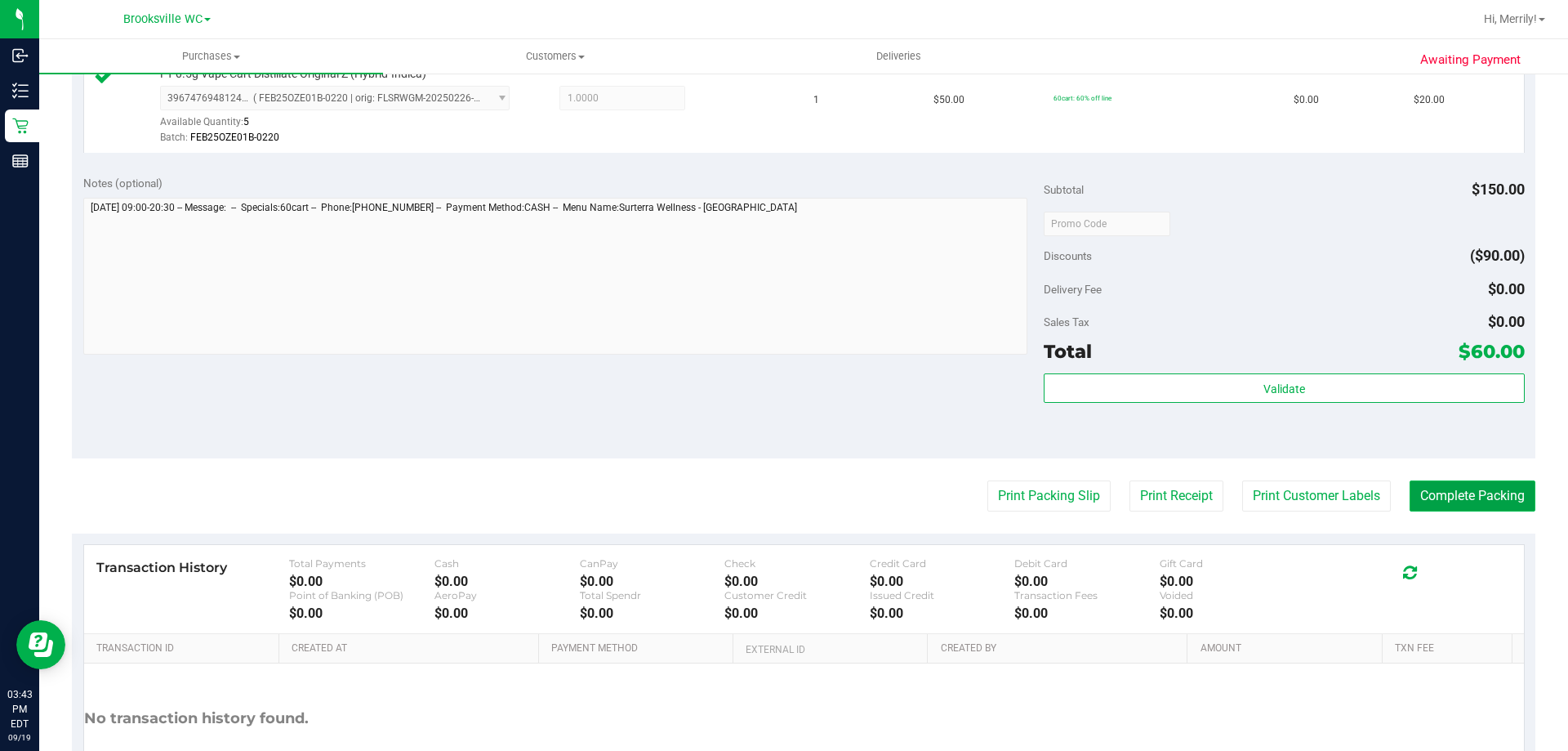
click at [1473, 498] on button "Complete Packing" at bounding box center [1473, 495] width 126 height 31
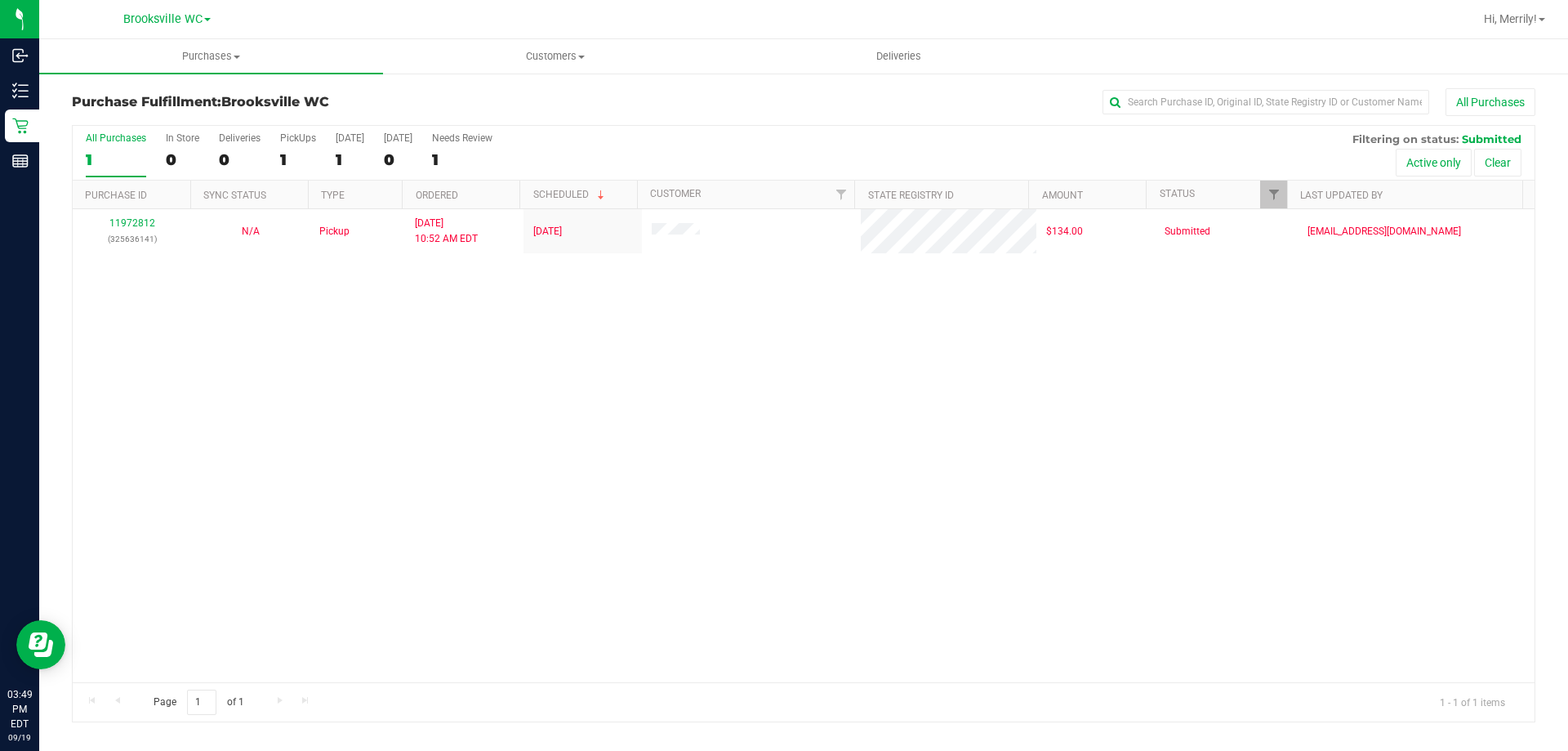
drag, startPoint x: 127, startPoint y: 371, endPoint x: 125, endPoint y: 360, distance: 11.2
click at [127, 371] on div "11972812 (325636141) N/A Pickup 9/19/2025 10:52 AM EDT 9/19/2025 $134.00 Submit…" at bounding box center [803, 446] width 1462 height 473
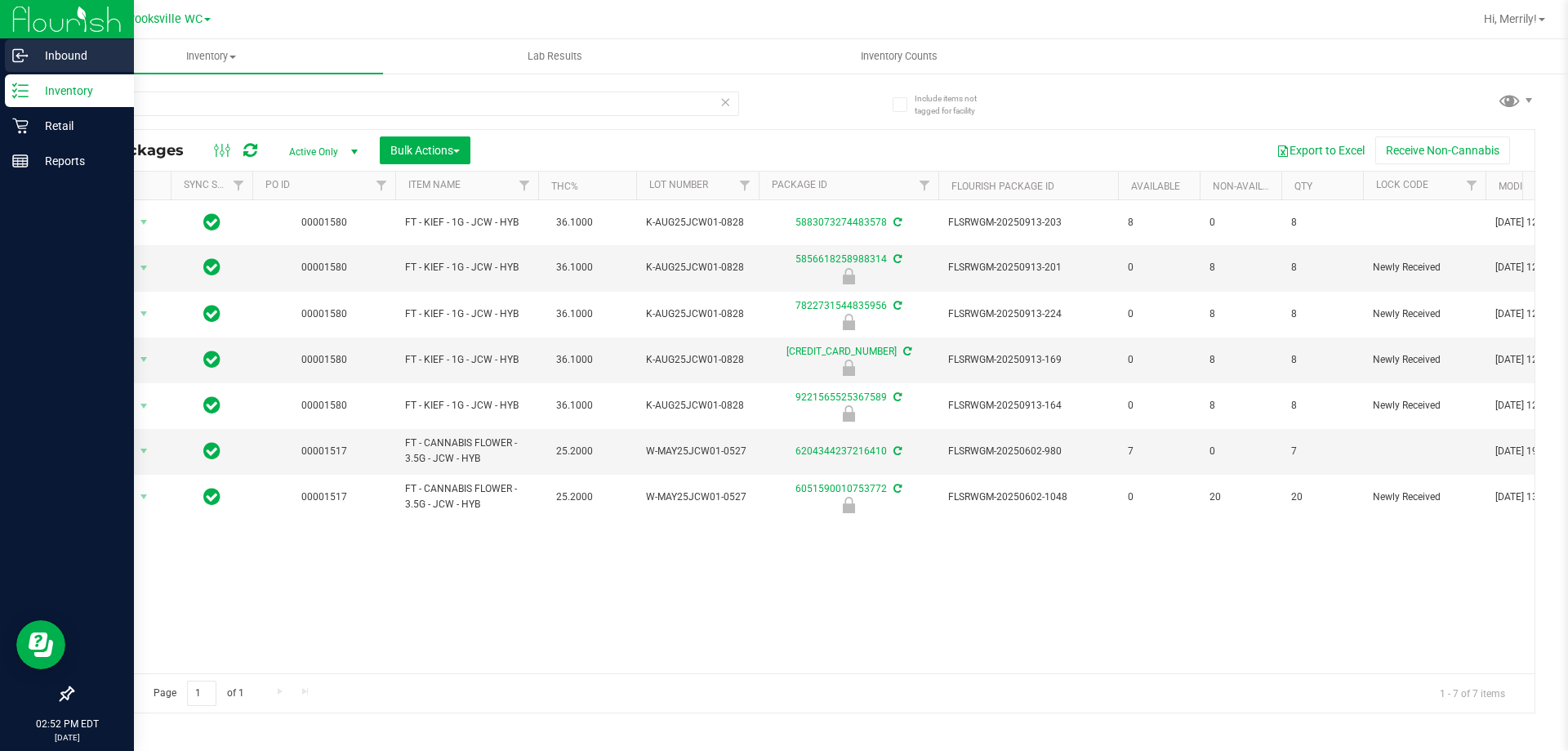
drag, startPoint x: 85, startPoint y: 103, endPoint x: 0, endPoint y: 44, distance: 103.5
click at [0, 90] on div "Inbound Inventory Retail Reports 02:52 PM EDT 09/19/2025 09/19 Brooksville WC H…" at bounding box center [784, 375] width 1568 height 751
type input "fic"
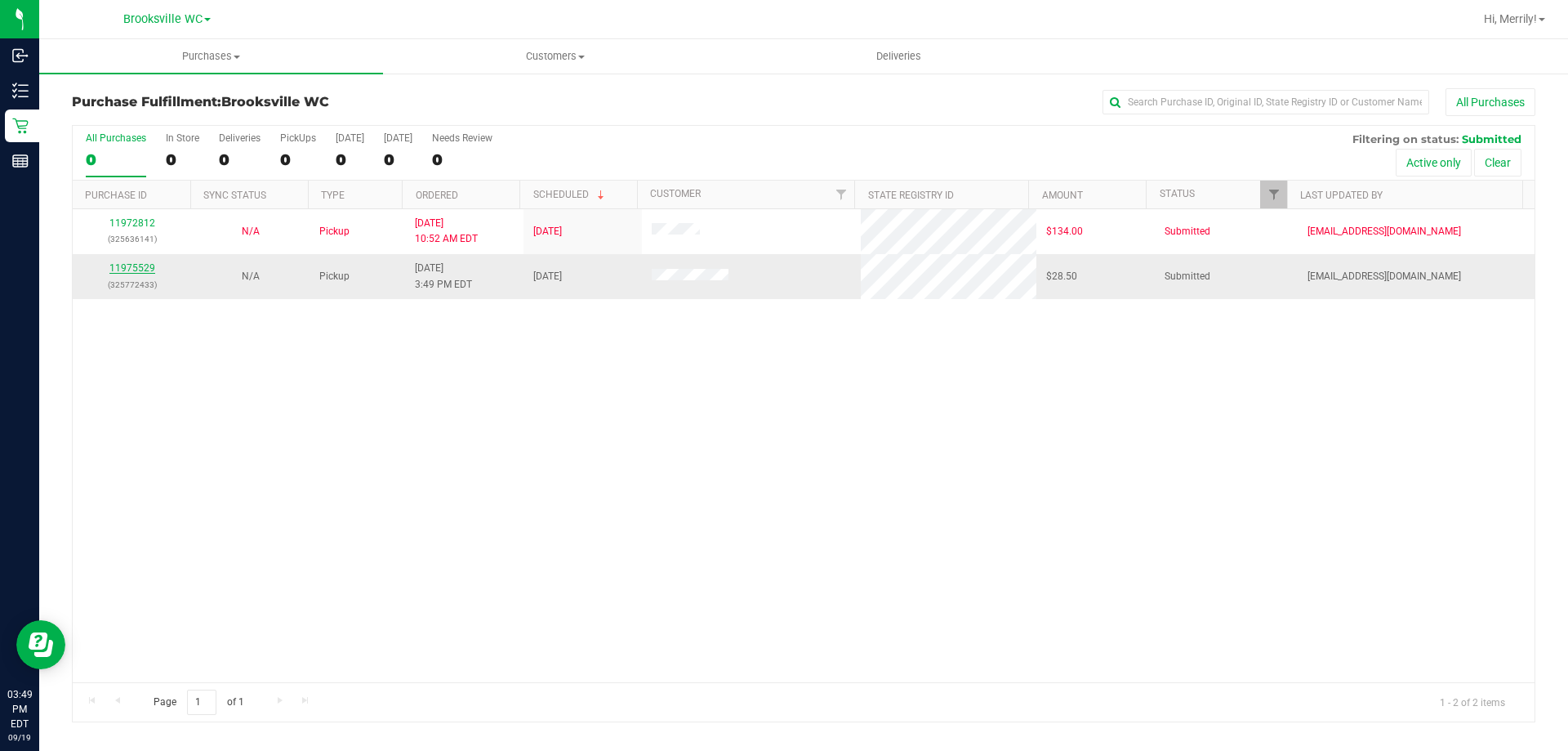
click at [118, 269] on link "11975529" at bounding box center [132, 268] width 46 height 11
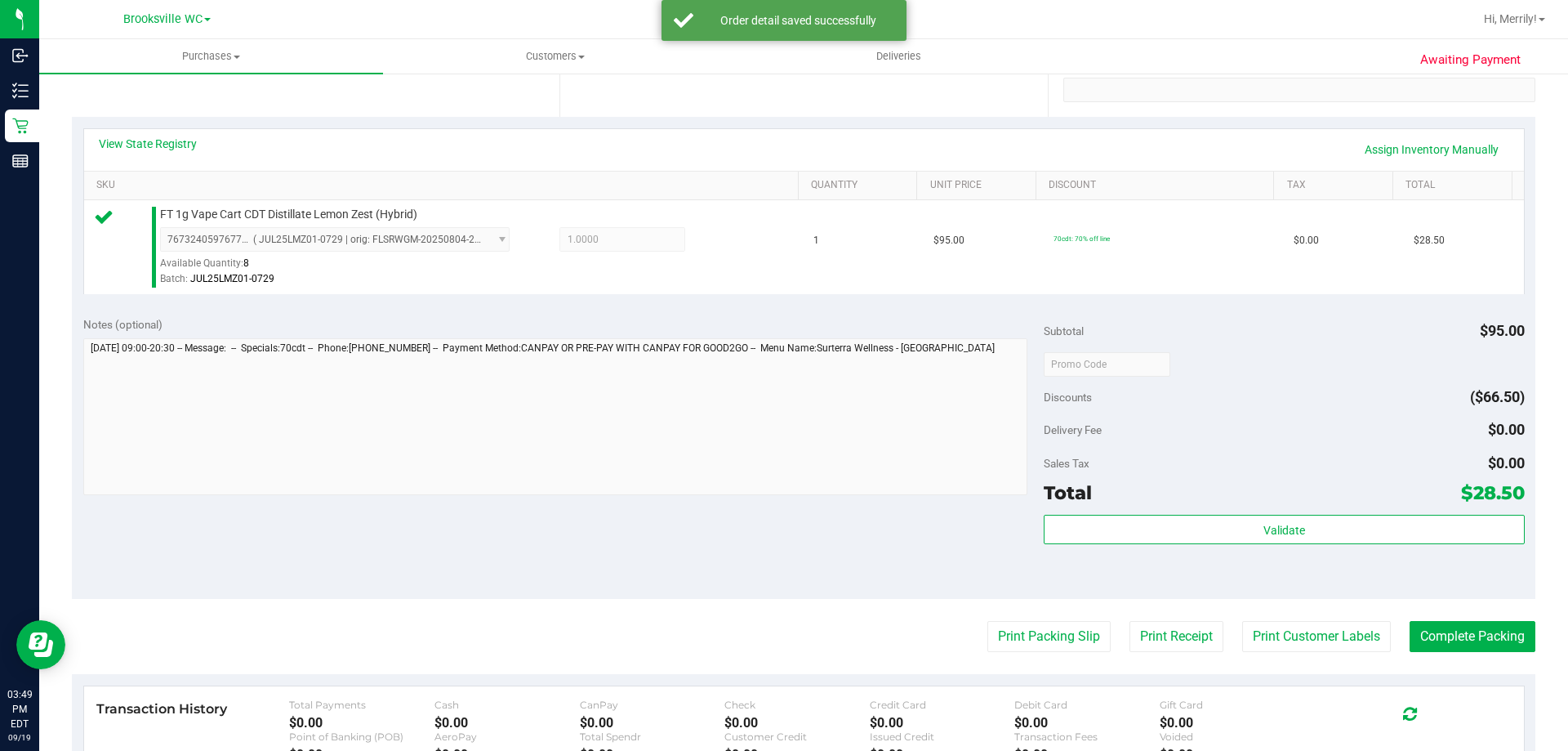
scroll to position [327, 0]
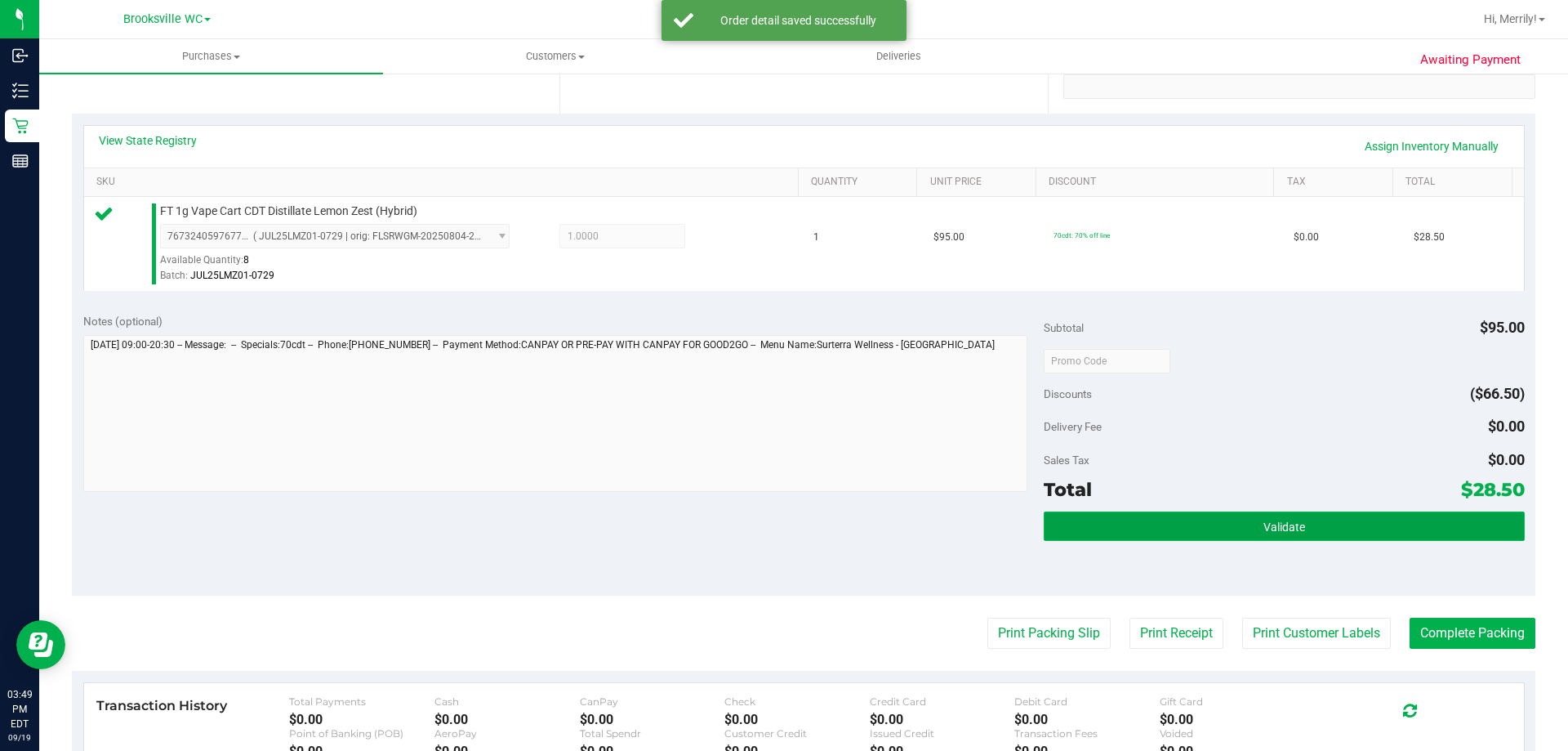
click at [1202, 530] on button "Validate" at bounding box center [1283, 525] width 480 height 29
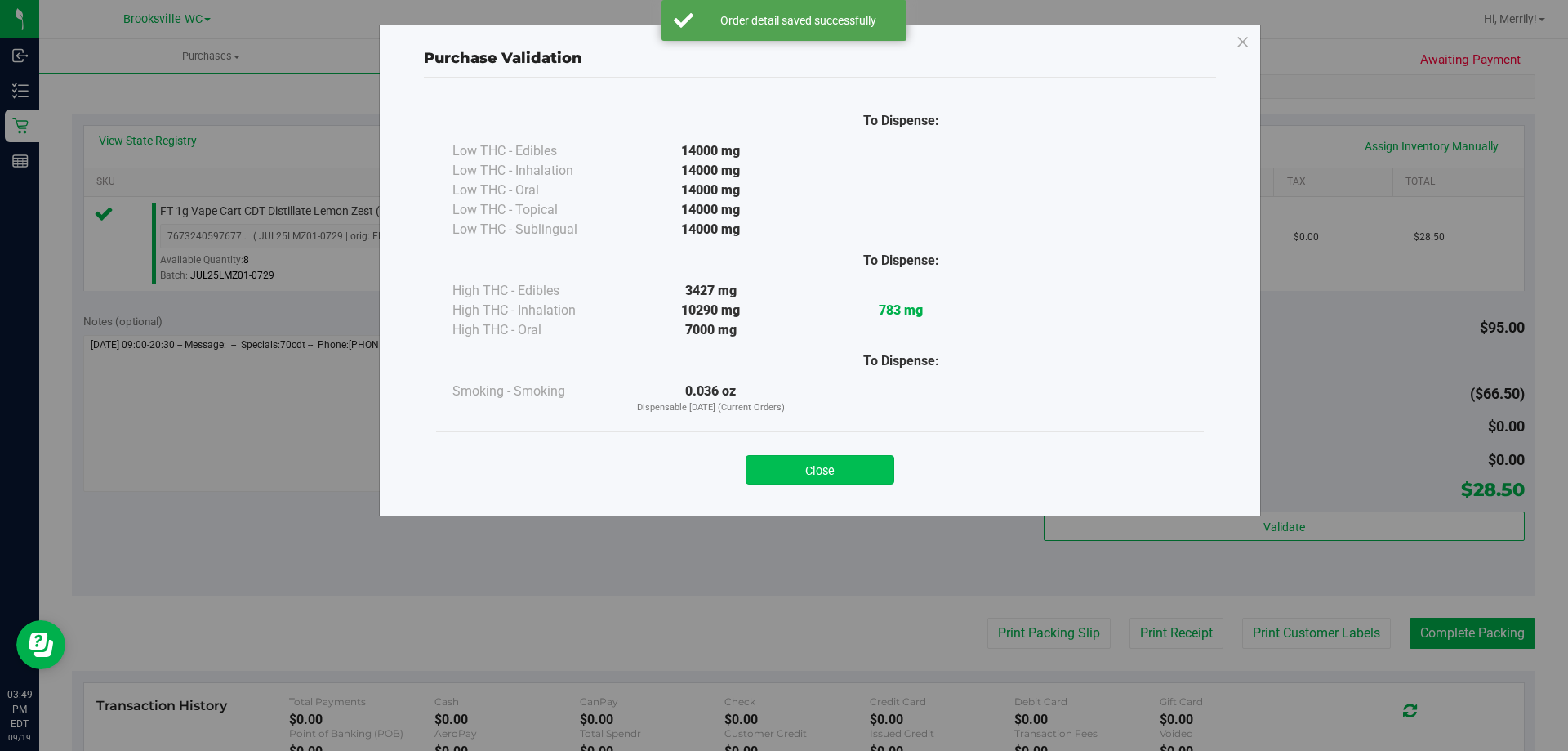
click at [797, 465] on button "Close" at bounding box center [820, 469] width 148 height 29
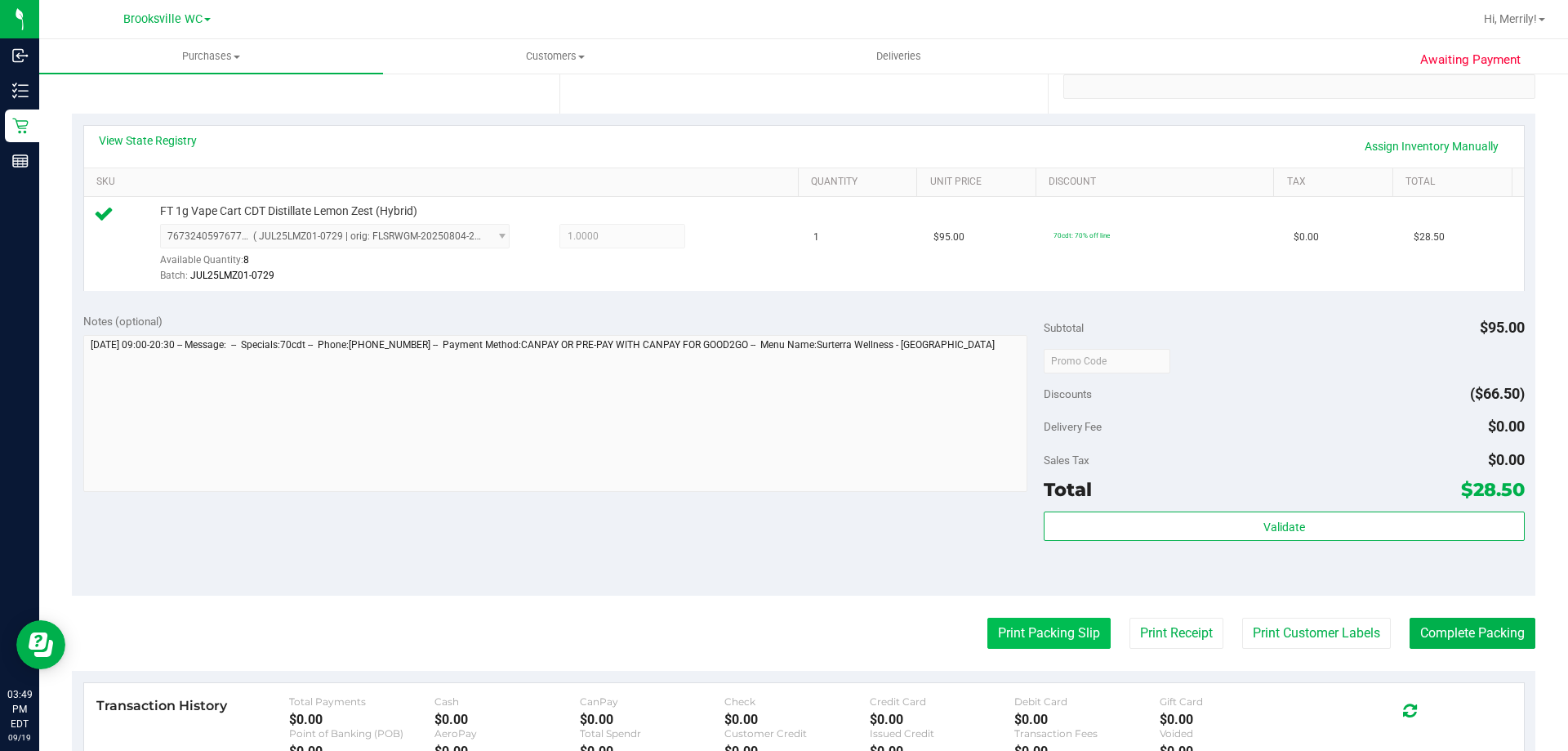
click at [1030, 632] on button "Print Packing Slip" at bounding box center [1048, 633] width 123 height 31
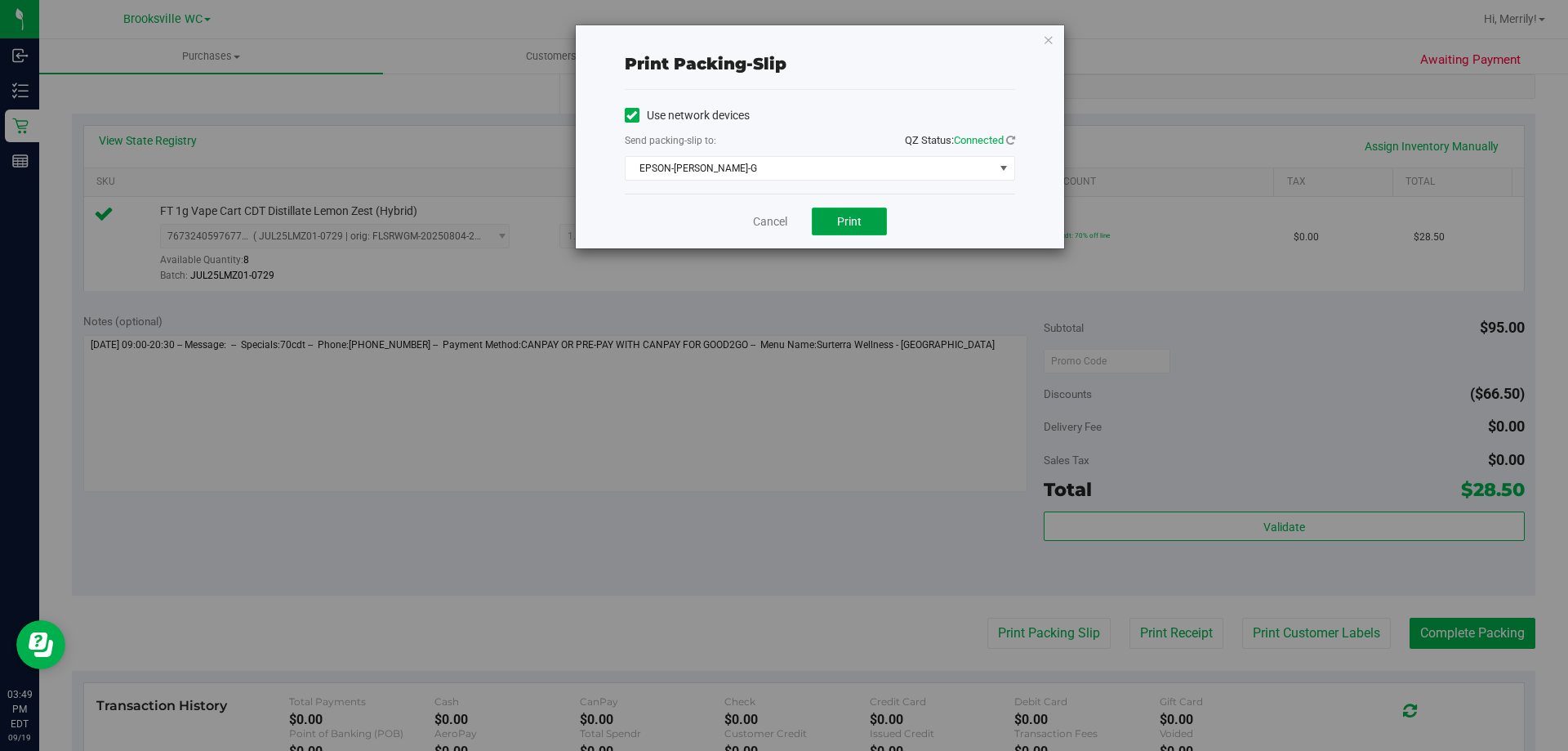
click at [848, 215] on span "Print" at bounding box center [849, 222] width 24 height 13
click at [761, 226] on link "Cancel" at bounding box center [770, 222] width 35 height 17
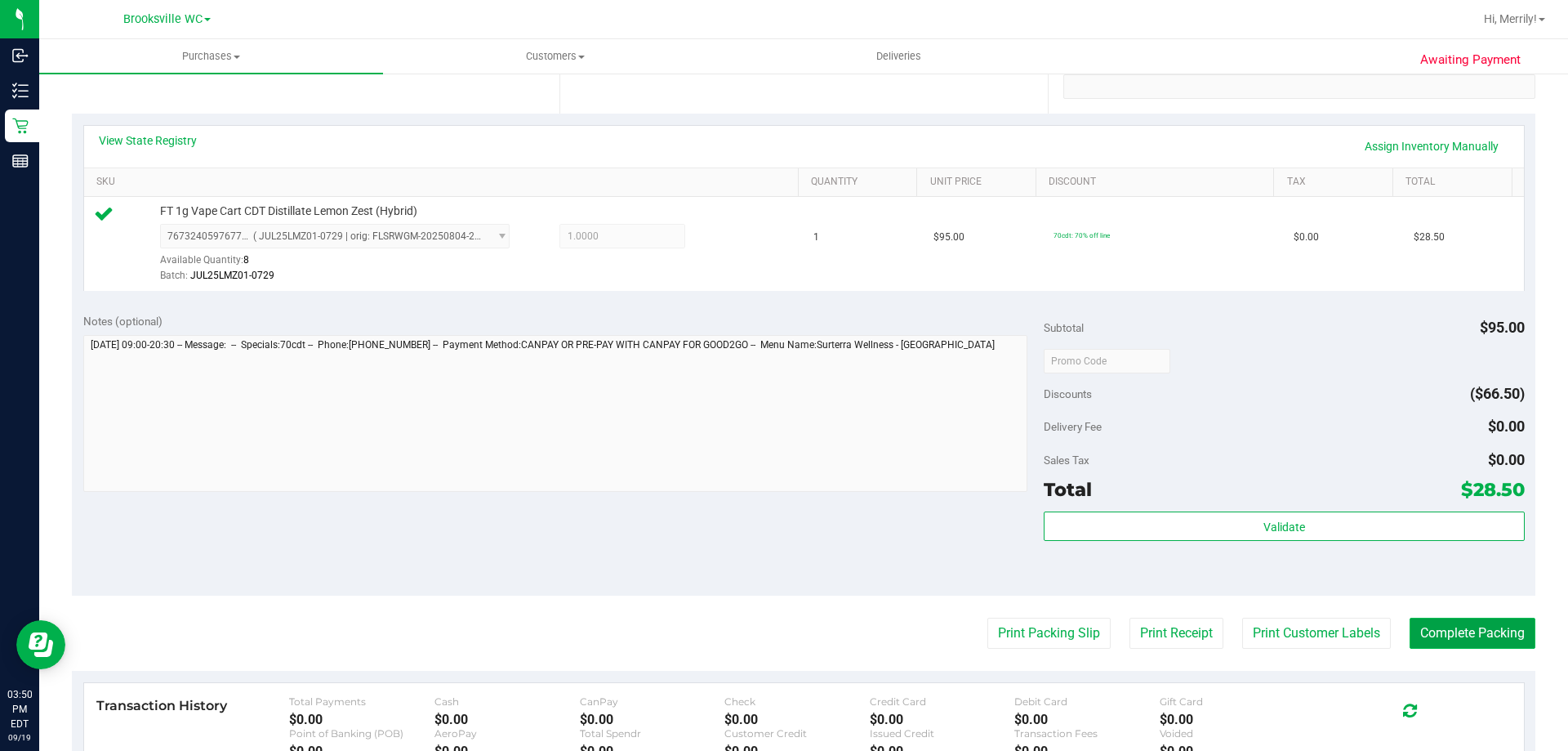
click at [1480, 635] on button "Complete Packing" at bounding box center [1473, 633] width 126 height 31
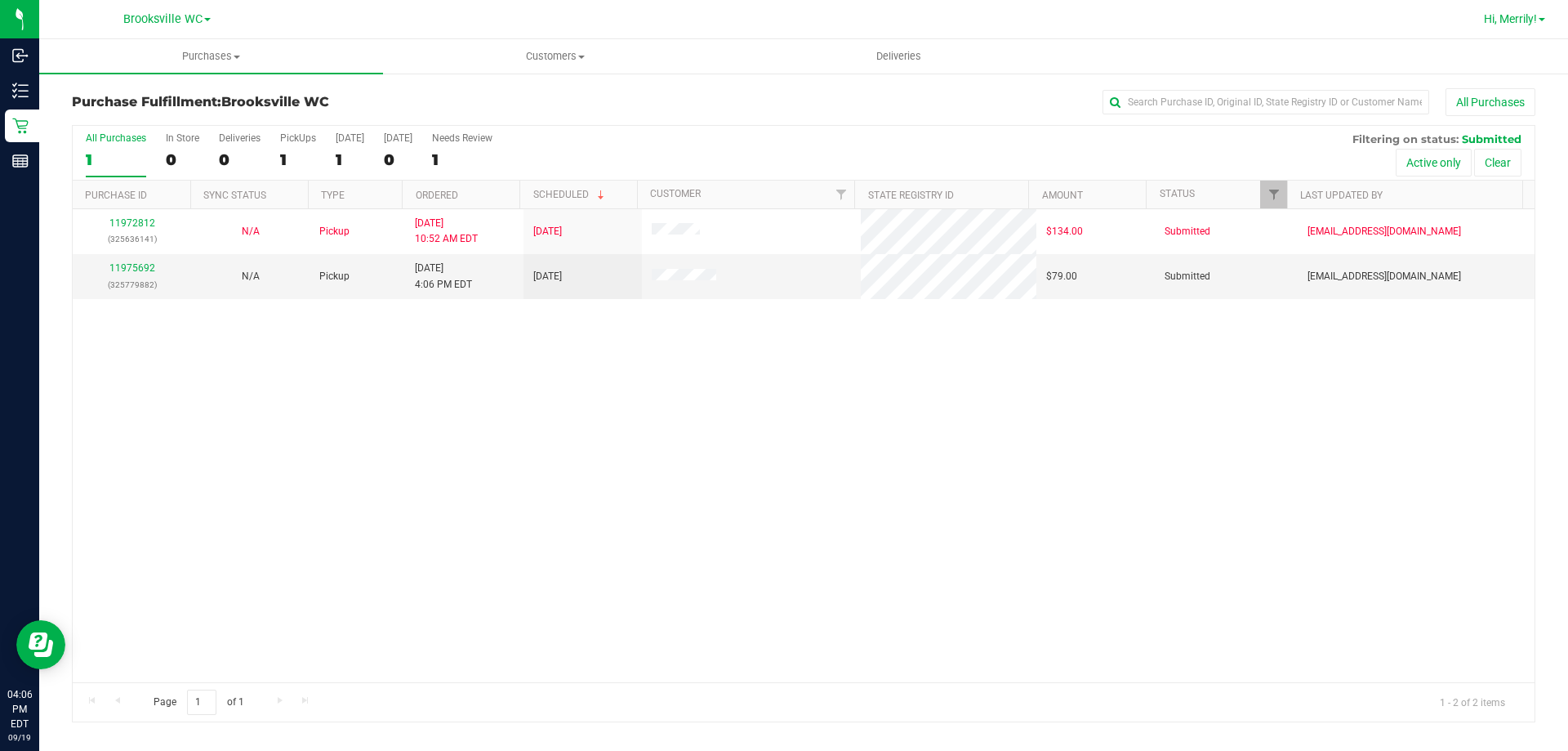
click at [1544, 20] on span at bounding box center [1542, 19] width 7 height 3
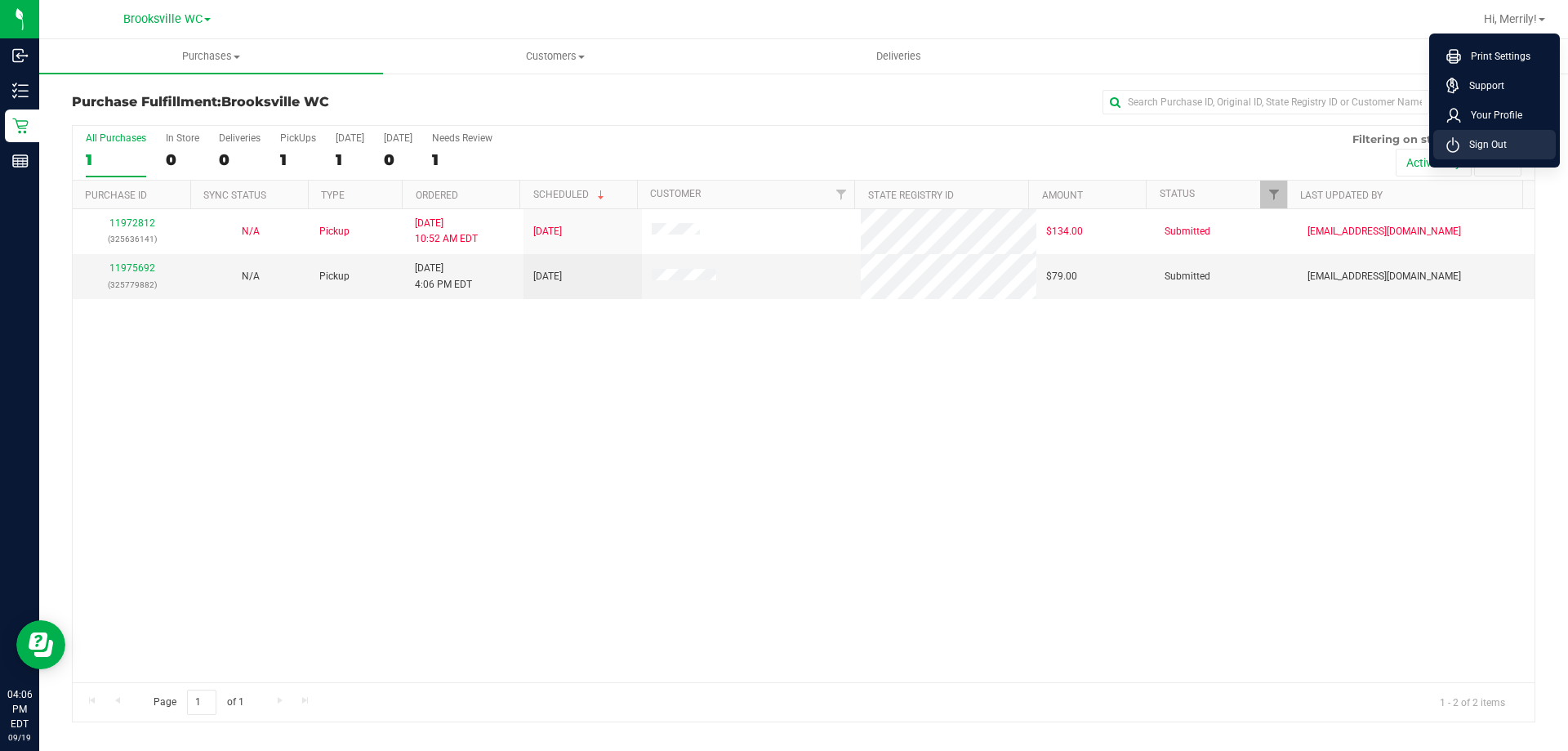
click at [1507, 139] on li "Sign Out" at bounding box center [1495, 144] width 122 height 29
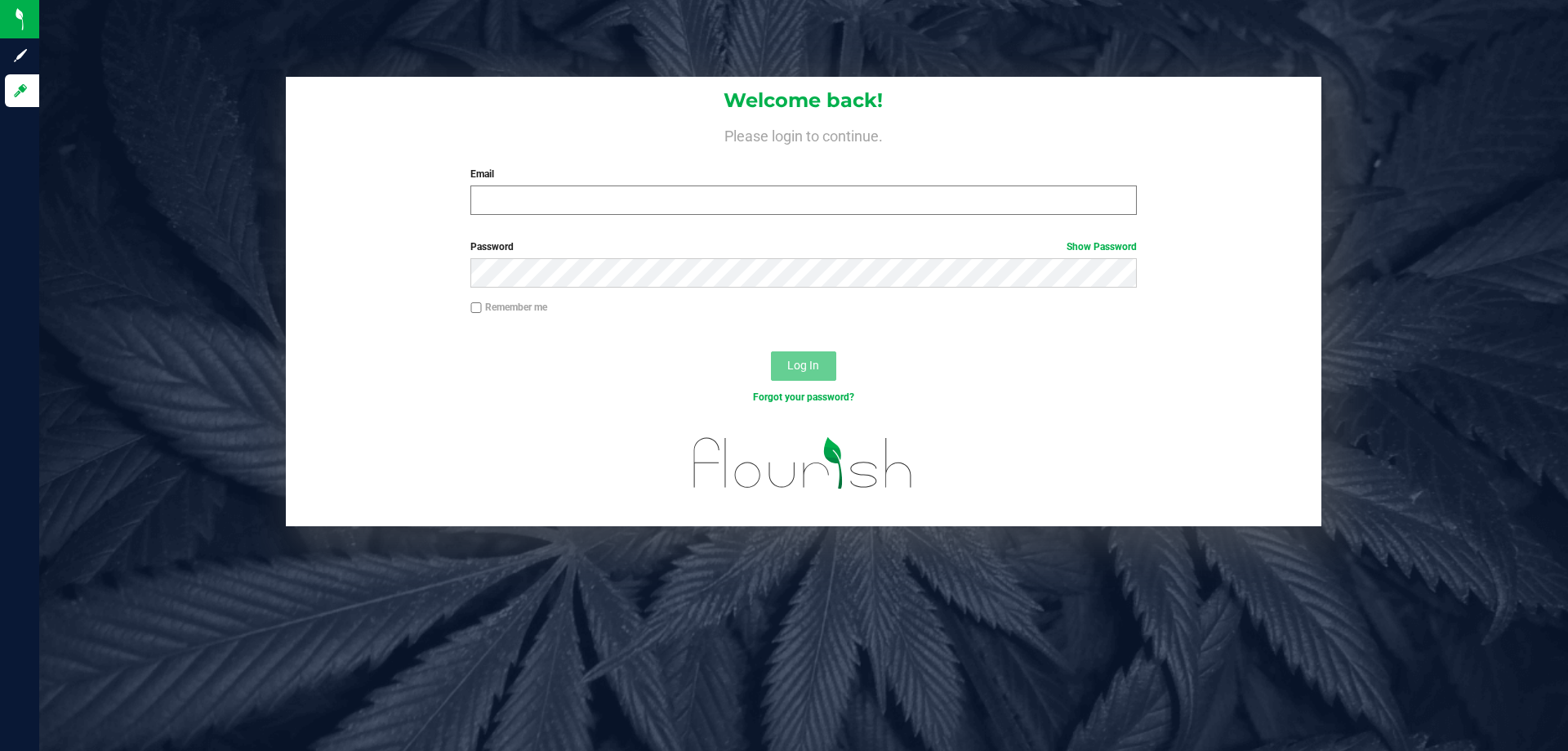
click at [582, 188] on div "Email Required Please format your email correctly." at bounding box center [803, 190] width 691 height 48
click at [593, 213] on input "Email" at bounding box center [803, 199] width 666 height 29
type input "[EMAIL_ADDRESS][DOMAIN_NAME]"
click at [771, 352] on button "Log In" at bounding box center [804, 366] width 66 height 29
